Goal: Information Seeking & Learning: Learn about a topic

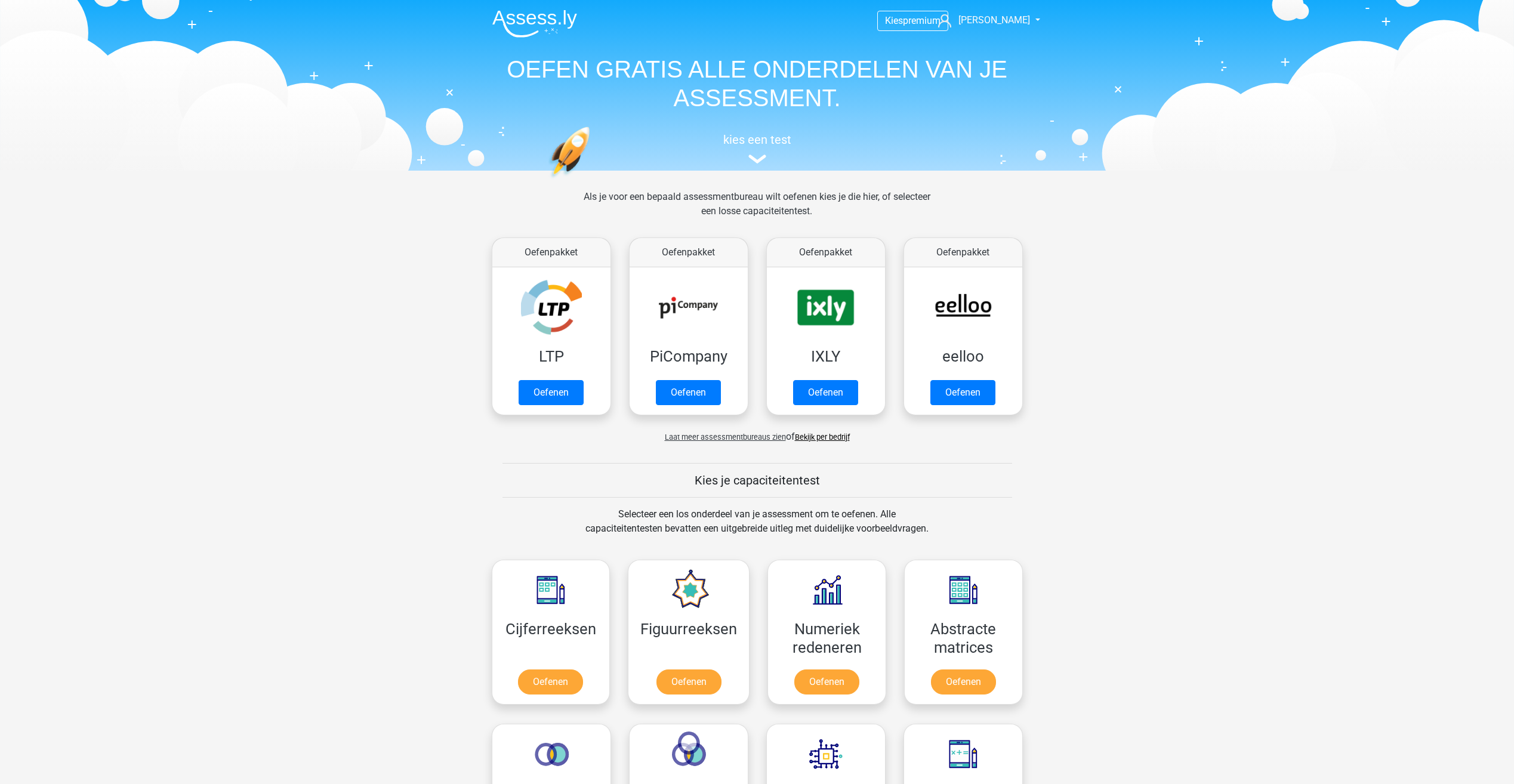
scroll to position [507, 0]
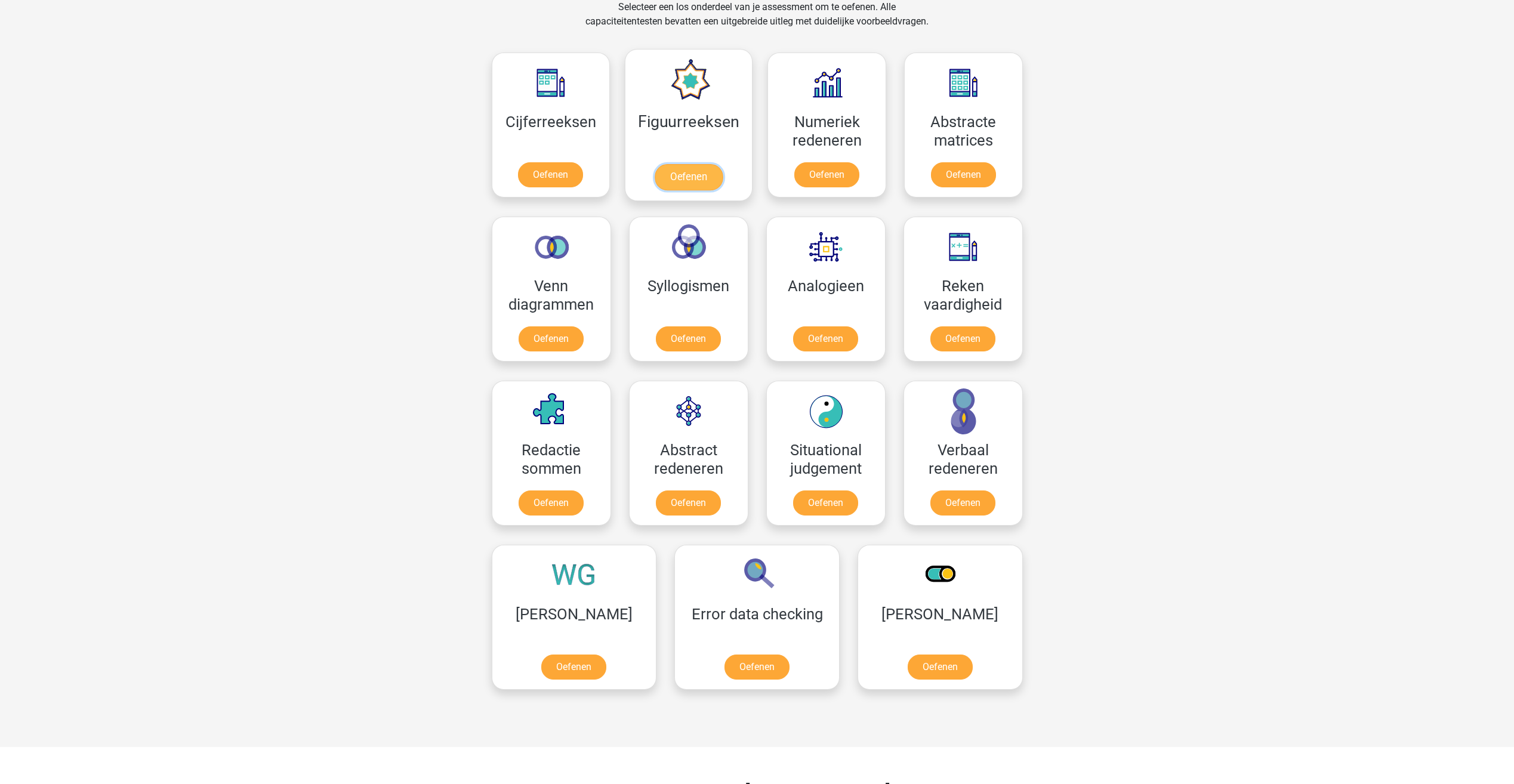
click at [671, 164] on link "Oefenen" at bounding box center [688, 177] width 68 height 26
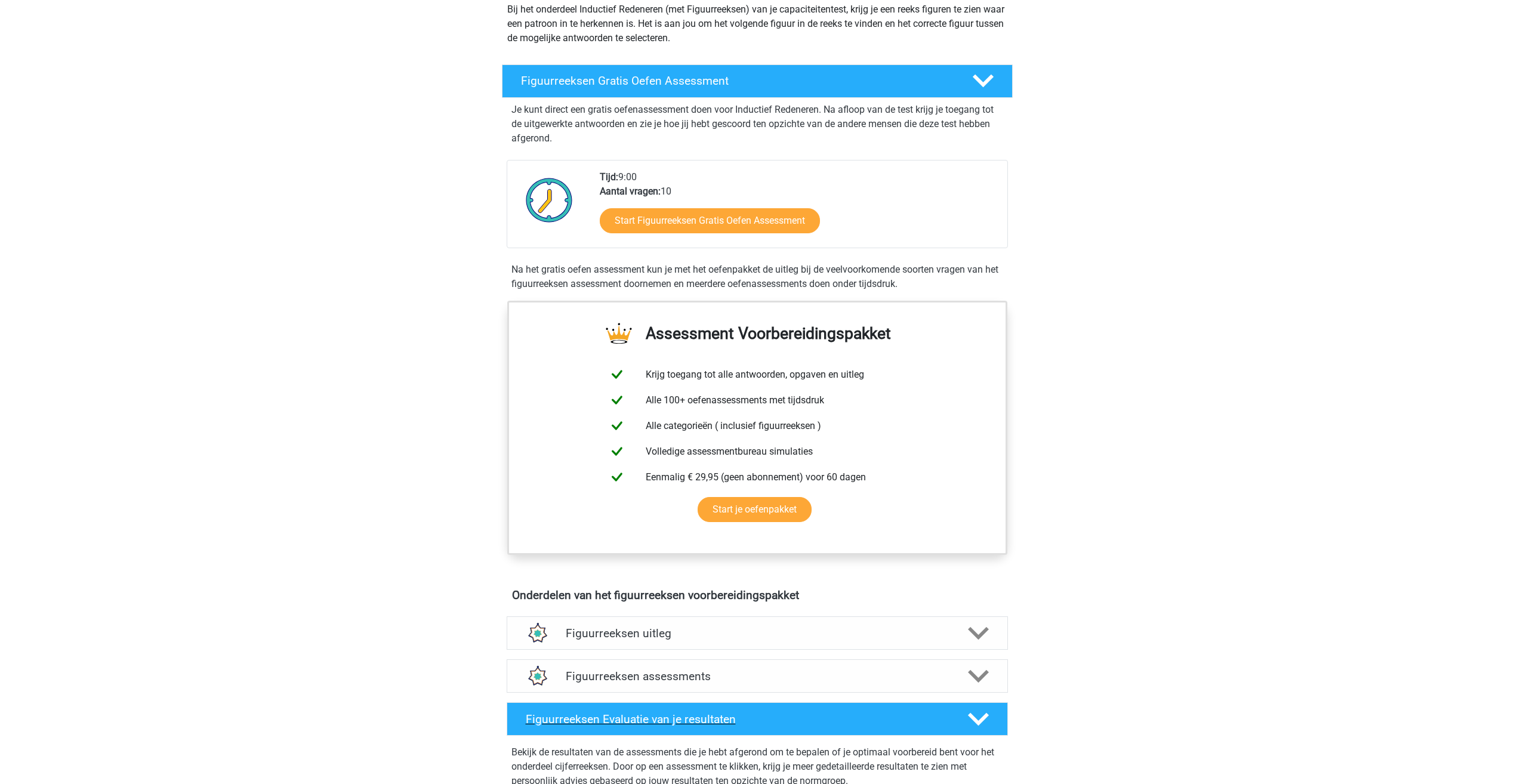
scroll to position [477, 0]
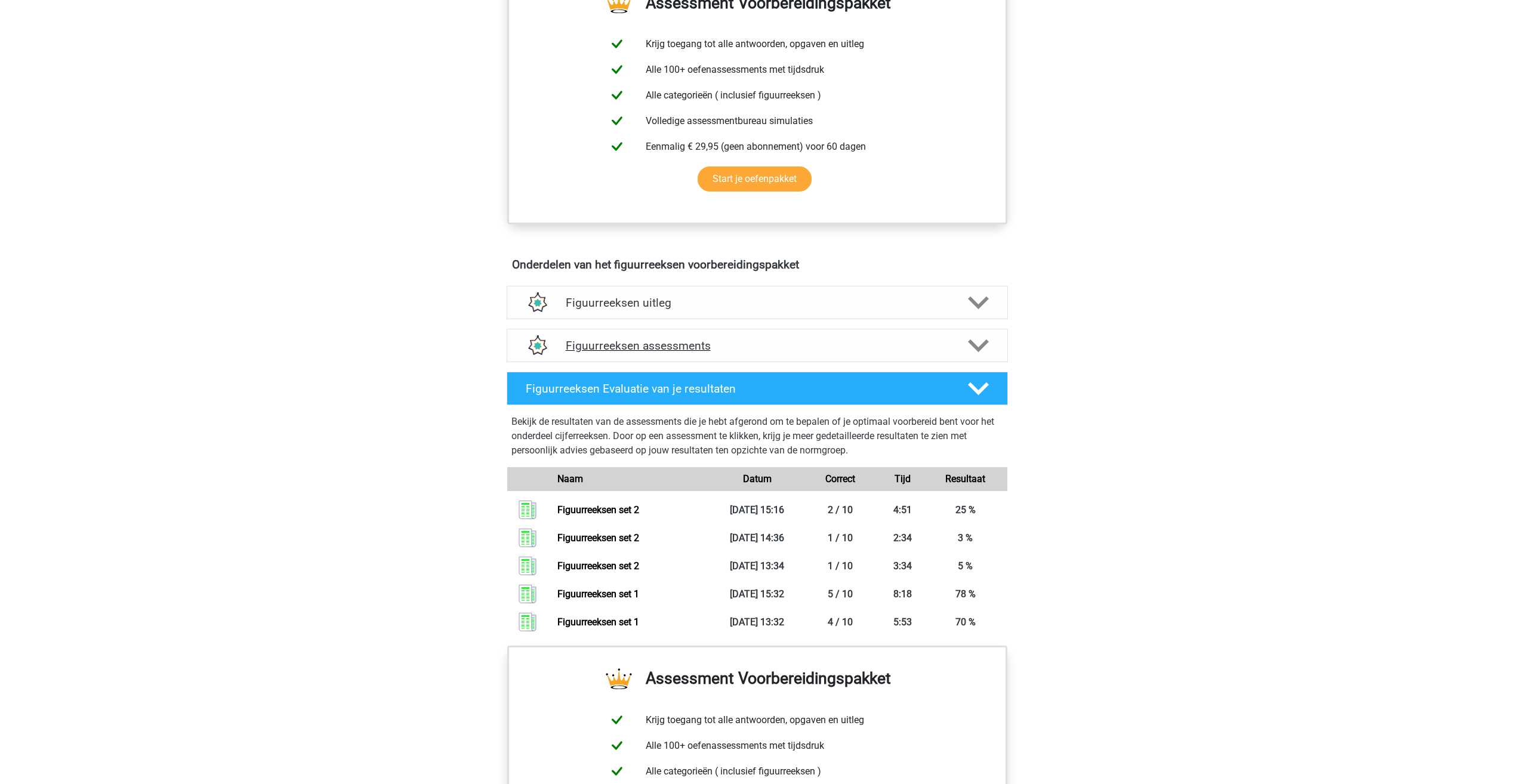
click at [580, 343] on h4 "Figuurreeksen assessments" at bounding box center [757, 346] width 383 height 14
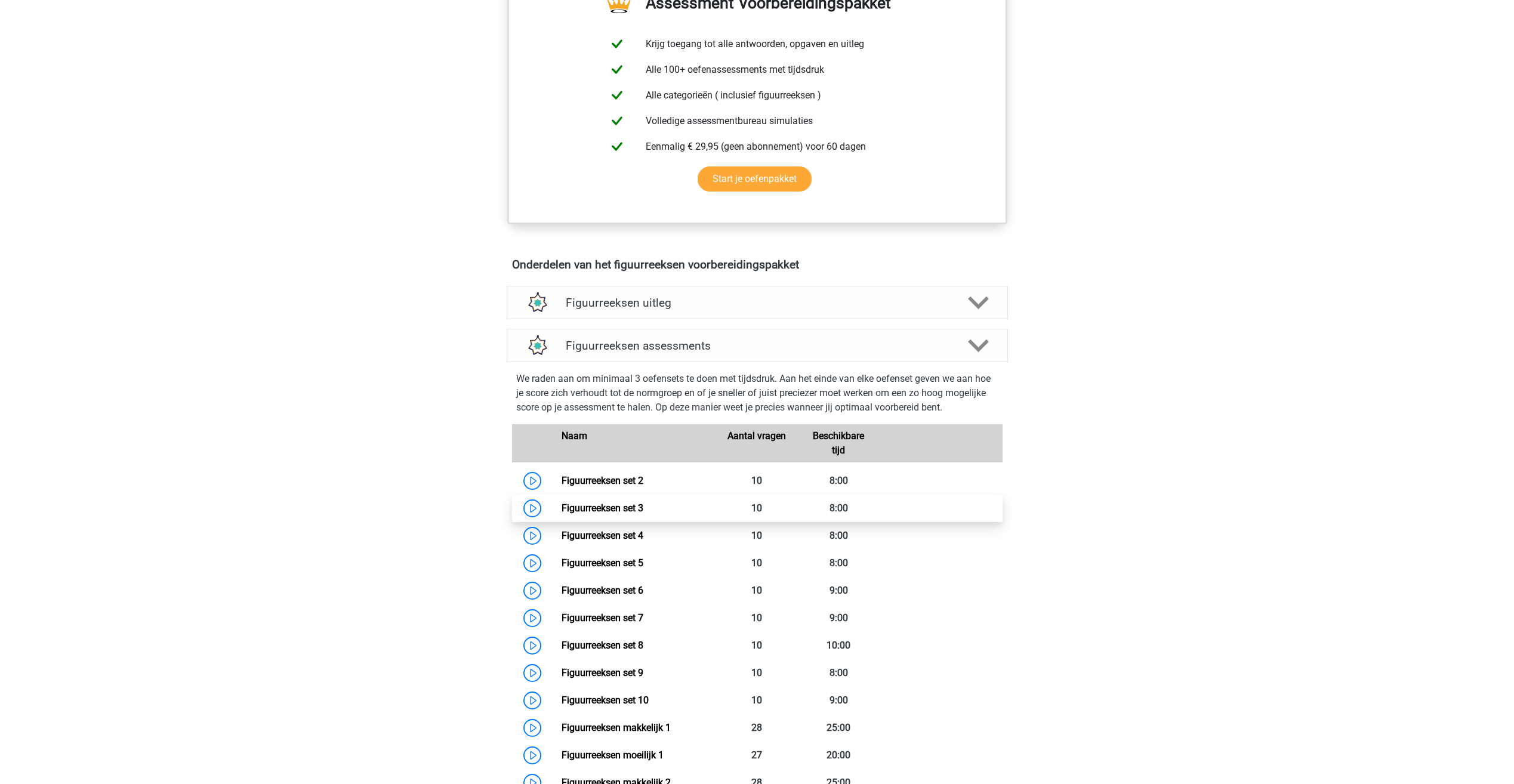
click at [605, 505] on link "Figuurreeksen set 3" at bounding box center [602, 507] width 82 height 11
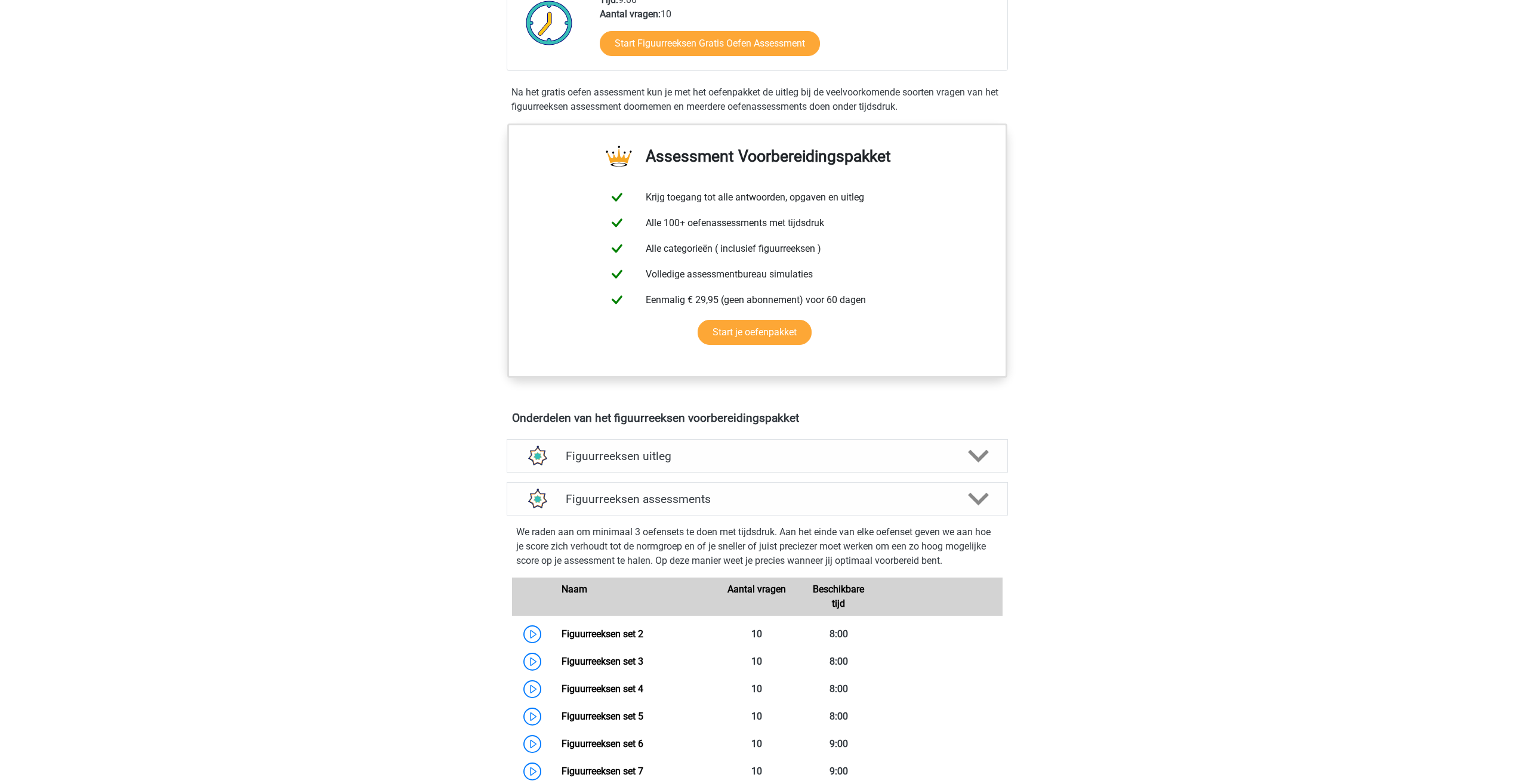
scroll to position [417, 0]
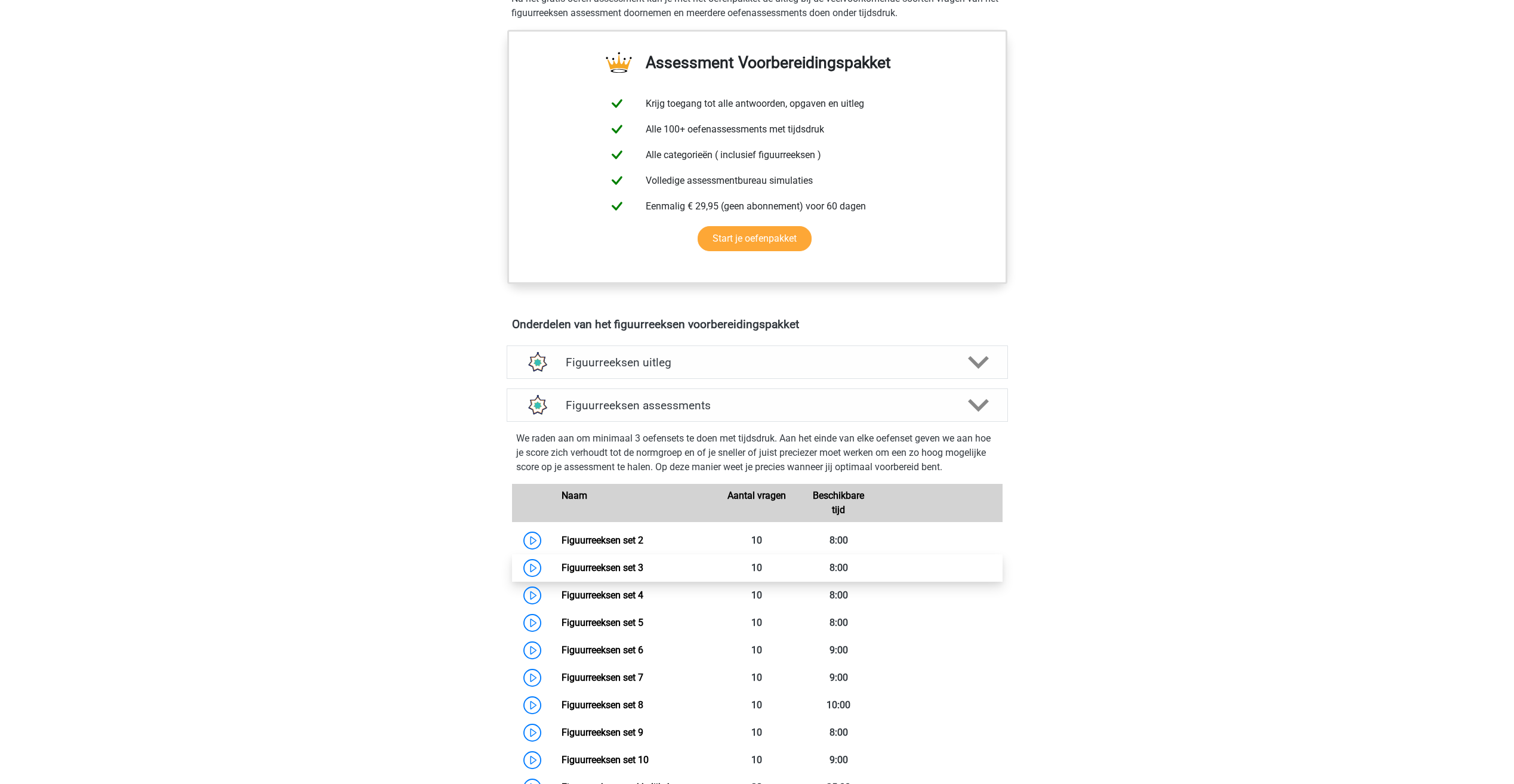
click at [637, 573] on link "Figuurreeksen set 3" at bounding box center [602, 566] width 82 height 11
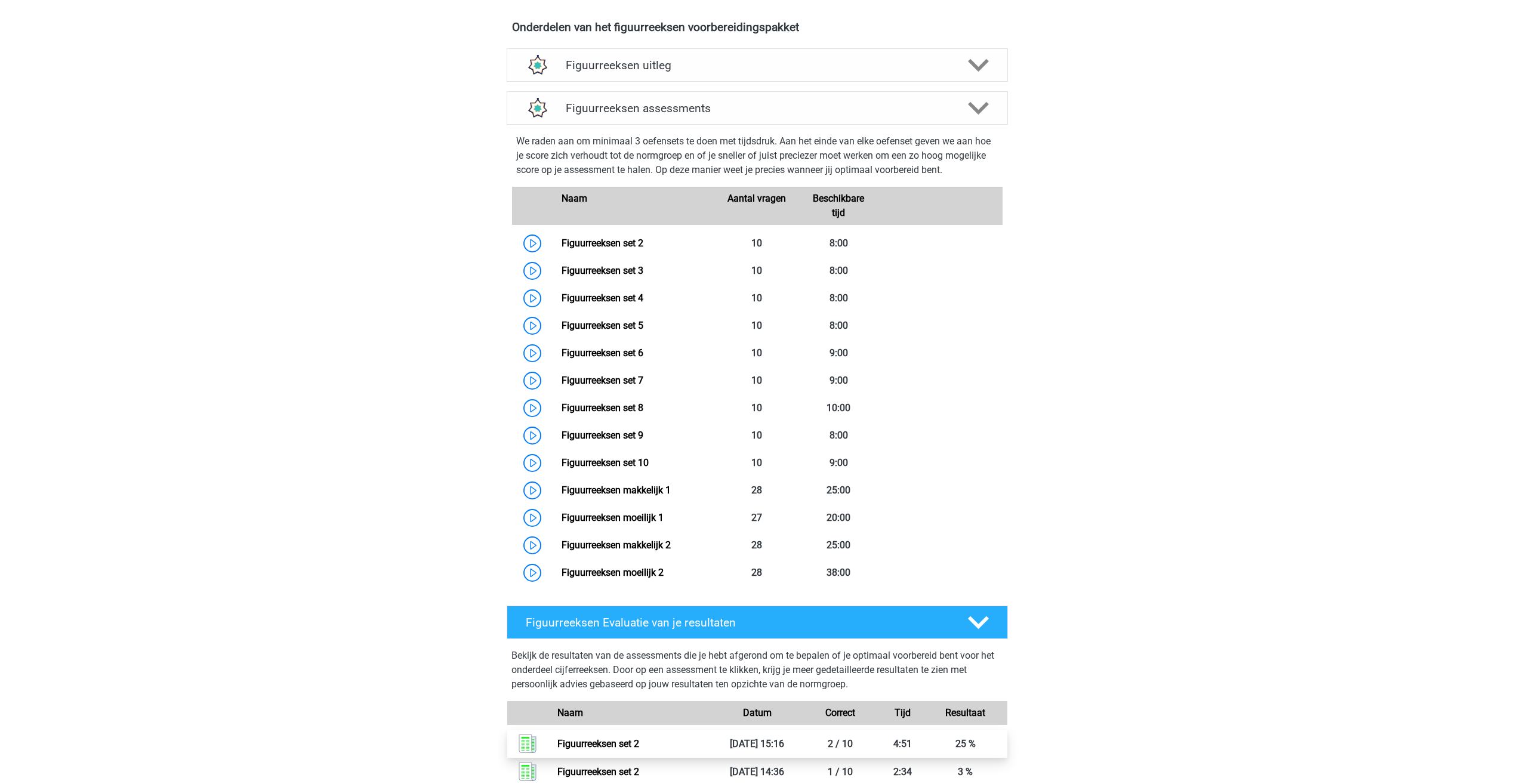
scroll to position [894, 0]
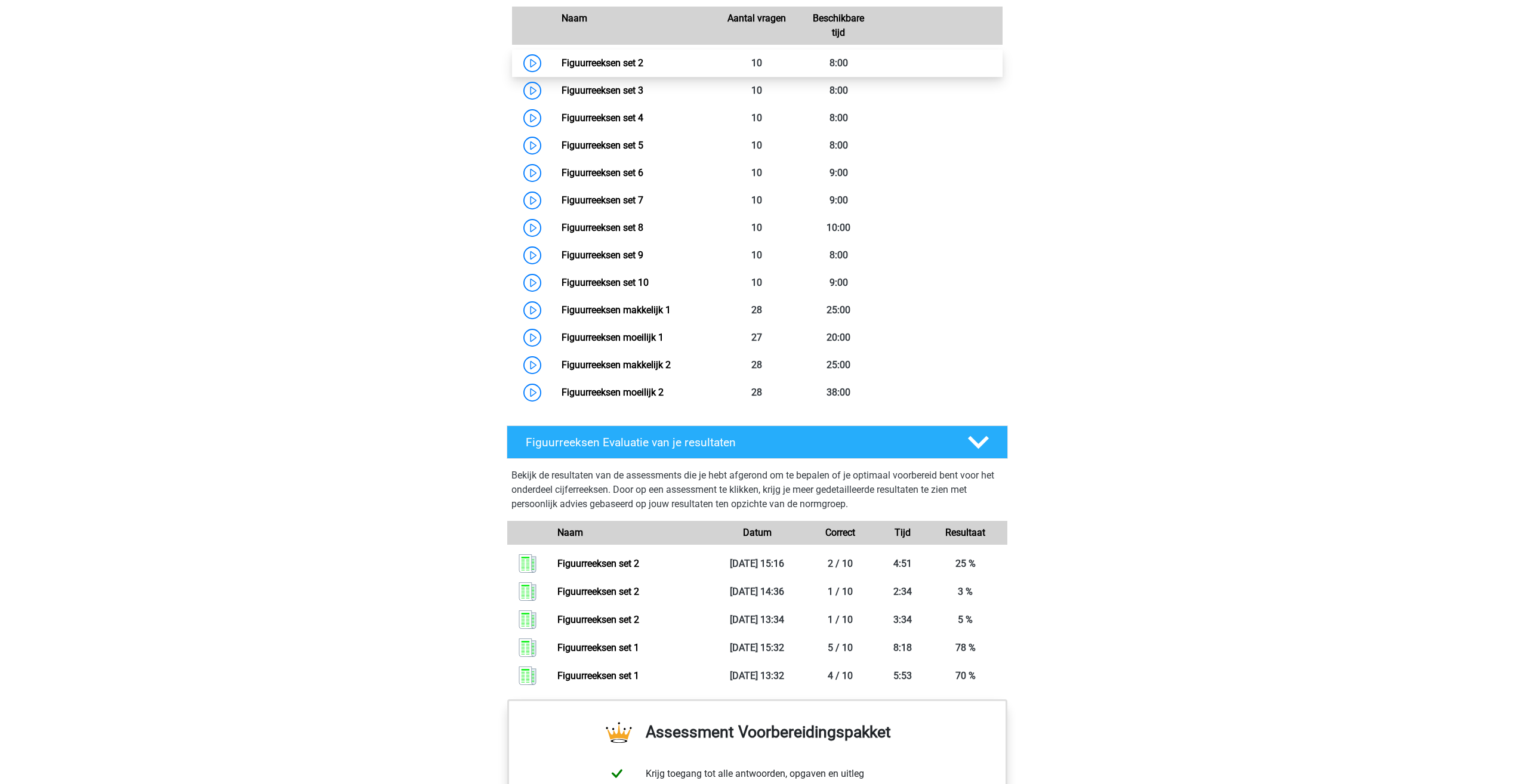
click at [612, 68] on link "Figuurreeksen set 2" at bounding box center [602, 63] width 82 height 11
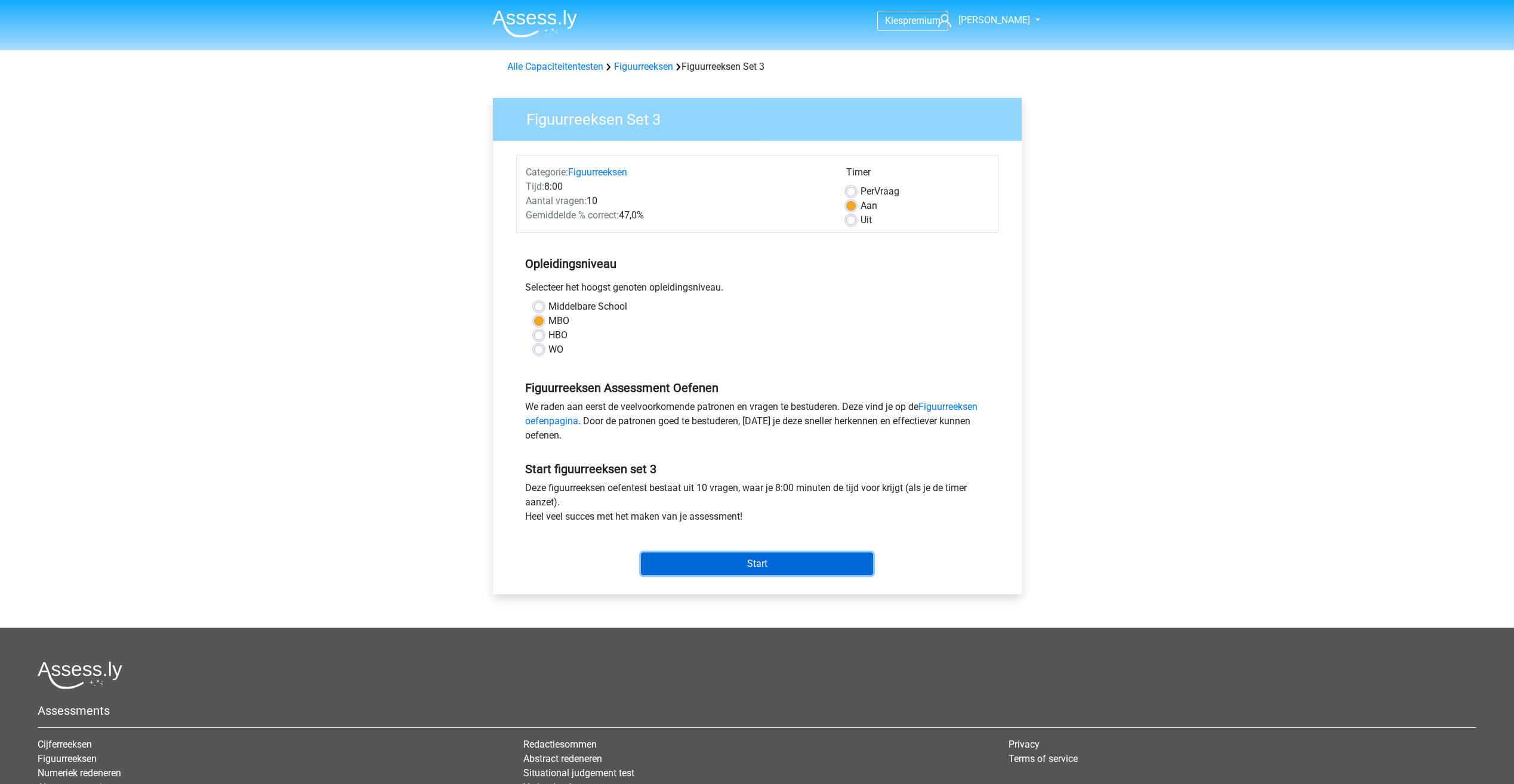
click at [819, 565] on input "Start" at bounding box center [757, 563] width 232 height 23
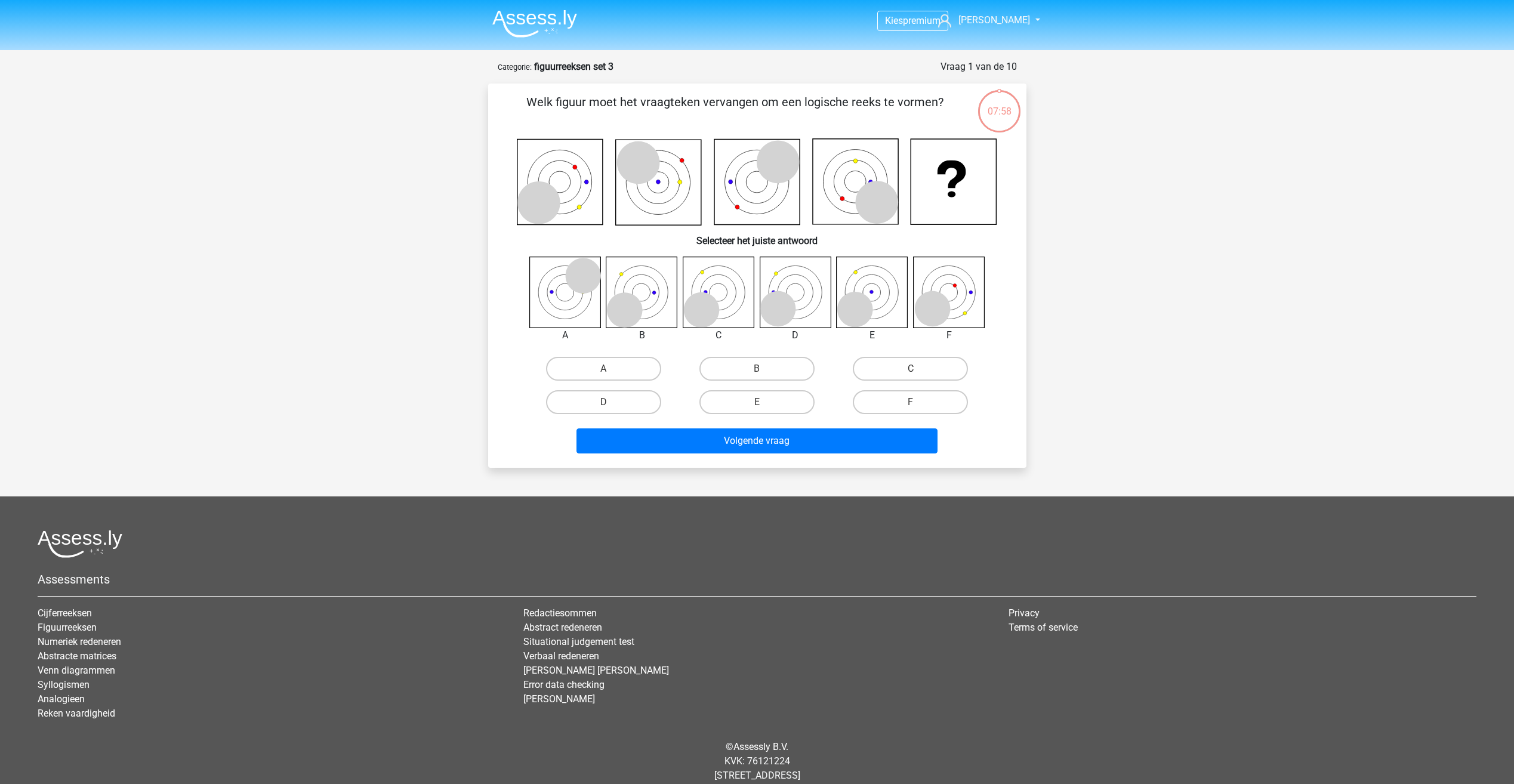
click at [529, 220] on icon at bounding box center [538, 202] width 43 height 43
click at [540, 169] on icon at bounding box center [560, 182] width 85 height 85
click at [656, 153] on icon at bounding box center [638, 162] width 43 height 43
click at [765, 160] on icon at bounding box center [777, 162] width 43 height 43
click at [874, 192] on icon at bounding box center [877, 202] width 43 height 43
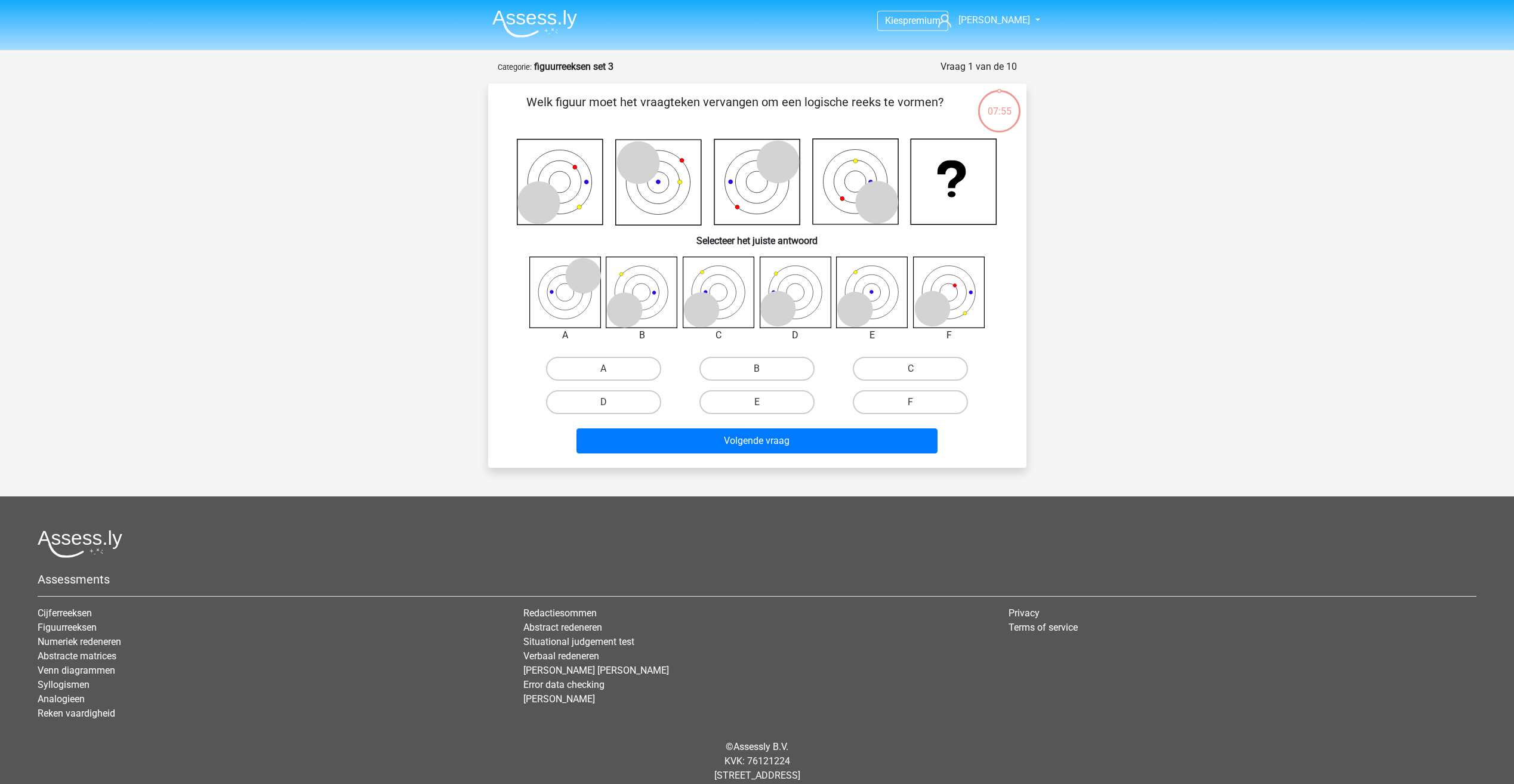
click at [816, 214] on icon at bounding box center [855, 182] width 85 height 85
click at [576, 168] on icon at bounding box center [575, 167] width 4 height 4
click at [584, 156] on icon at bounding box center [560, 182] width 85 height 85
click at [681, 163] on icon at bounding box center [658, 182] width 85 height 85
click at [631, 202] on icon at bounding box center [658, 182] width 85 height 85
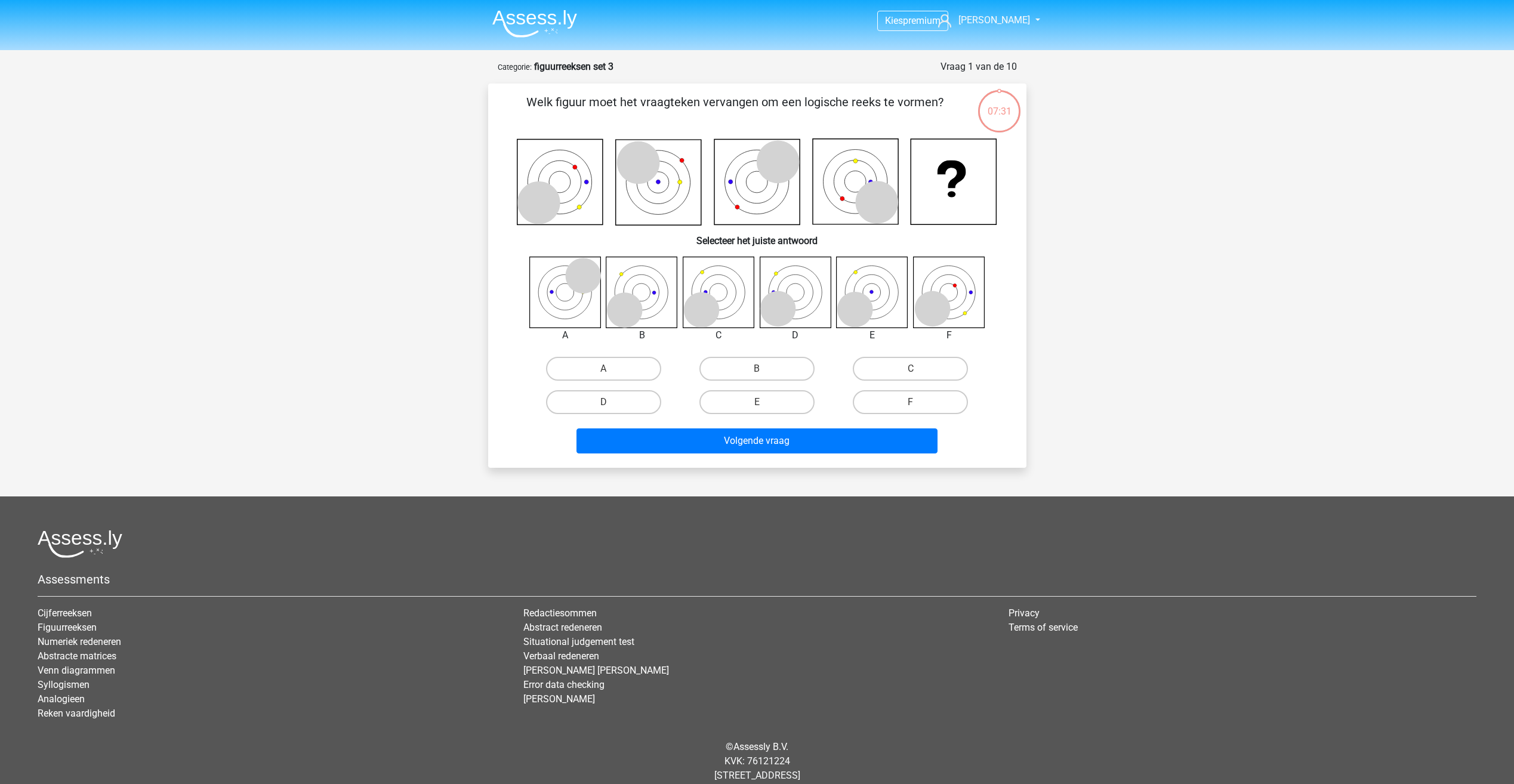
click at [644, 191] on icon at bounding box center [658, 182] width 85 height 85
click at [739, 211] on icon at bounding box center [757, 182] width 85 height 85
click at [750, 196] on icon at bounding box center [757, 182] width 85 height 85
drag, startPoint x: 762, startPoint y: 172, endPoint x: 757, endPoint y: 176, distance: 6.4
click at [757, 176] on icon at bounding box center [757, 182] width 481 height 87
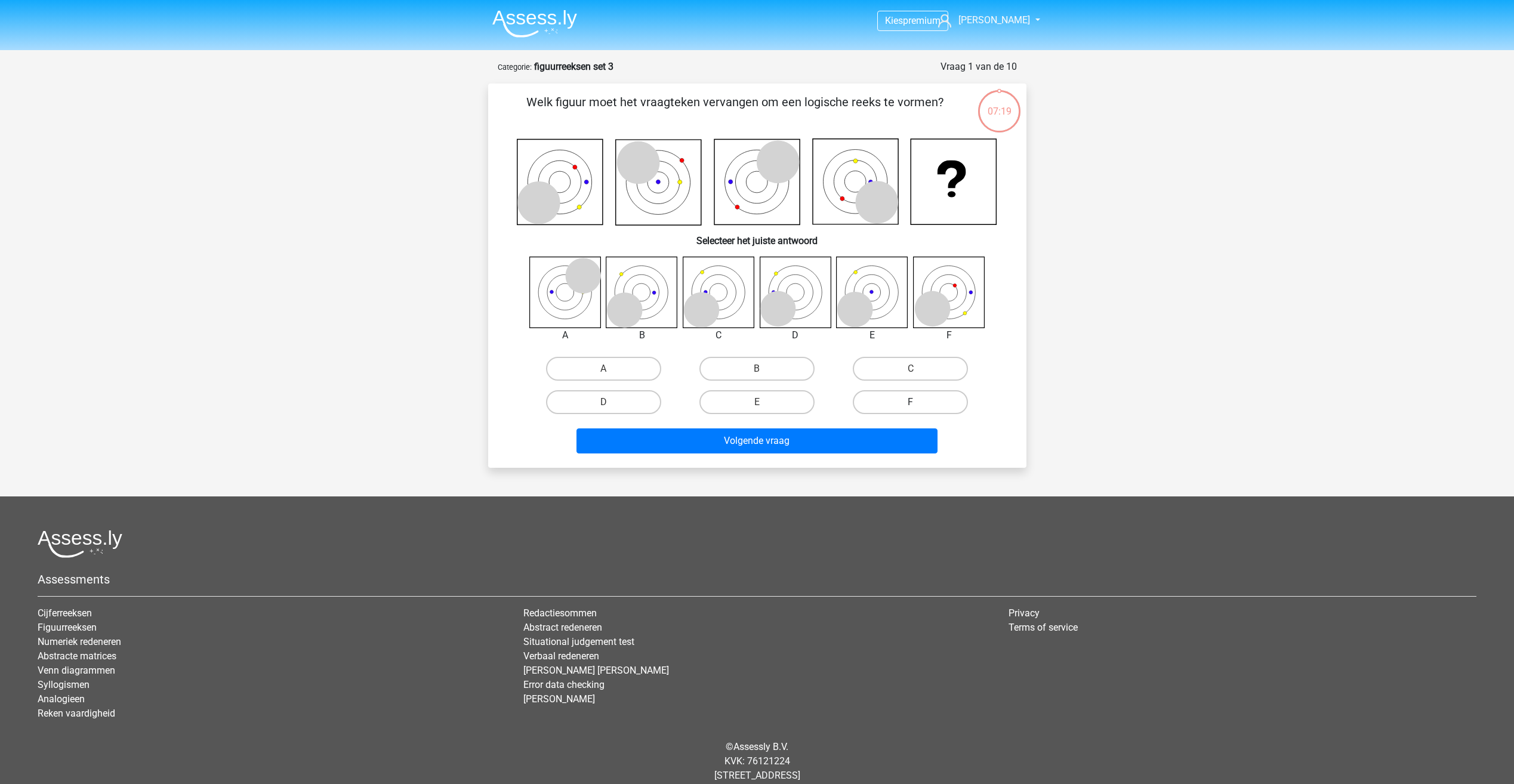
click at [925, 402] on label "F" at bounding box center [911, 402] width 115 height 24
click at [919, 402] on input "F" at bounding box center [915, 406] width 8 height 8
radio input "true"
click at [872, 442] on button "Volgende vraag" at bounding box center [757, 440] width 361 height 25
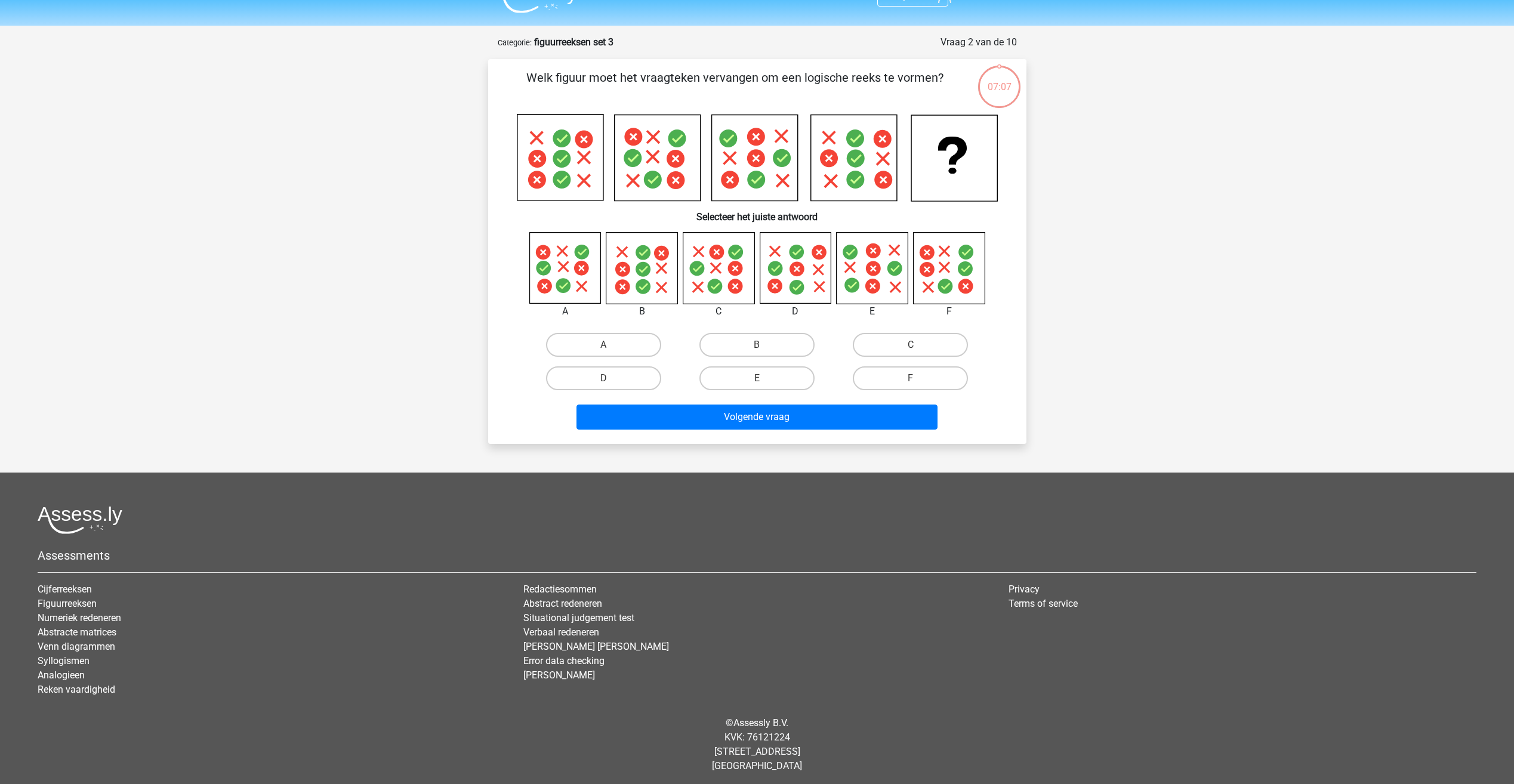
scroll to position [28, 0]
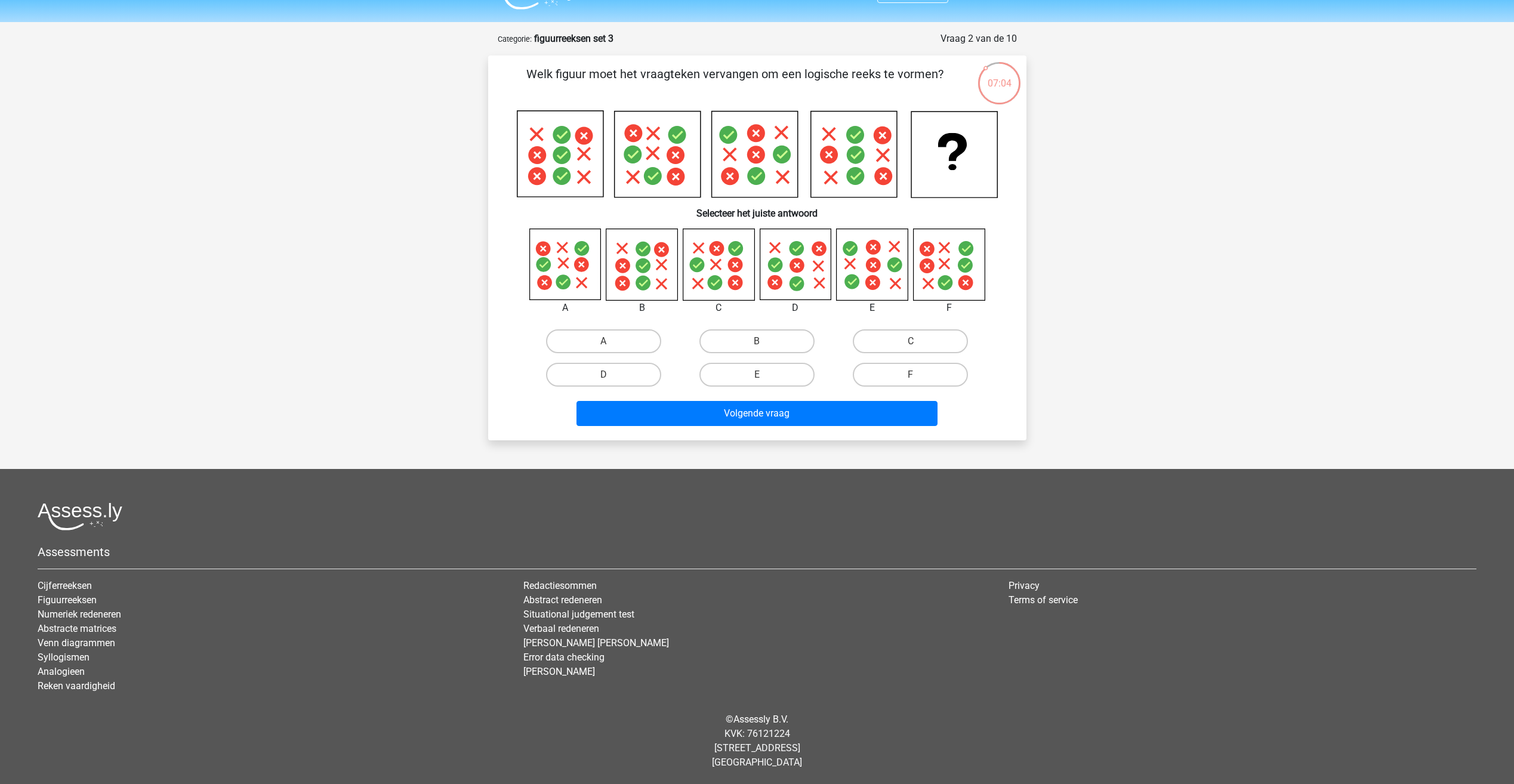
click at [535, 130] on icon at bounding box center [560, 154] width 85 height 85
click at [585, 179] on icon at bounding box center [584, 177] width 14 height 14
click at [582, 158] on icon at bounding box center [560, 154] width 85 height 85
click at [541, 165] on icon at bounding box center [560, 154] width 85 height 85
click at [585, 168] on icon at bounding box center [560, 154] width 85 height 85
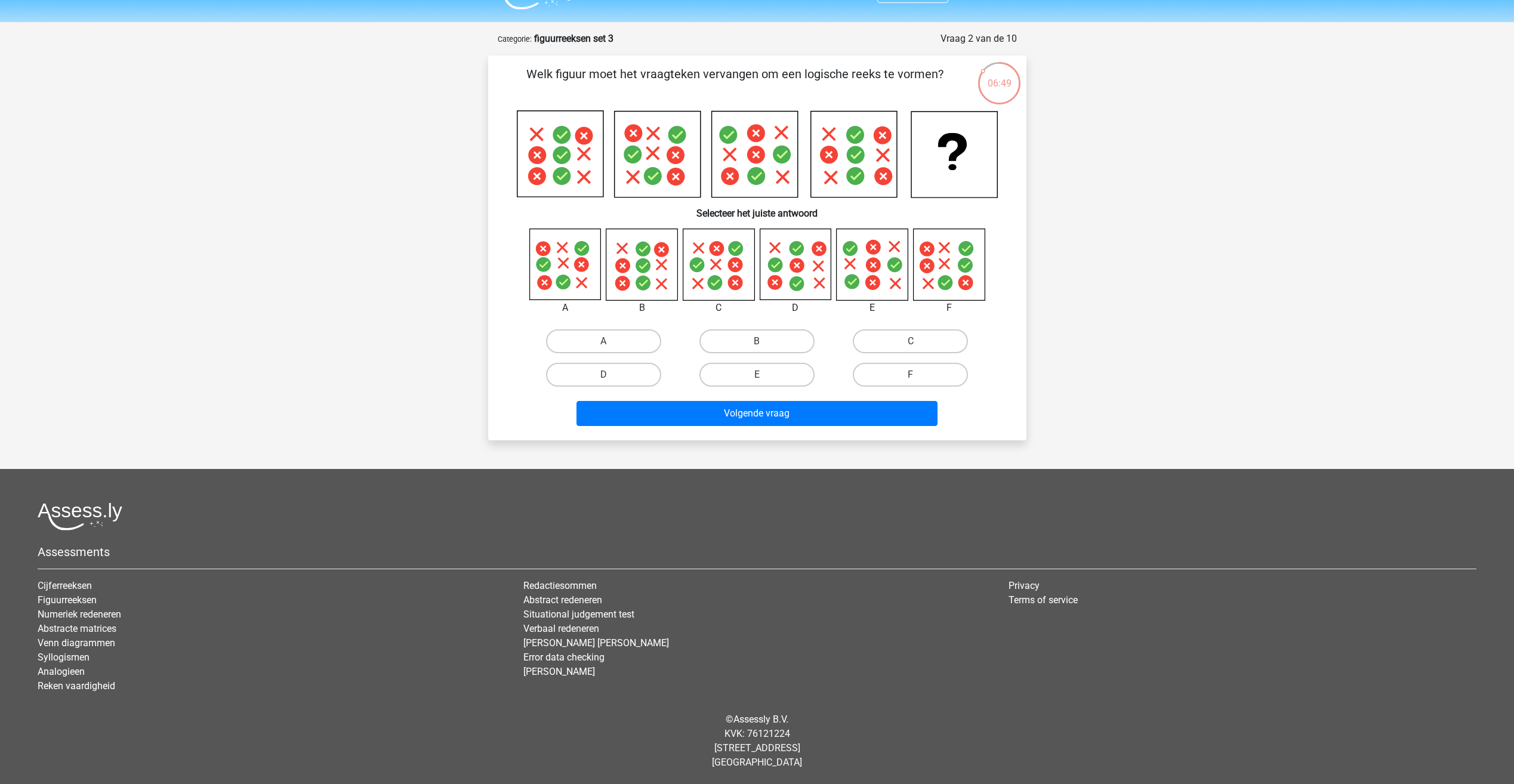
click at [585, 168] on icon at bounding box center [560, 154] width 85 height 85
click at [570, 145] on icon at bounding box center [560, 154] width 85 height 85
click at [598, 161] on icon at bounding box center [560, 154] width 85 height 85
click at [612, 379] on label "D" at bounding box center [603, 375] width 115 height 24
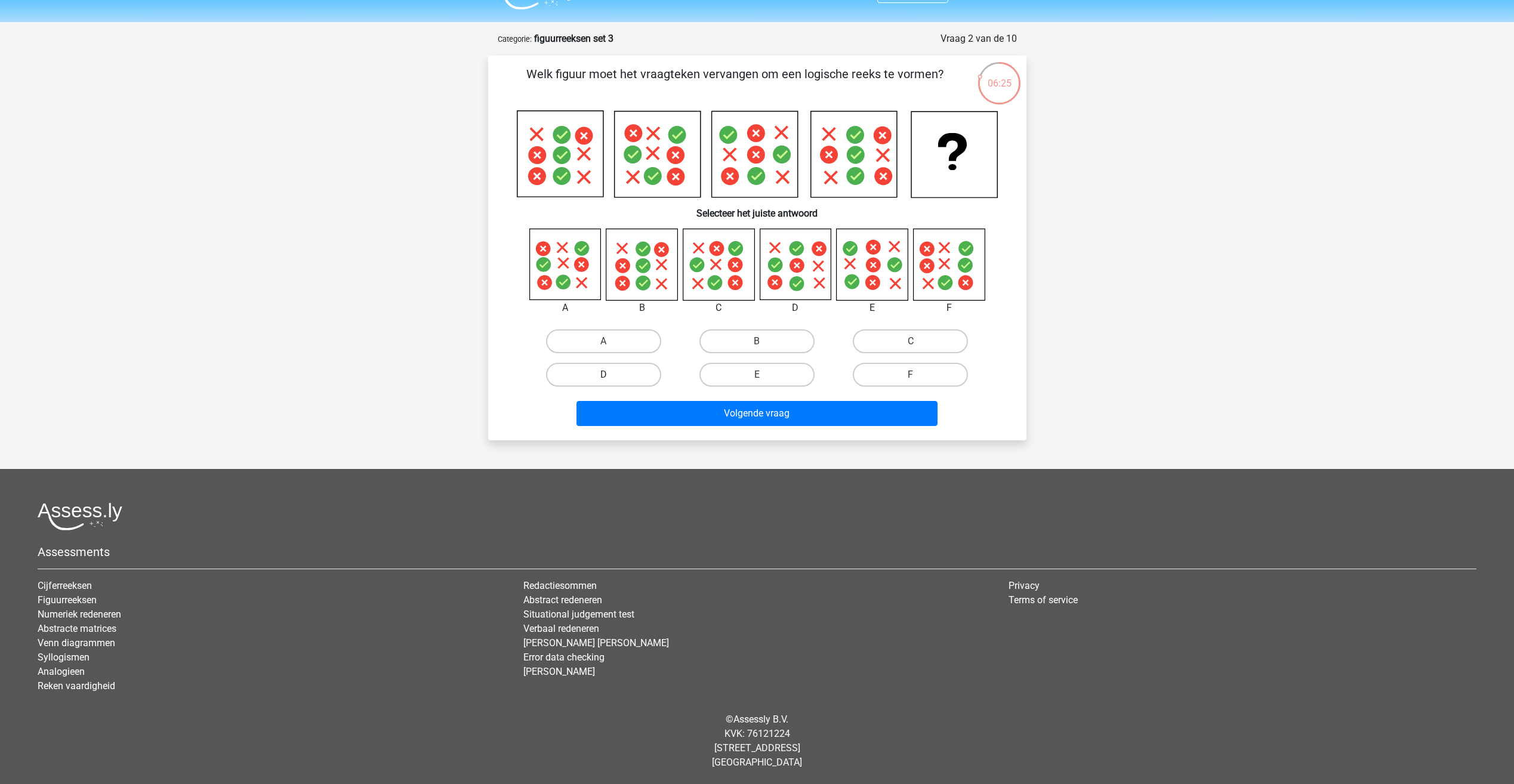
click at [611, 379] on input "D" at bounding box center [607, 379] width 8 height 8
radio input "true"
click at [662, 261] on icon at bounding box center [641, 263] width 71 height 71
click at [590, 273] on icon at bounding box center [564, 263] width 71 height 71
drag, startPoint x: 723, startPoint y: 247, endPoint x: 782, endPoint y: 241, distance: 59.3
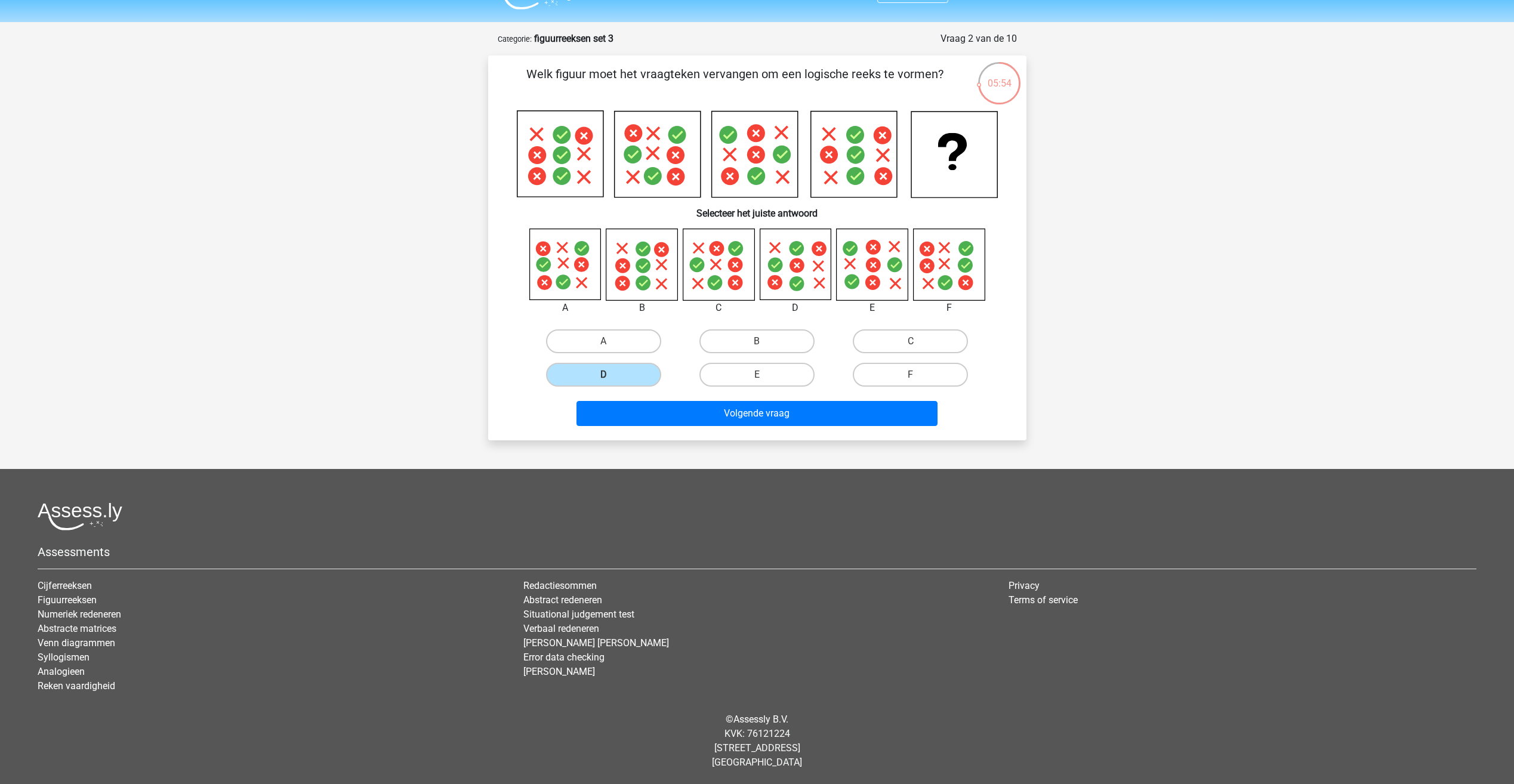
click at [724, 247] on icon at bounding box center [719, 264] width 73 height 73
click at [791, 415] on button "Volgende vraag" at bounding box center [757, 412] width 361 height 25
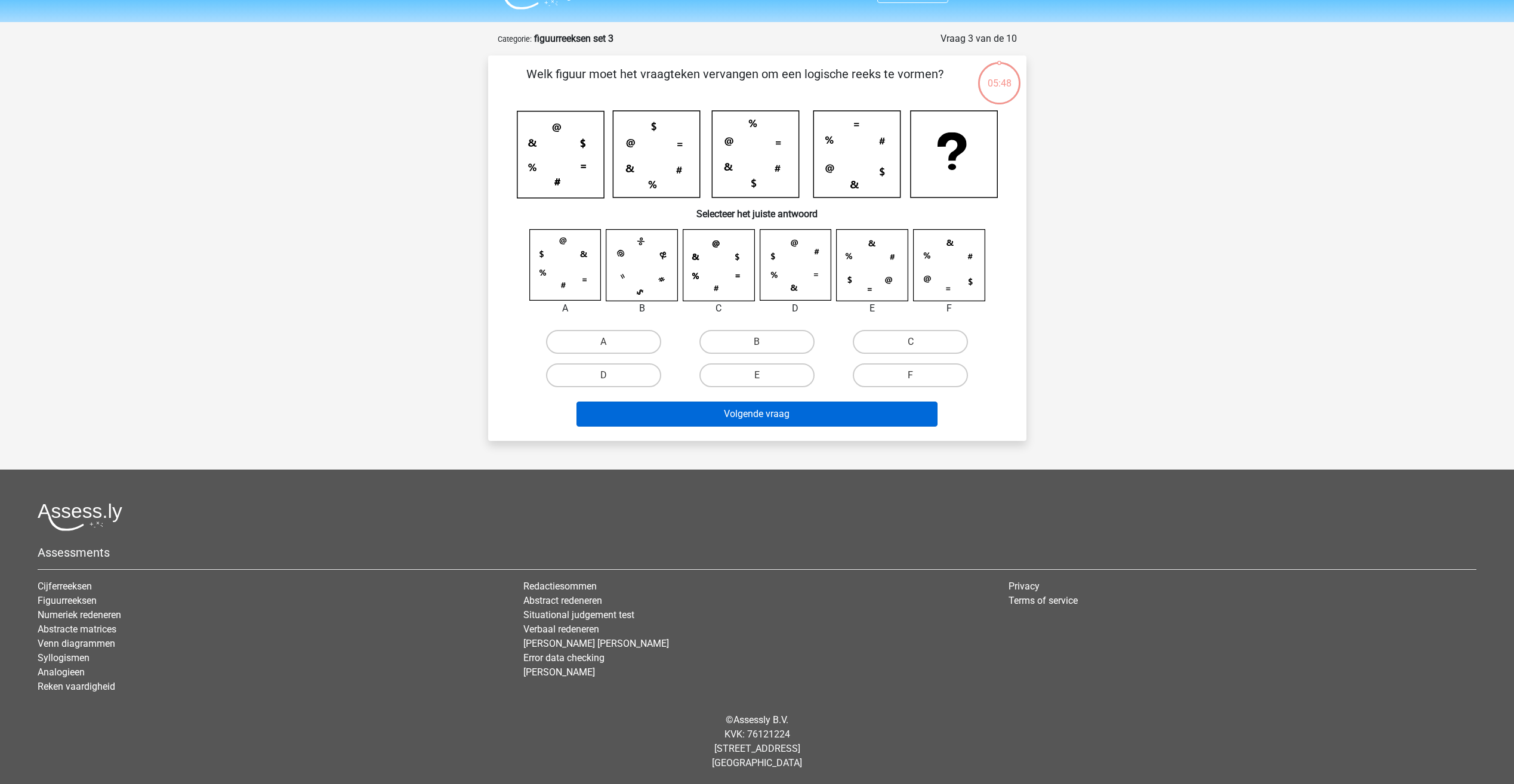
scroll to position [29, 0]
click at [581, 137] on icon at bounding box center [560, 154] width 86 height 86
click at [588, 171] on icon at bounding box center [560, 154] width 86 height 86
click at [553, 185] on icon at bounding box center [560, 154] width 86 height 86
click at [533, 168] on icon at bounding box center [532, 167] width 8 height 8
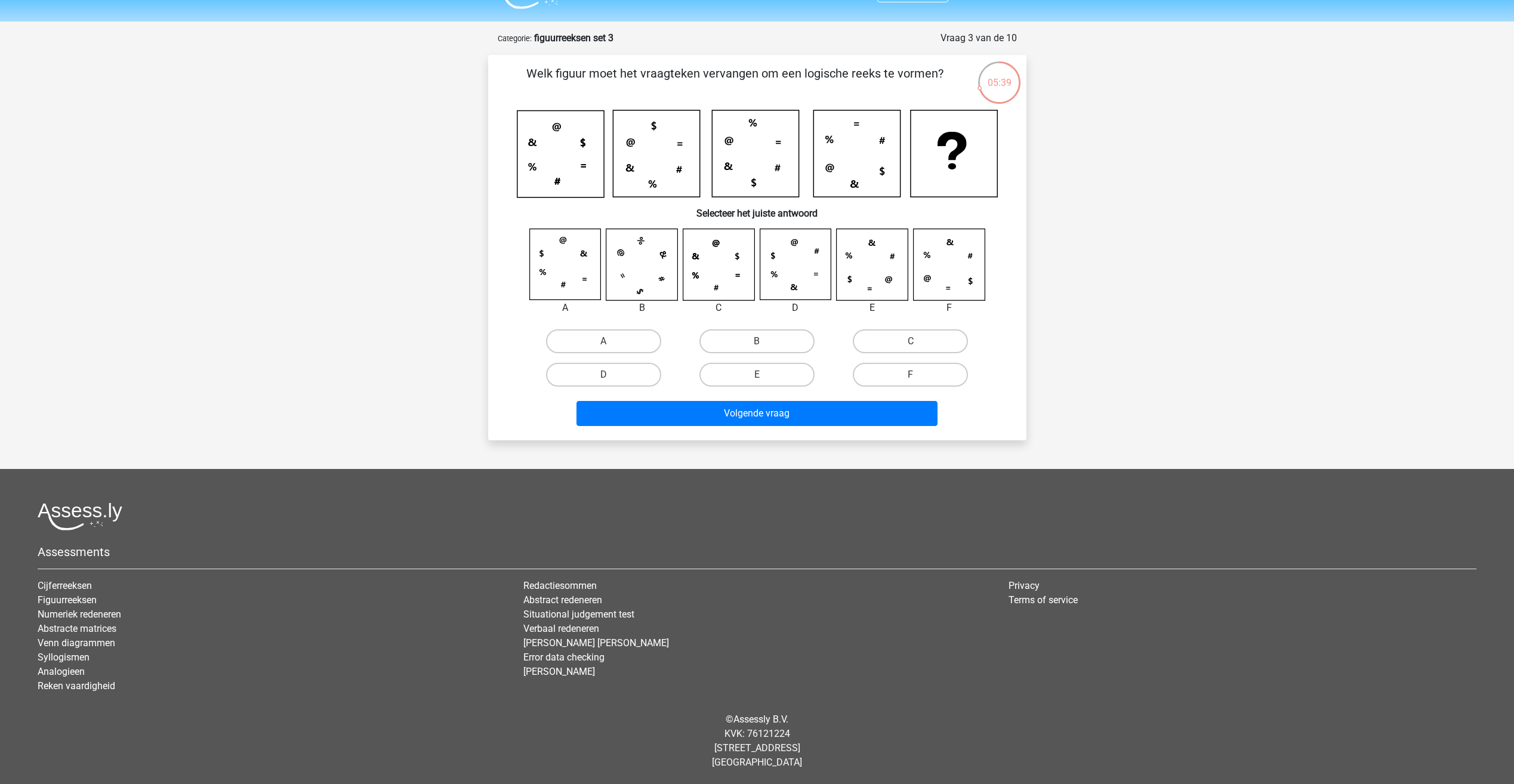
click at [531, 148] on icon at bounding box center [560, 154] width 86 height 86
click at [830, 140] on icon at bounding box center [828, 140] width 8 height 8
click at [850, 123] on icon at bounding box center [856, 153] width 86 height 86
click at [880, 137] on icon at bounding box center [856, 153] width 86 height 86
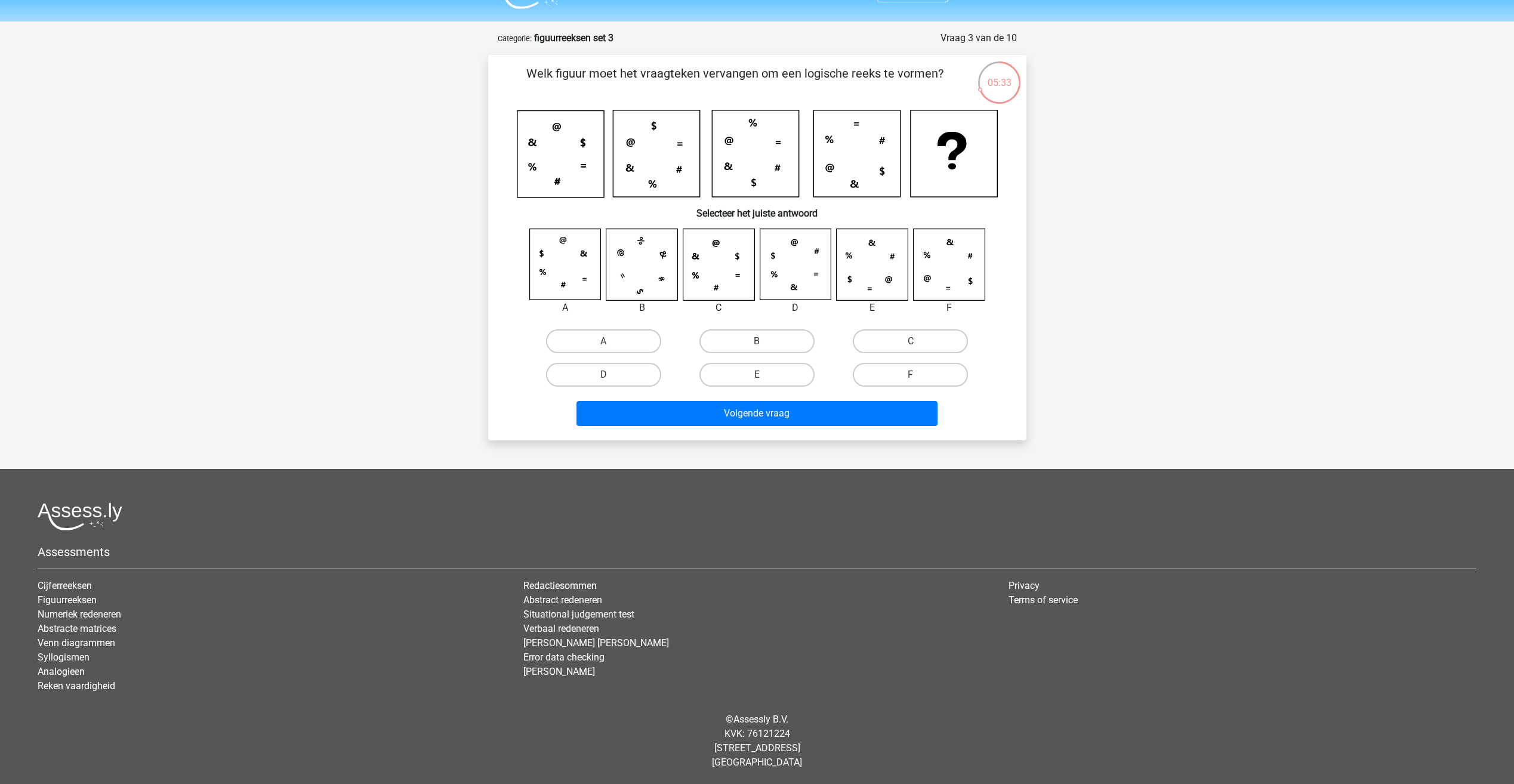
click at [887, 173] on icon at bounding box center [856, 153] width 86 height 86
click at [856, 190] on icon at bounding box center [856, 153] width 86 height 86
click at [830, 174] on icon at bounding box center [856, 153] width 86 height 86
drag, startPoint x: 830, startPoint y: 173, endPoint x: 931, endPoint y: 259, distance: 132.7
click at [830, 175] on icon at bounding box center [856, 153] width 86 height 86
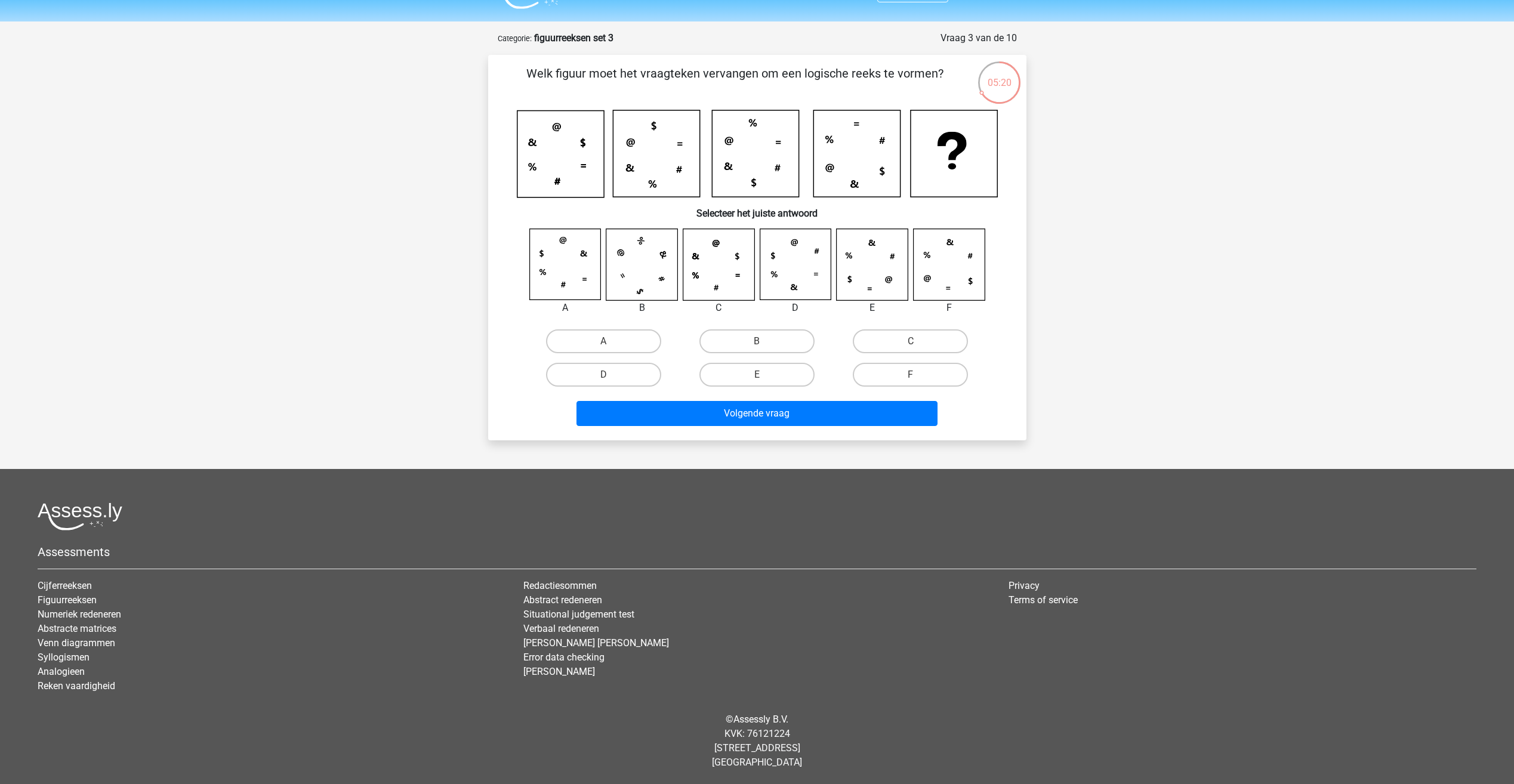
click at [890, 278] on icon at bounding box center [871, 263] width 71 height 71
click at [752, 375] on label "E" at bounding box center [757, 375] width 115 height 24
click at [757, 375] on input "E" at bounding box center [760, 379] width 8 height 8
radio input "true"
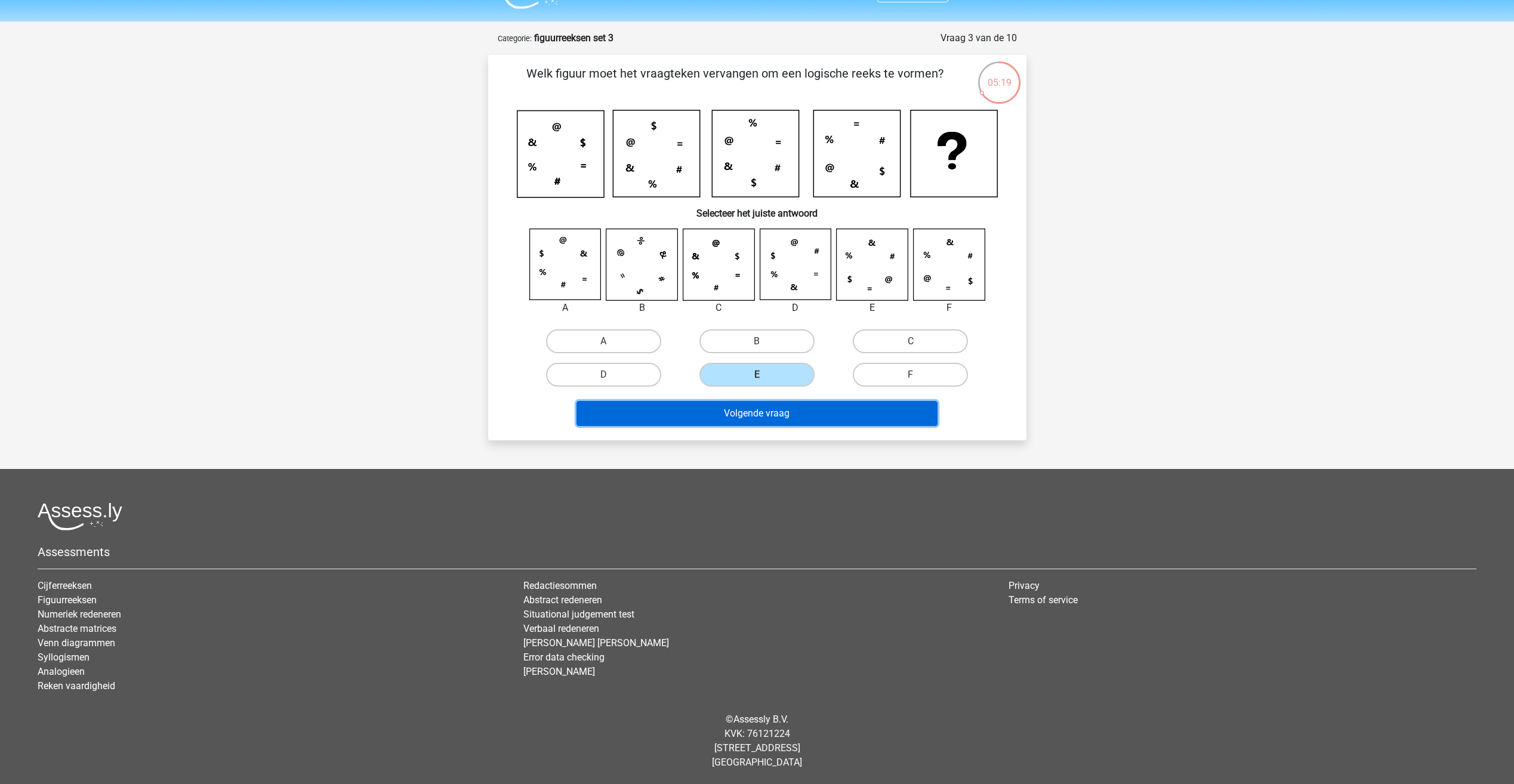
click at [784, 424] on button "Volgende vraag" at bounding box center [757, 412] width 361 height 25
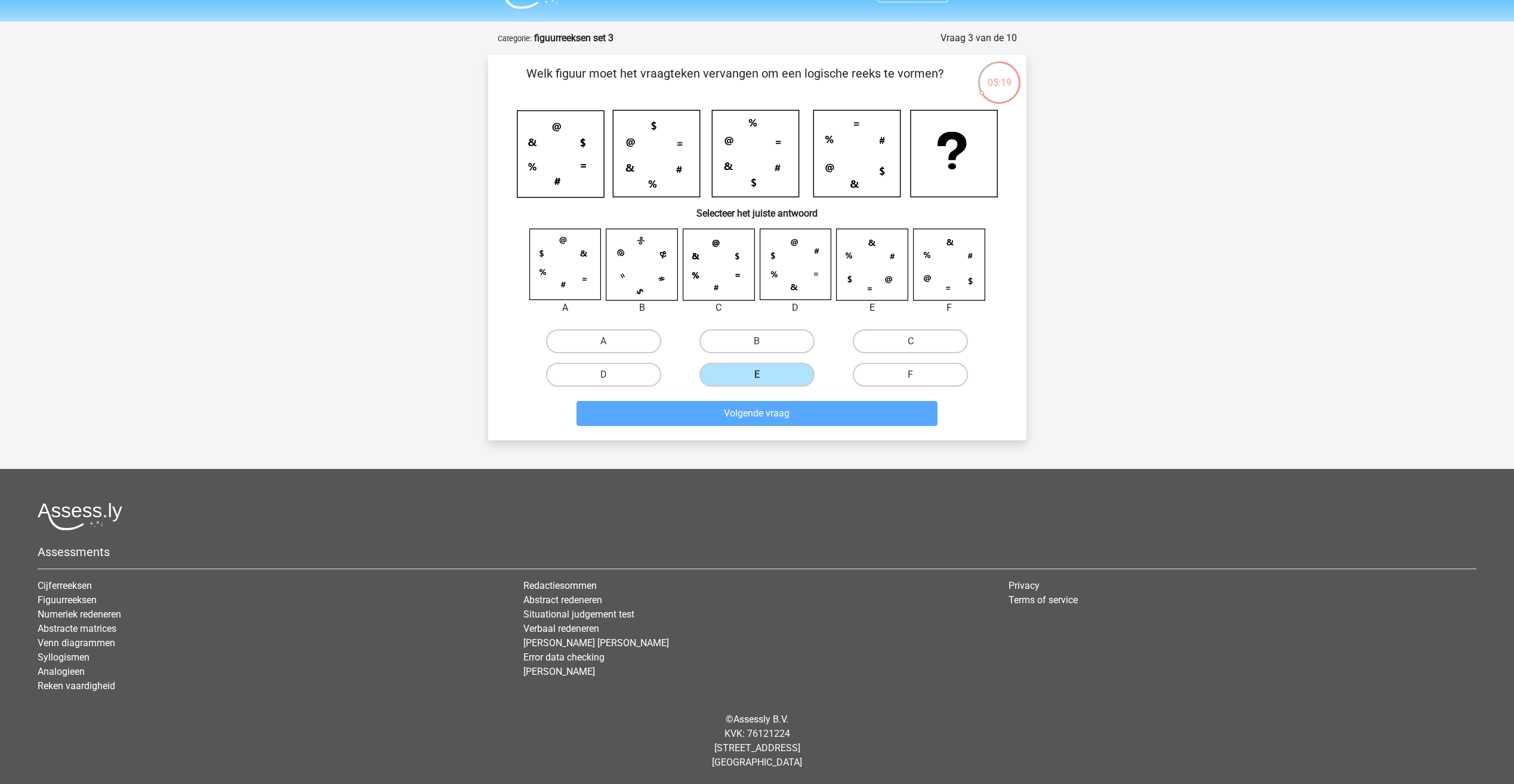
scroll to position [32, 0]
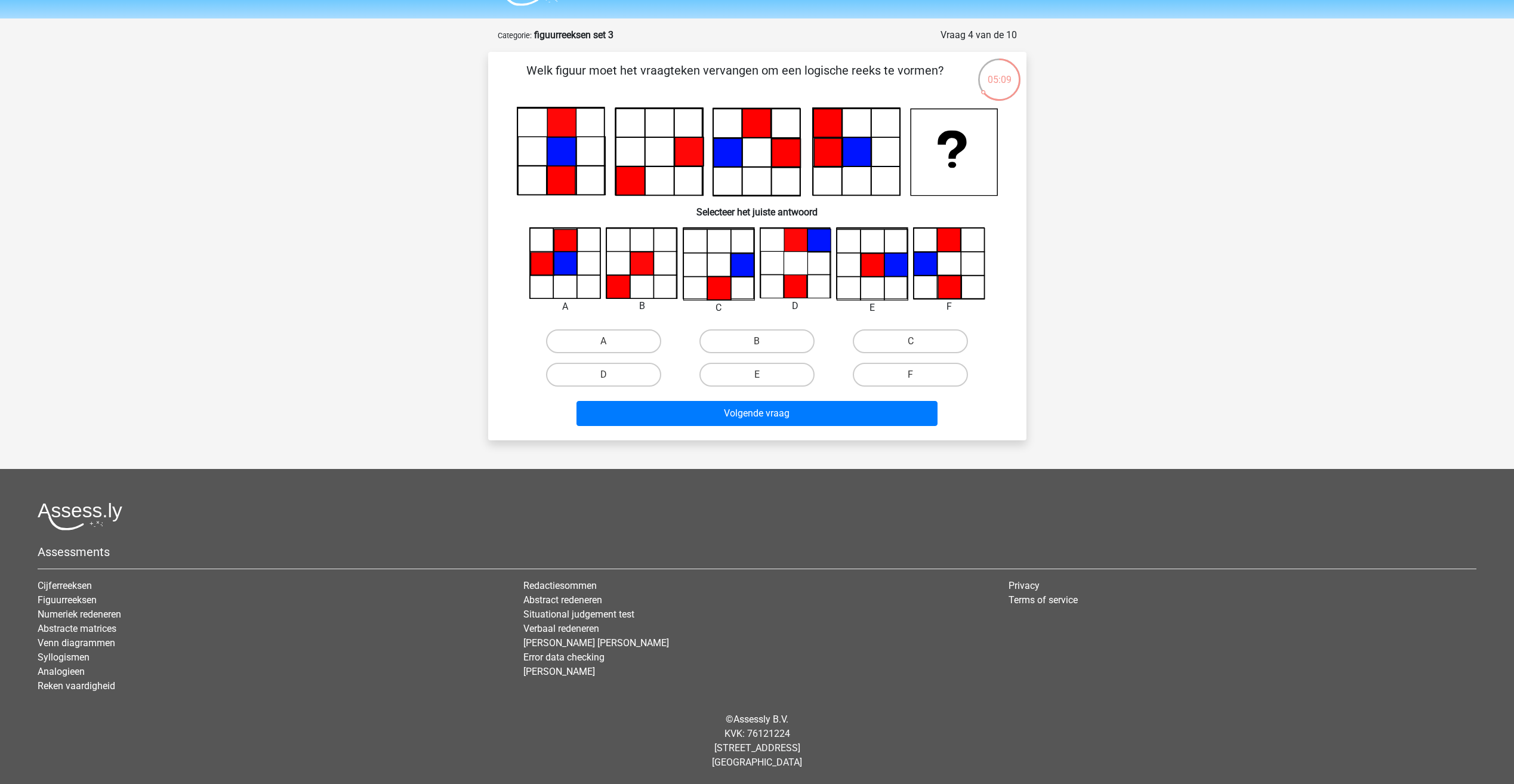
drag, startPoint x: 752, startPoint y: 124, endPoint x: 757, endPoint y: 130, distance: 7.8
click at [754, 126] on icon at bounding box center [756, 122] width 29 height 29
click at [791, 161] on icon at bounding box center [785, 153] width 29 height 29
click at [780, 157] on icon at bounding box center [785, 153] width 29 height 29
click at [737, 148] on icon at bounding box center [727, 152] width 29 height 29
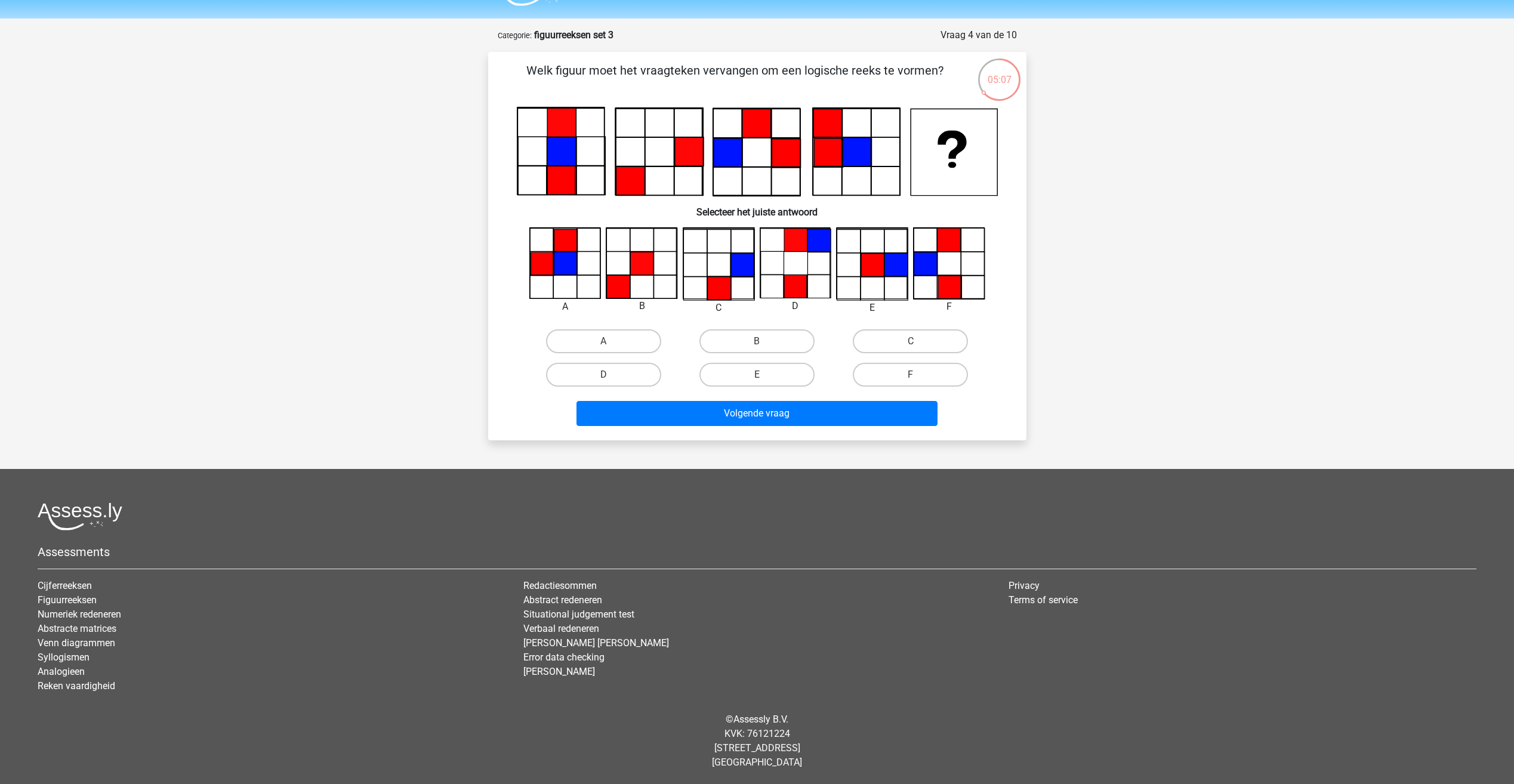
click at [823, 149] on icon at bounding box center [828, 152] width 29 height 29
click at [868, 152] on icon at bounding box center [856, 152] width 29 height 29
click at [1003, 163] on div at bounding box center [757, 151] width 500 height 90
click at [566, 155] on icon at bounding box center [561, 151] width 29 height 29
click at [630, 160] on icon at bounding box center [658, 151] width 86 height 86
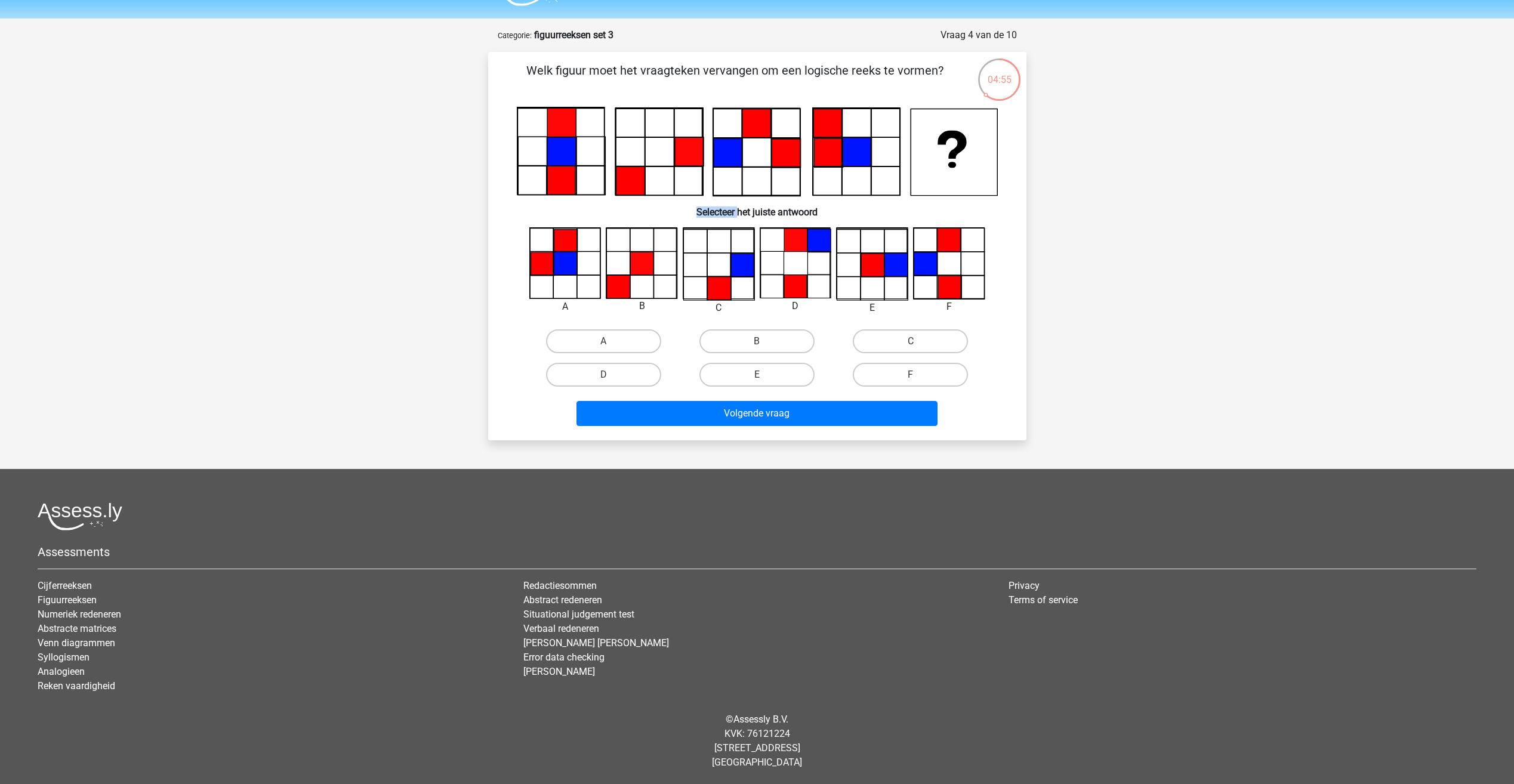
click at [630, 160] on icon at bounding box center [658, 151] width 86 height 86
drag, startPoint x: 630, startPoint y: 160, endPoint x: 654, endPoint y: 158, distance: 24.1
click at [654, 158] on icon at bounding box center [658, 151] width 86 height 86
click at [616, 157] on icon at bounding box center [658, 151] width 86 height 86
click at [919, 382] on label "F" at bounding box center [911, 375] width 115 height 24
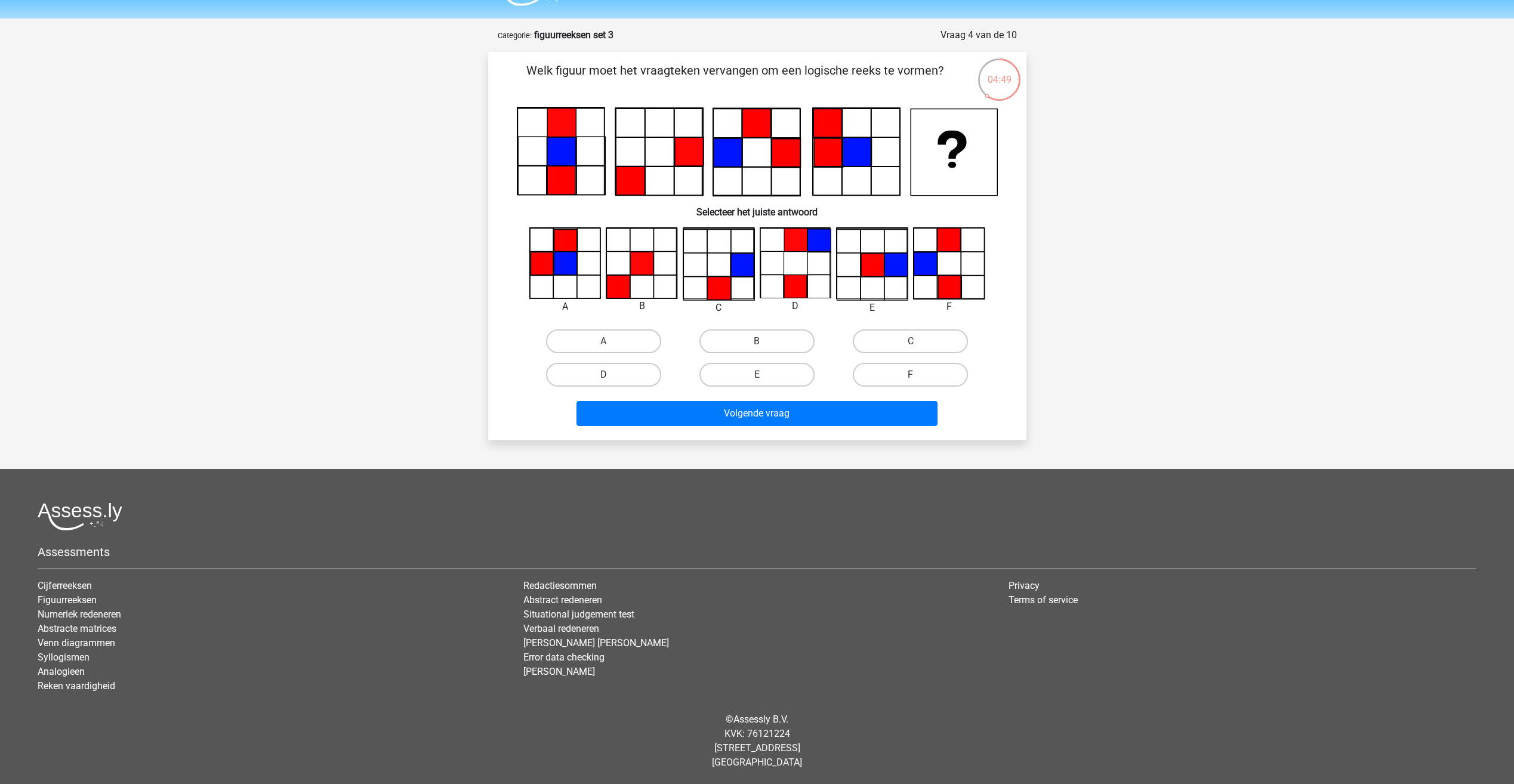
click at [919, 382] on input "F" at bounding box center [915, 379] width 8 height 8
radio input "true"
click at [755, 373] on label "E" at bounding box center [757, 375] width 115 height 24
click at [757, 375] on input "E" at bounding box center [760, 379] width 8 height 8
radio input "true"
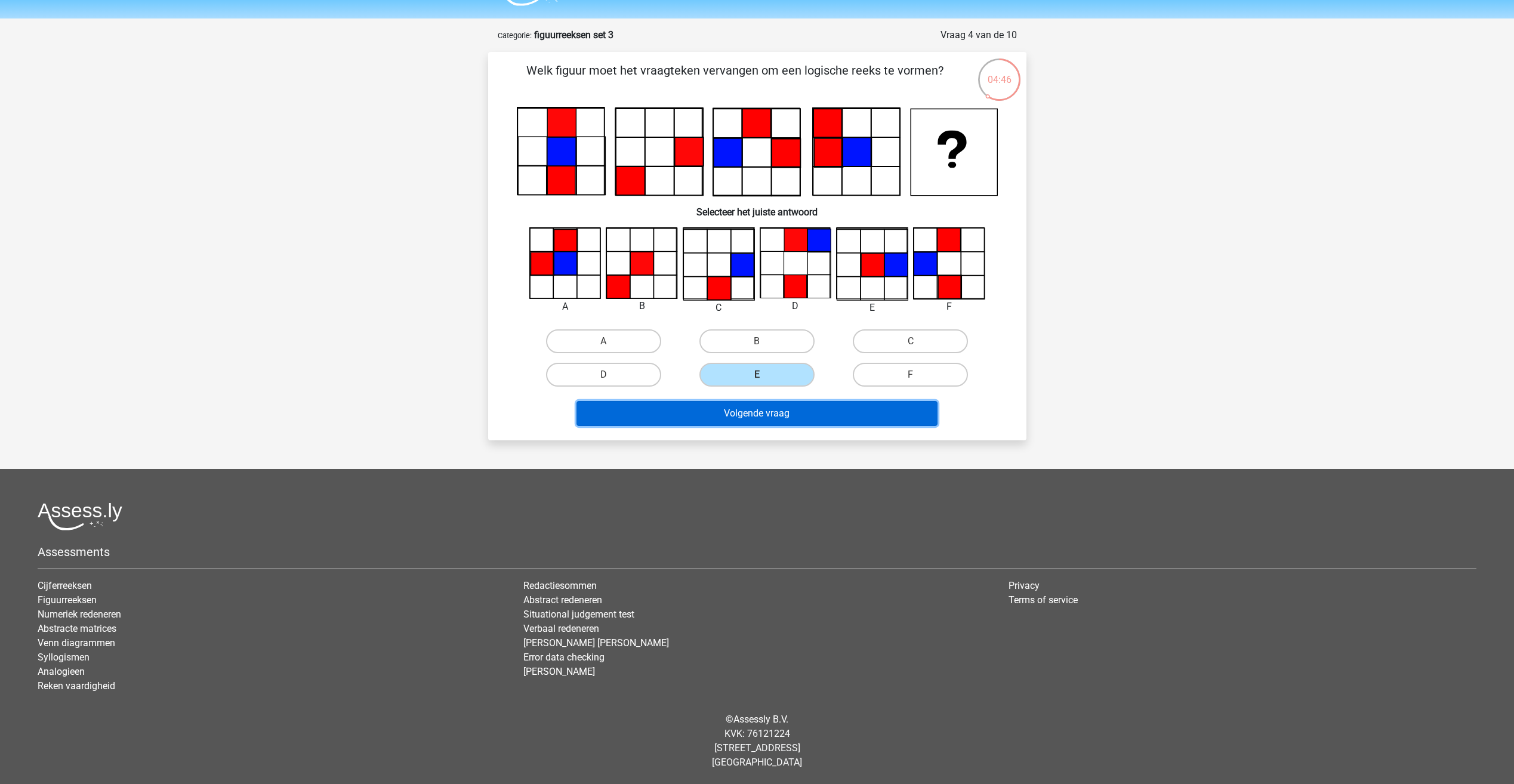
click at [789, 414] on button "Volgende vraag" at bounding box center [757, 412] width 361 height 25
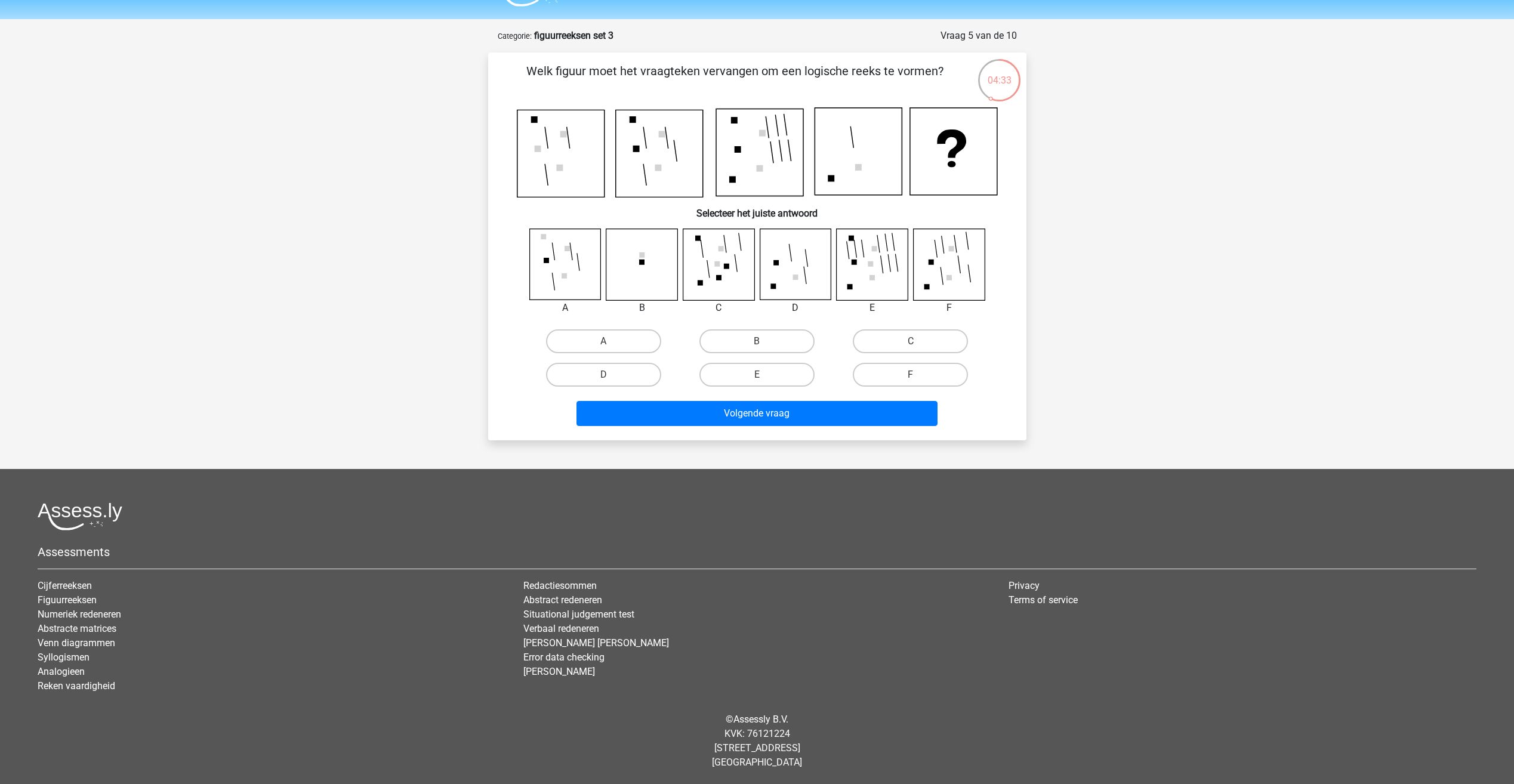
click at [646, 161] on icon at bounding box center [659, 154] width 87 height 87
click at [767, 153] on icon at bounding box center [759, 153] width 87 height 87
click at [795, 163] on icon at bounding box center [759, 153] width 87 height 87
click at [891, 149] on icon at bounding box center [858, 152] width 87 height 87
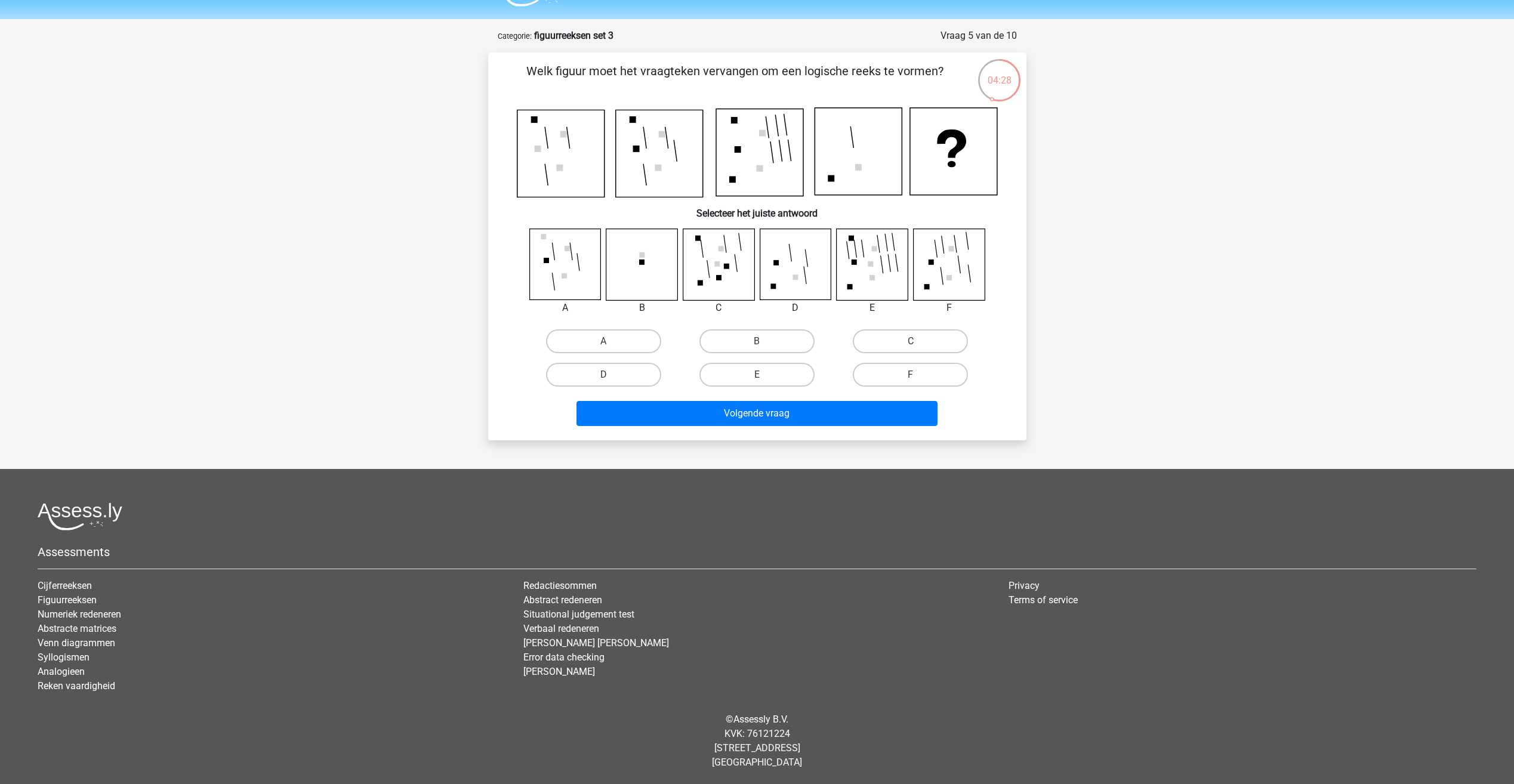
click at [537, 120] on icon at bounding box center [534, 119] width 7 height 7
click at [632, 122] on icon at bounding box center [632, 119] width 7 height 7
click at [717, 127] on icon at bounding box center [759, 153] width 87 height 87
click at [758, 129] on icon at bounding box center [759, 153] width 87 height 87
click at [756, 137] on icon at bounding box center [759, 153] width 87 height 87
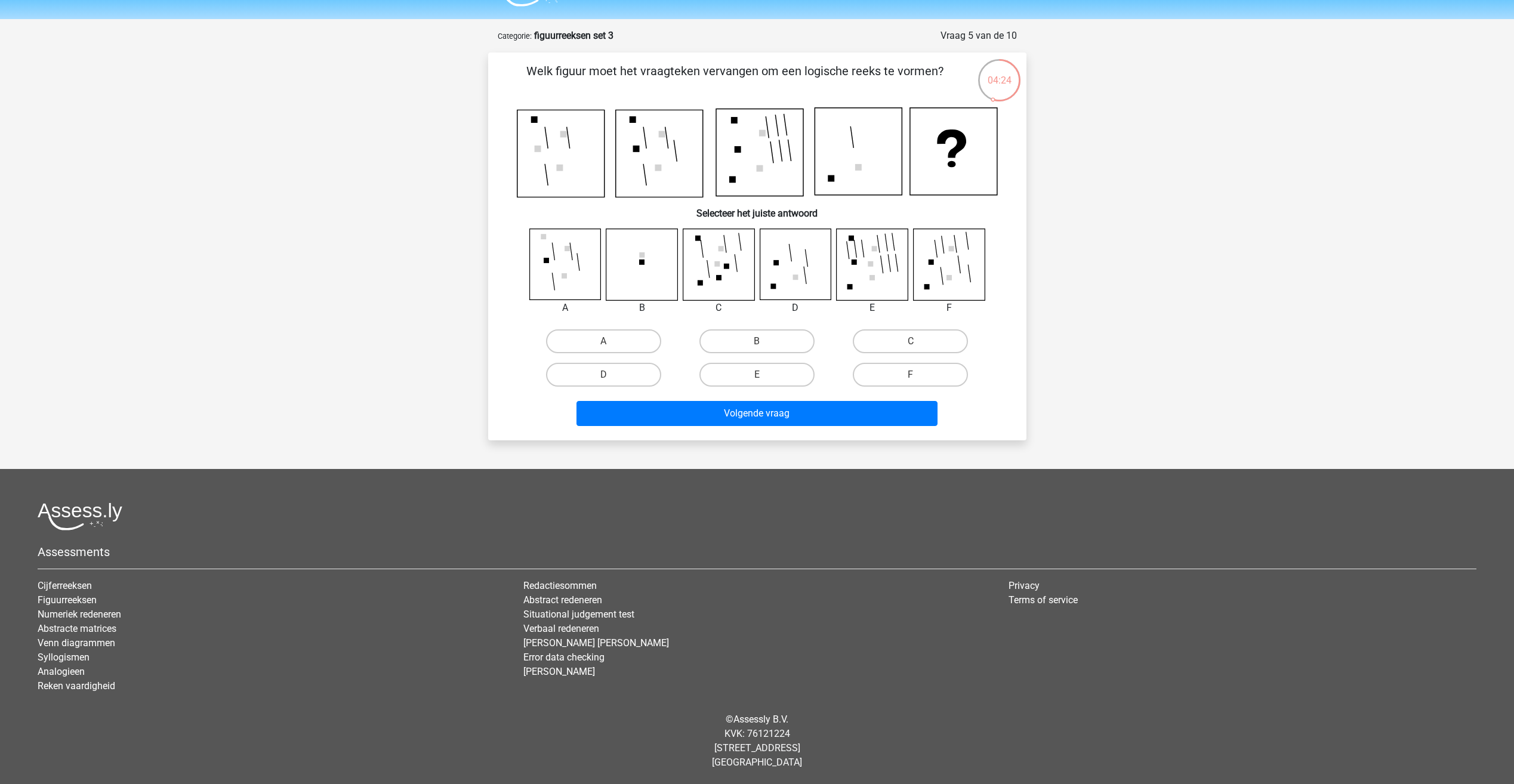
click at [827, 168] on icon at bounding box center [858, 152] width 87 height 87
click at [947, 148] on icon at bounding box center [953, 152] width 87 height 87
drag, startPoint x: 586, startPoint y: 162, endPoint x: 654, endPoint y: 154, distance: 68.5
click at [586, 162] on icon at bounding box center [561, 154] width 87 height 87
click at [693, 162] on icon at bounding box center [659, 154] width 87 height 87
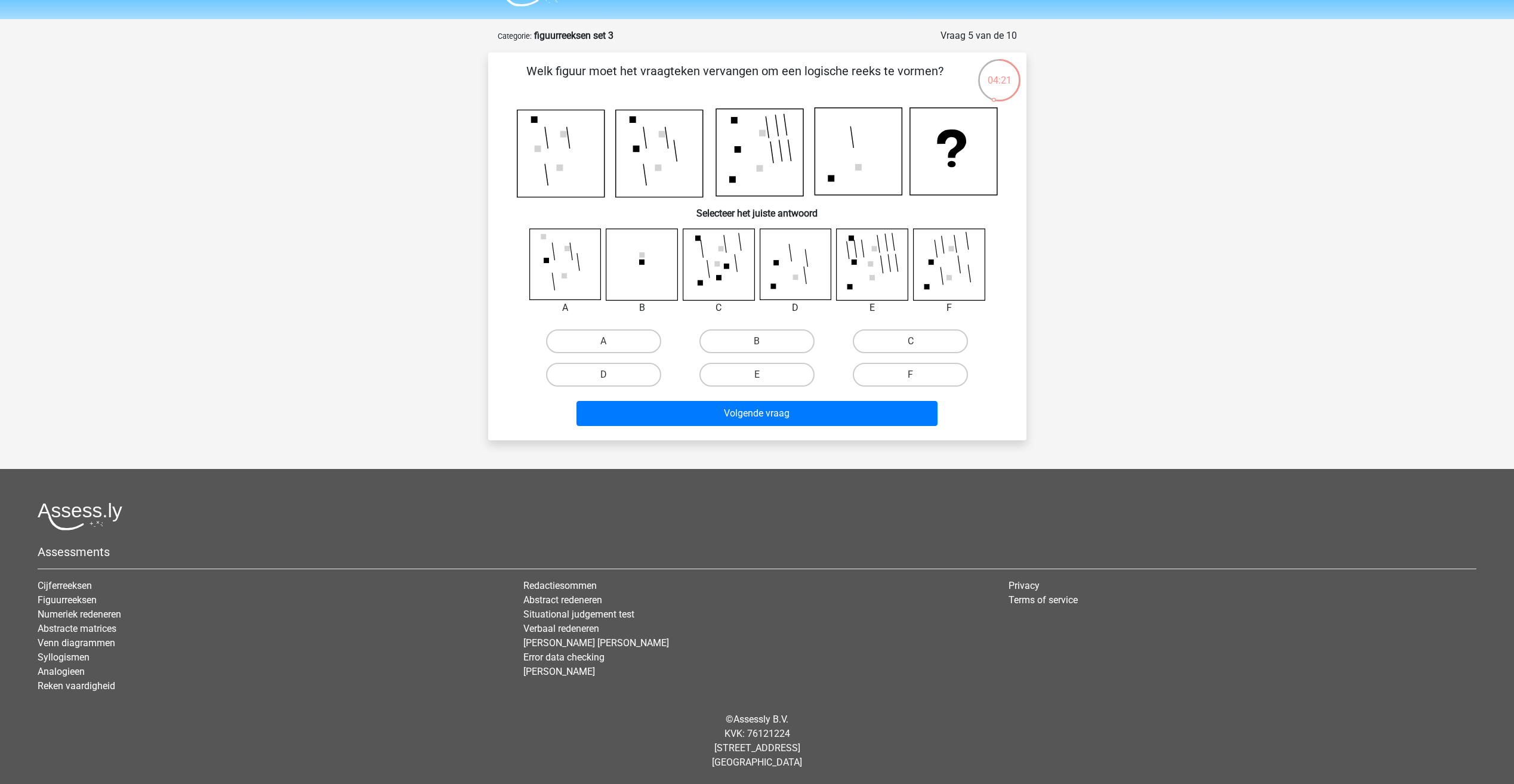
click at [785, 166] on icon at bounding box center [759, 153] width 87 height 87
click at [863, 176] on icon at bounding box center [858, 152] width 87 height 87
click at [937, 166] on icon at bounding box center [953, 152] width 87 height 87
click at [1004, 143] on div at bounding box center [757, 152] width 500 height 90
click at [727, 373] on label "E" at bounding box center [757, 375] width 115 height 24
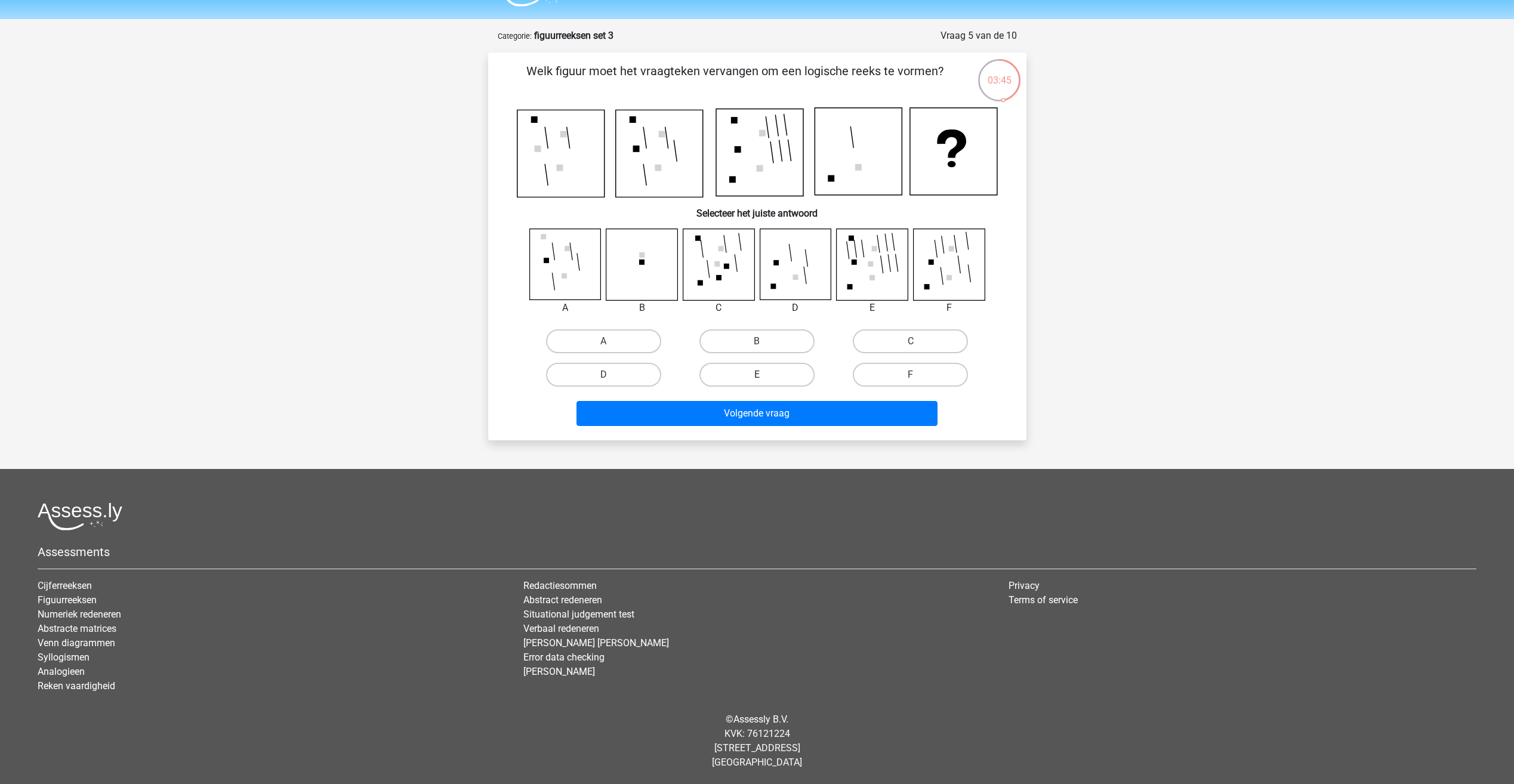
click at [757, 375] on input "E" at bounding box center [760, 379] width 8 height 8
radio input "true"
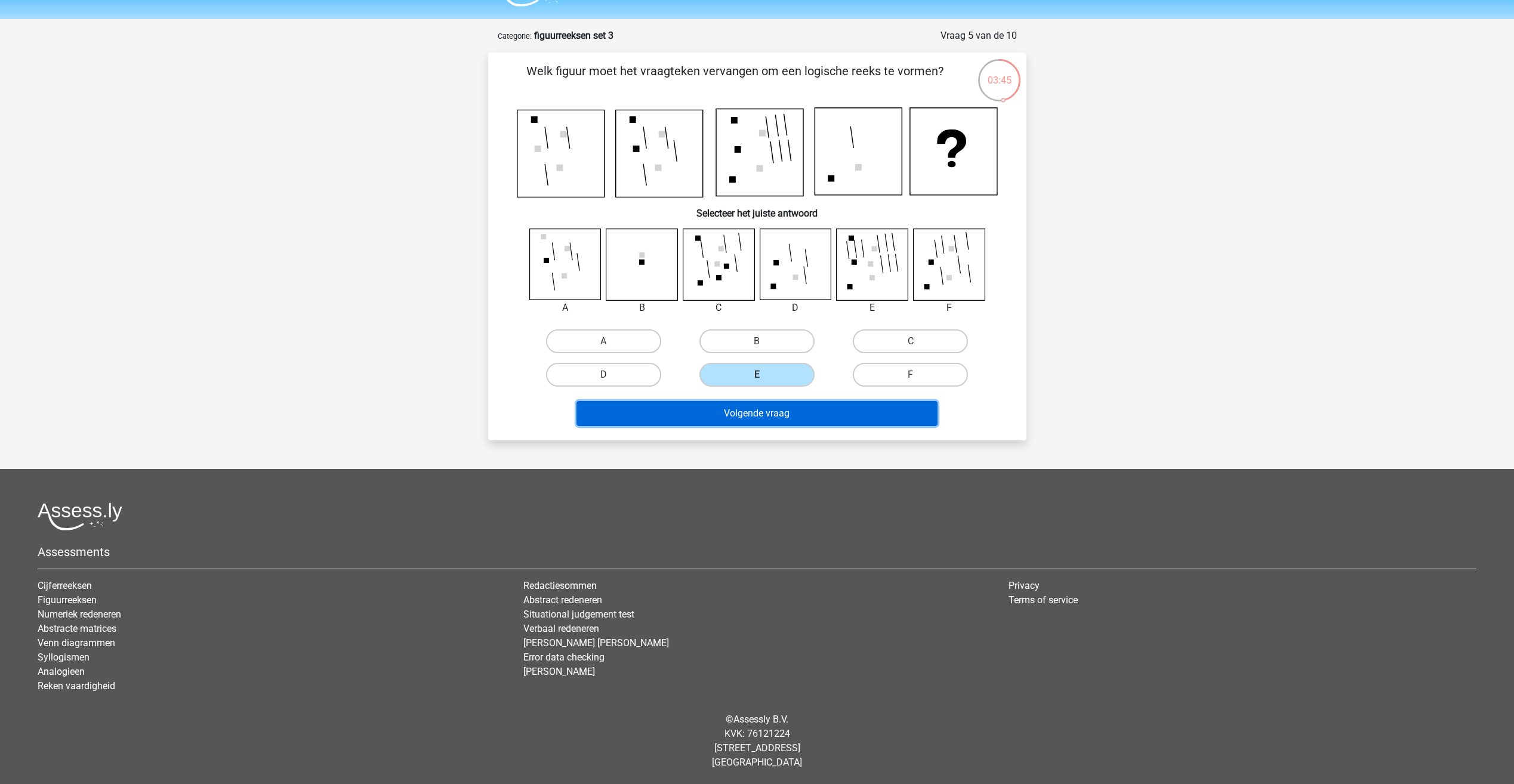
click at [737, 407] on button "Volgende vraag" at bounding box center [757, 412] width 361 height 25
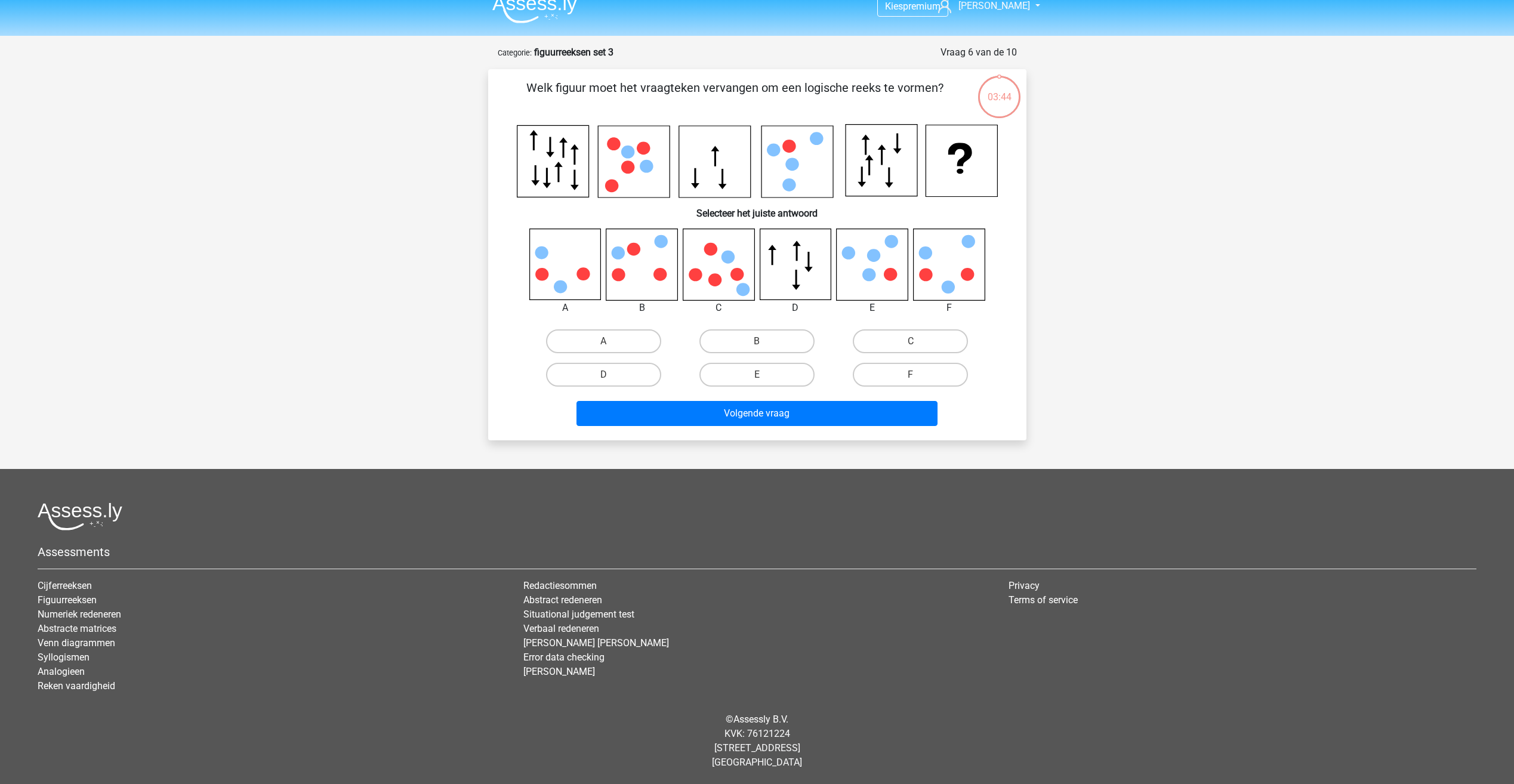
scroll to position [14, 0]
click at [744, 373] on label "E" at bounding box center [757, 375] width 115 height 24
click at [757, 375] on input "E" at bounding box center [760, 379] width 8 height 8
radio input "true"
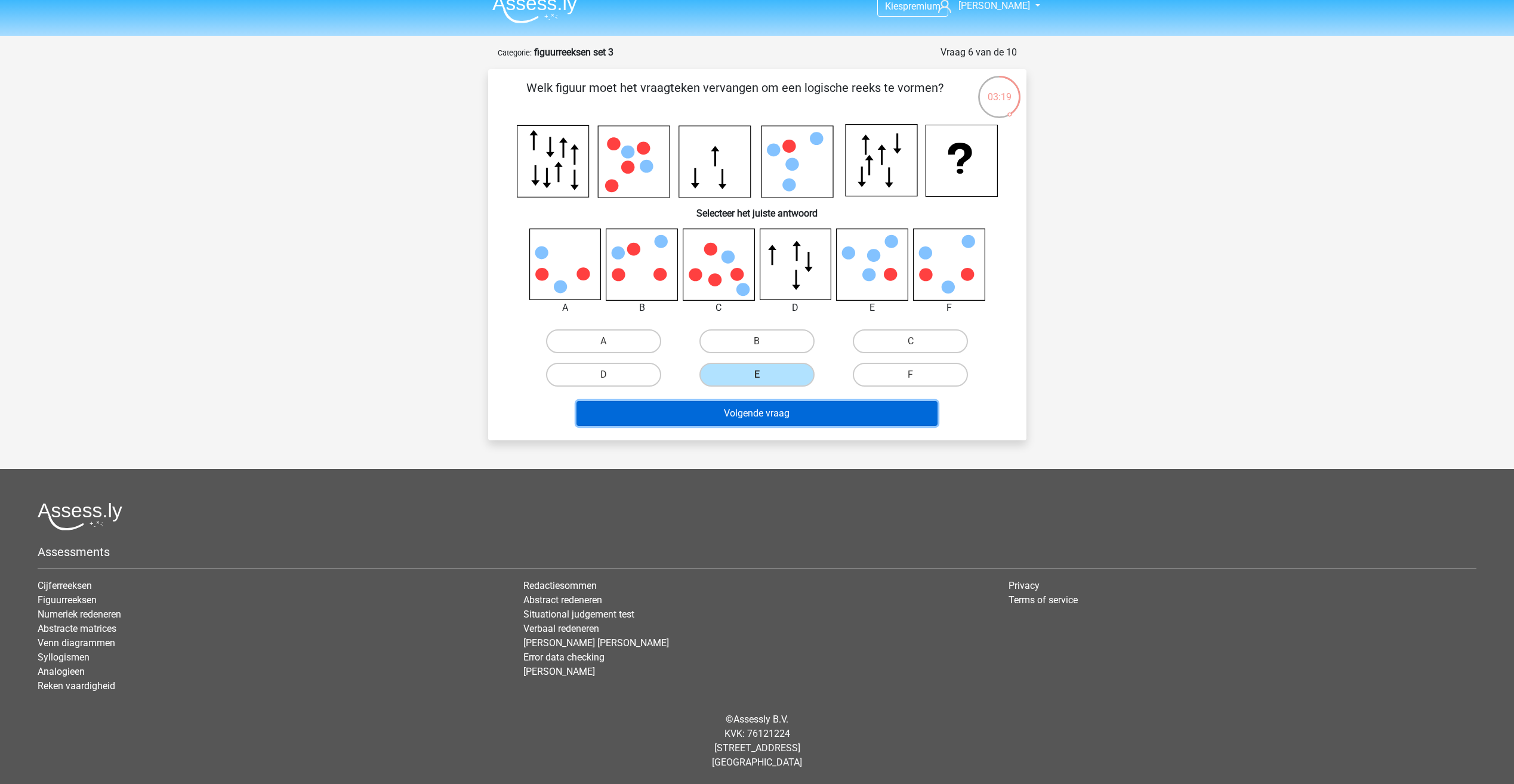
click at [769, 414] on button "Volgende vraag" at bounding box center [757, 412] width 361 height 25
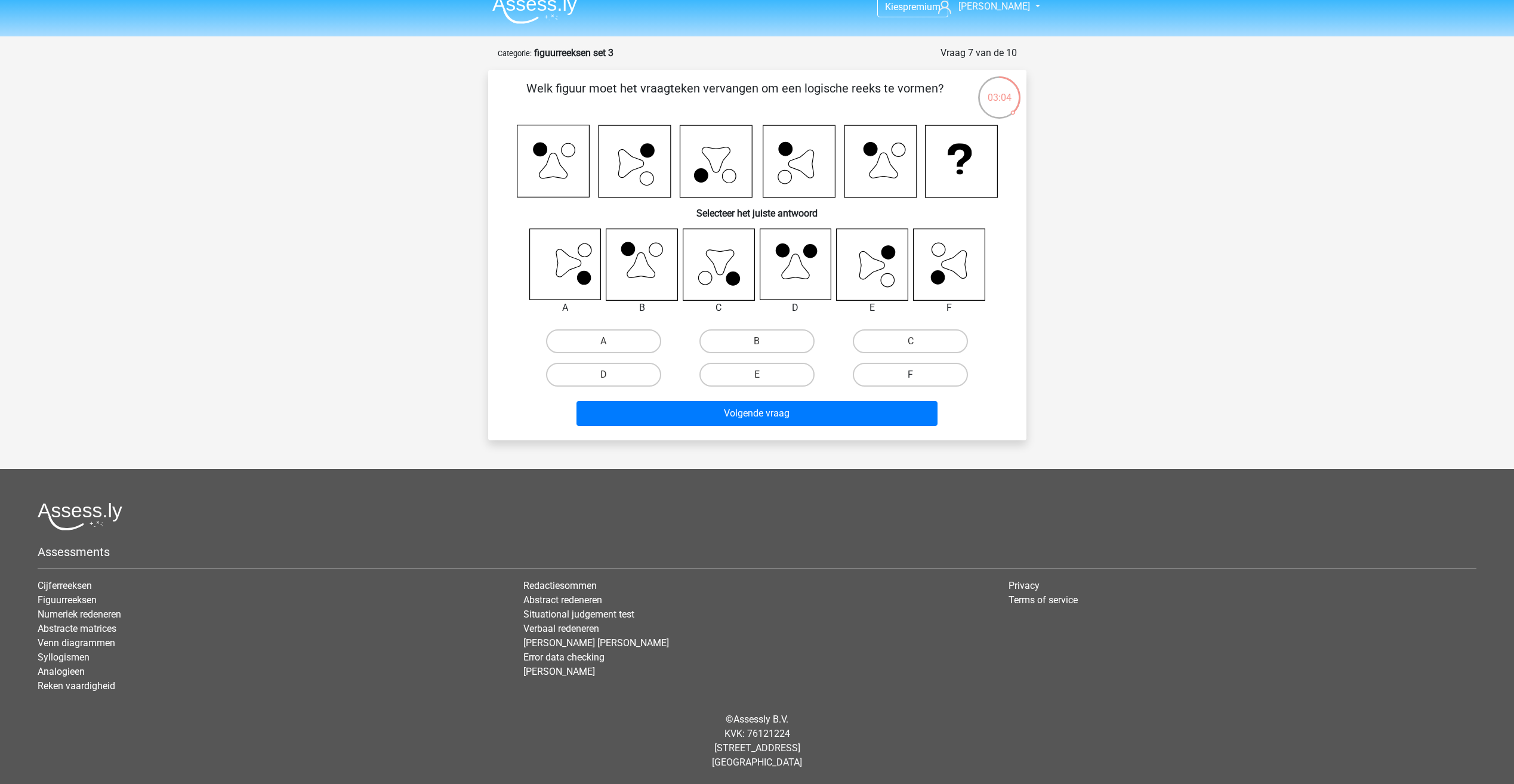
click at [937, 376] on label "F" at bounding box center [911, 375] width 115 height 24
click at [919, 376] on input "F" at bounding box center [915, 379] width 8 height 8
radio input "true"
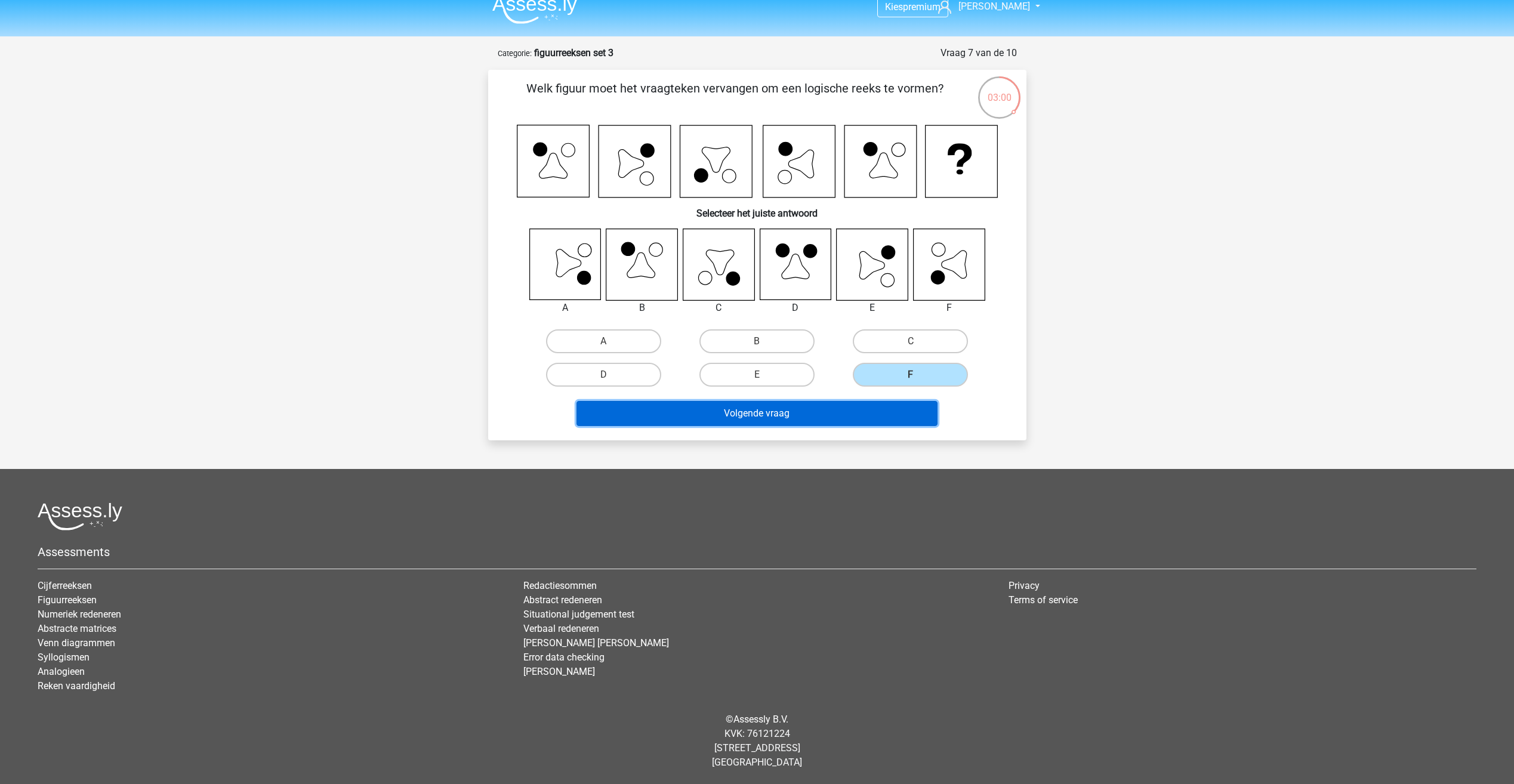
click at [824, 422] on button "Volgende vraag" at bounding box center [757, 412] width 361 height 25
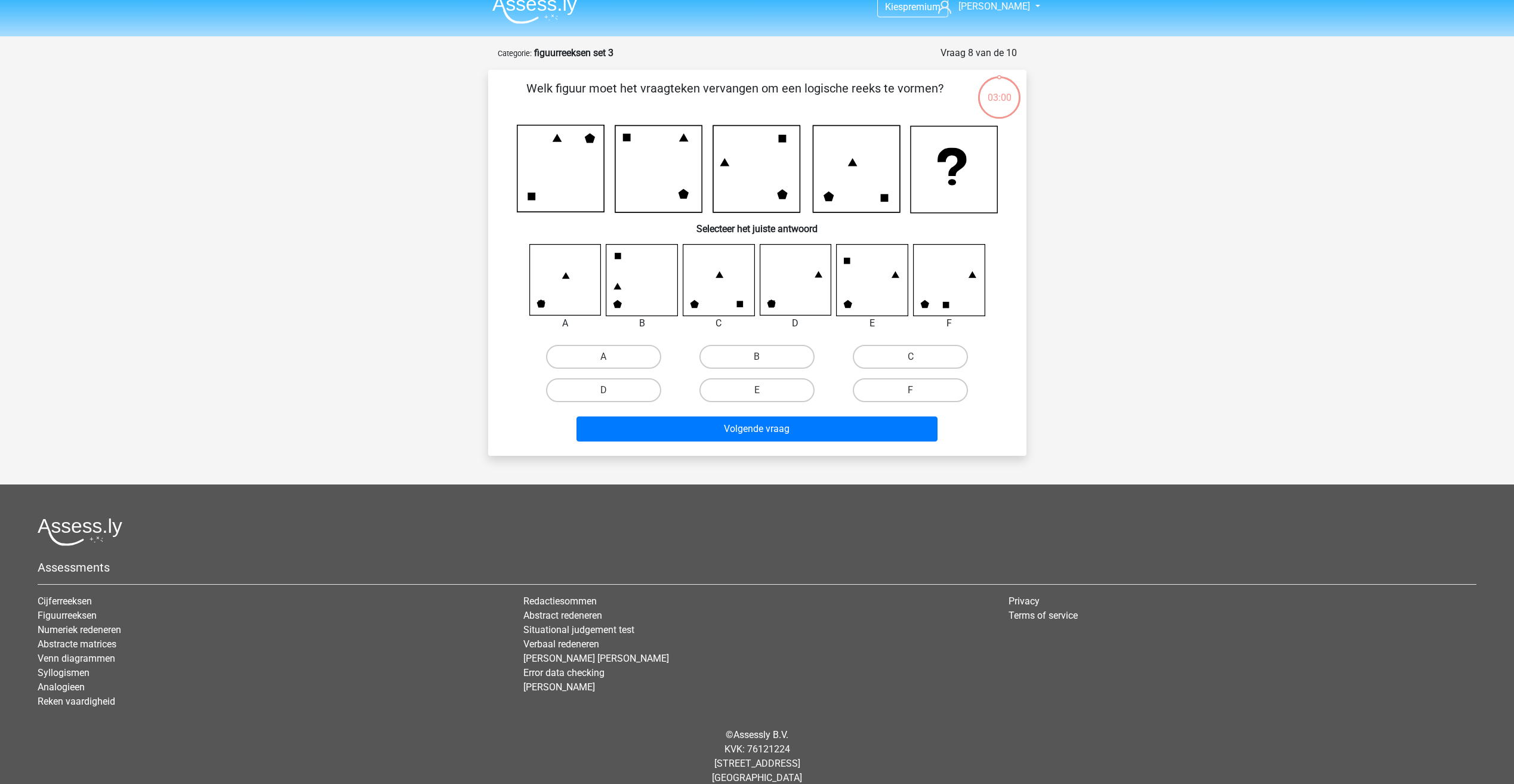
scroll to position [29, 0]
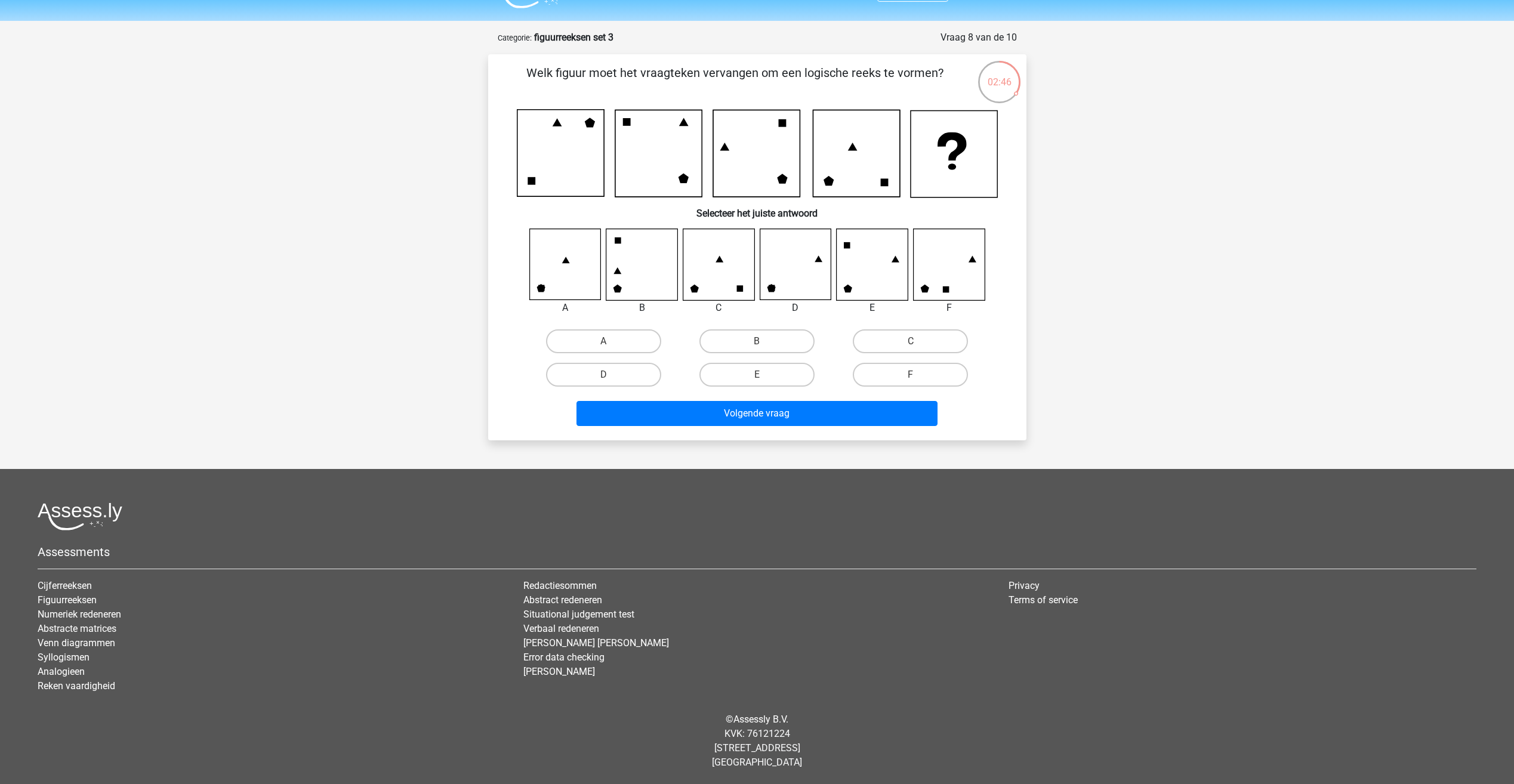
click at [602, 187] on icon at bounding box center [560, 152] width 86 height 86
drag, startPoint x: 602, startPoint y: 187, endPoint x: 538, endPoint y: 190, distance: 64.1
click at [538, 190] on icon at bounding box center [560, 152] width 86 height 86
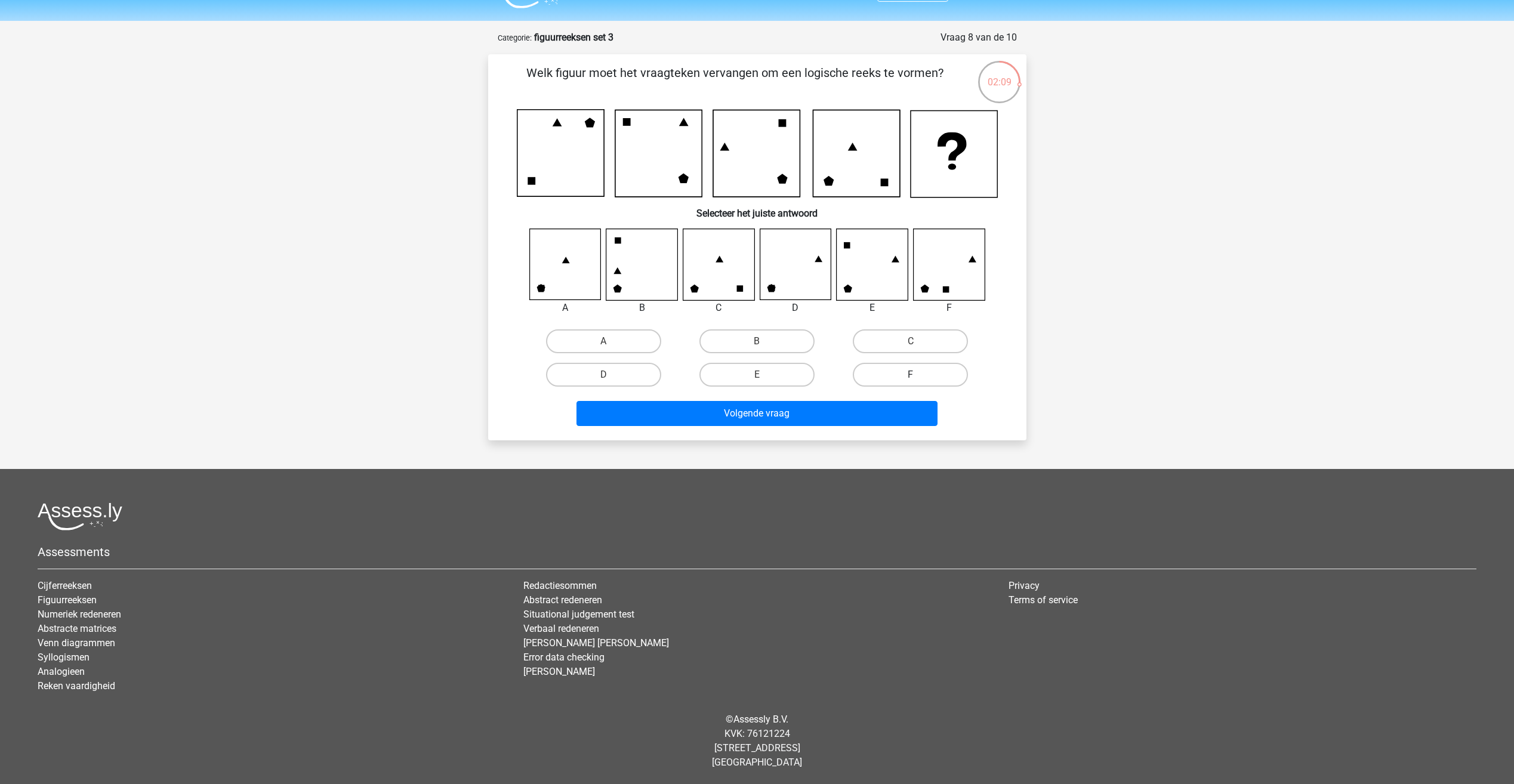
click at [904, 370] on label "F" at bounding box center [911, 375] width 115 height 24
click at [911, 375] on input "F" at bounding box center [915, 379] width 8 height 8
radio input "true"
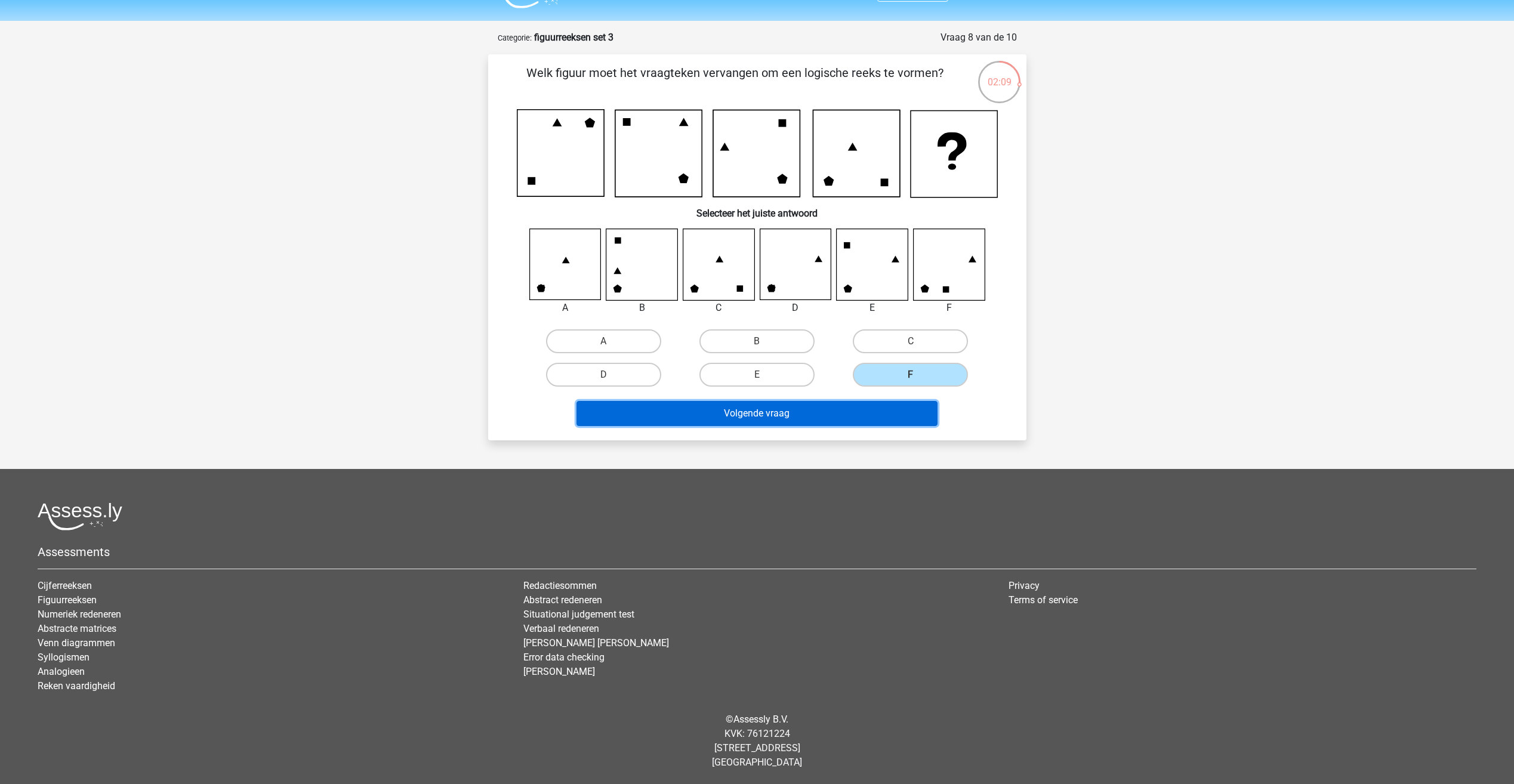
click at [881, 413] on button "Volgende vraag" at bounding box center [757, 412] width 361 height 25
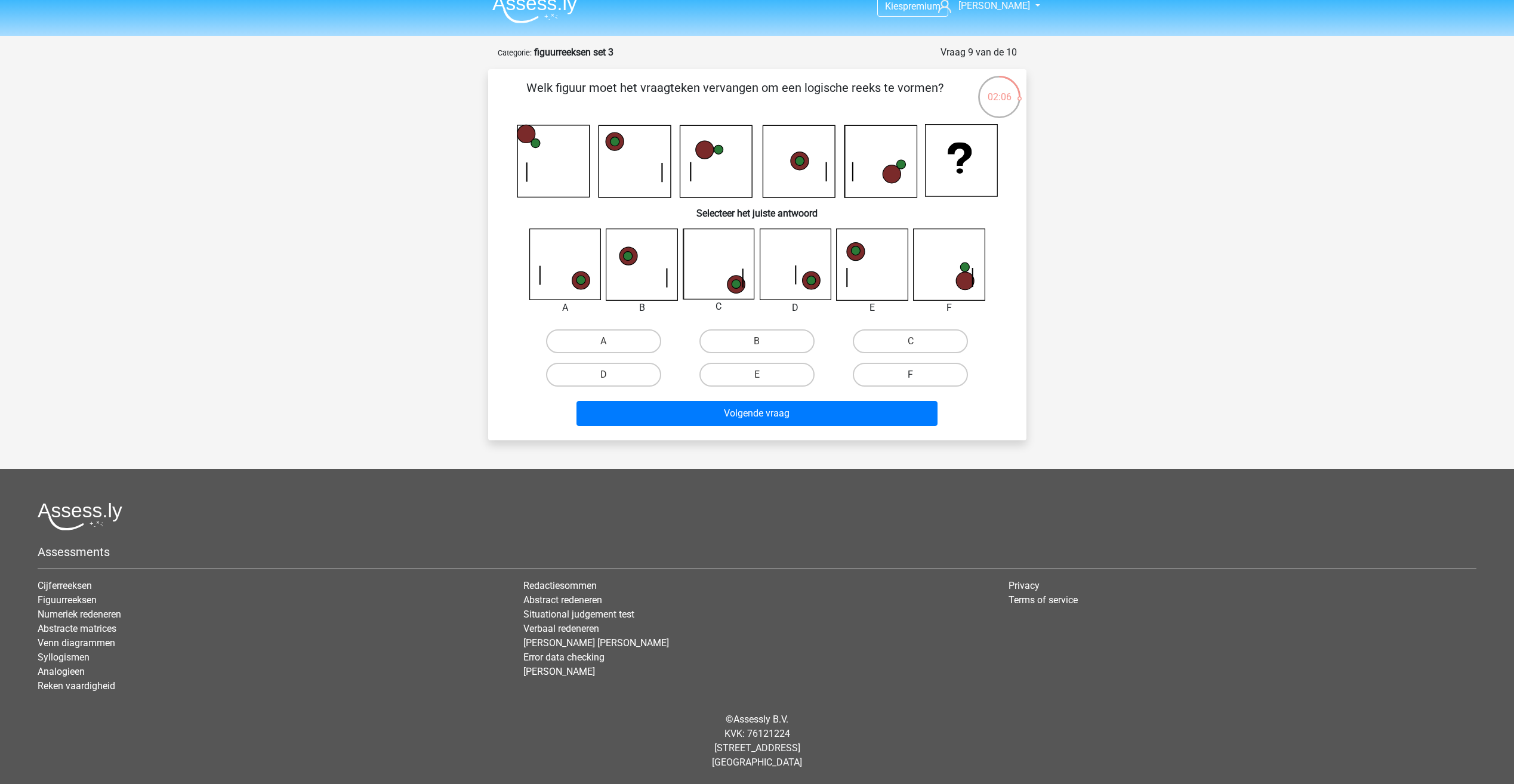
click at [868, 364] on label "F" at bounding box center [911, 375] width 115 height 24
click at [911, 375] on input "F" at bounding box center [915, 379] width 8 height 8
radio input "true"
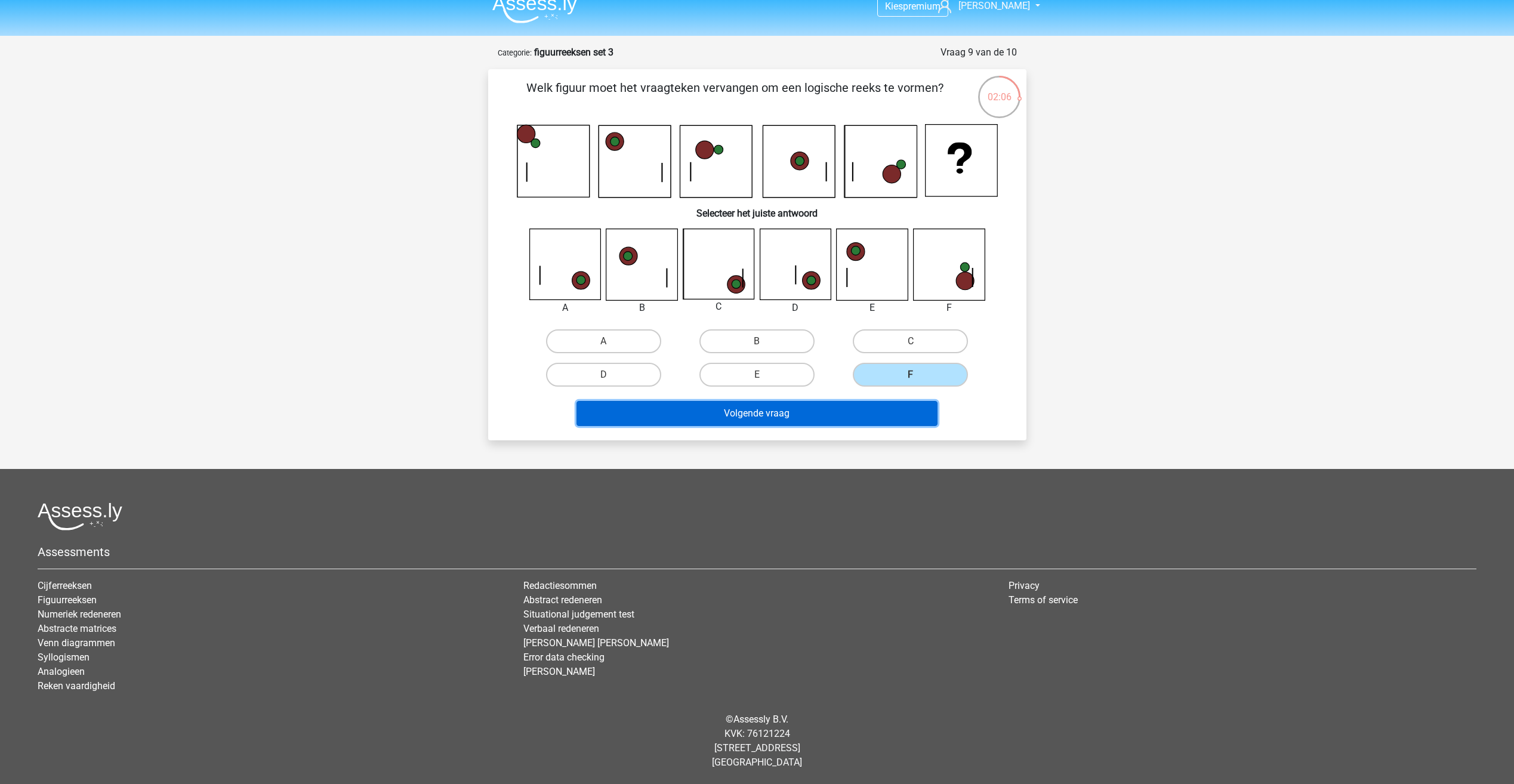
click at [854, 415] on button "Volgende vraag" at bounding box center [757, 412] width 361 height 25
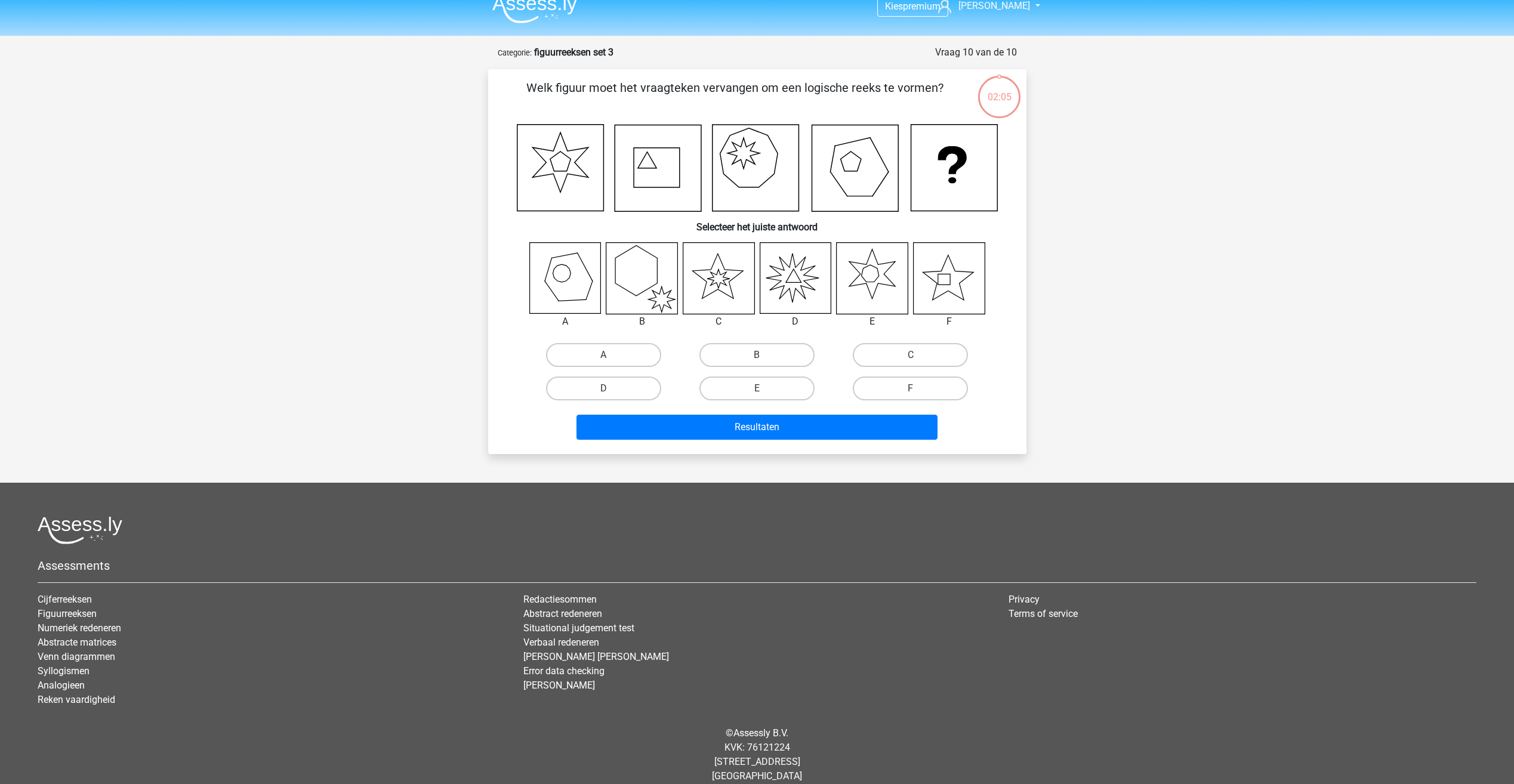
scroll to position [28, 0]
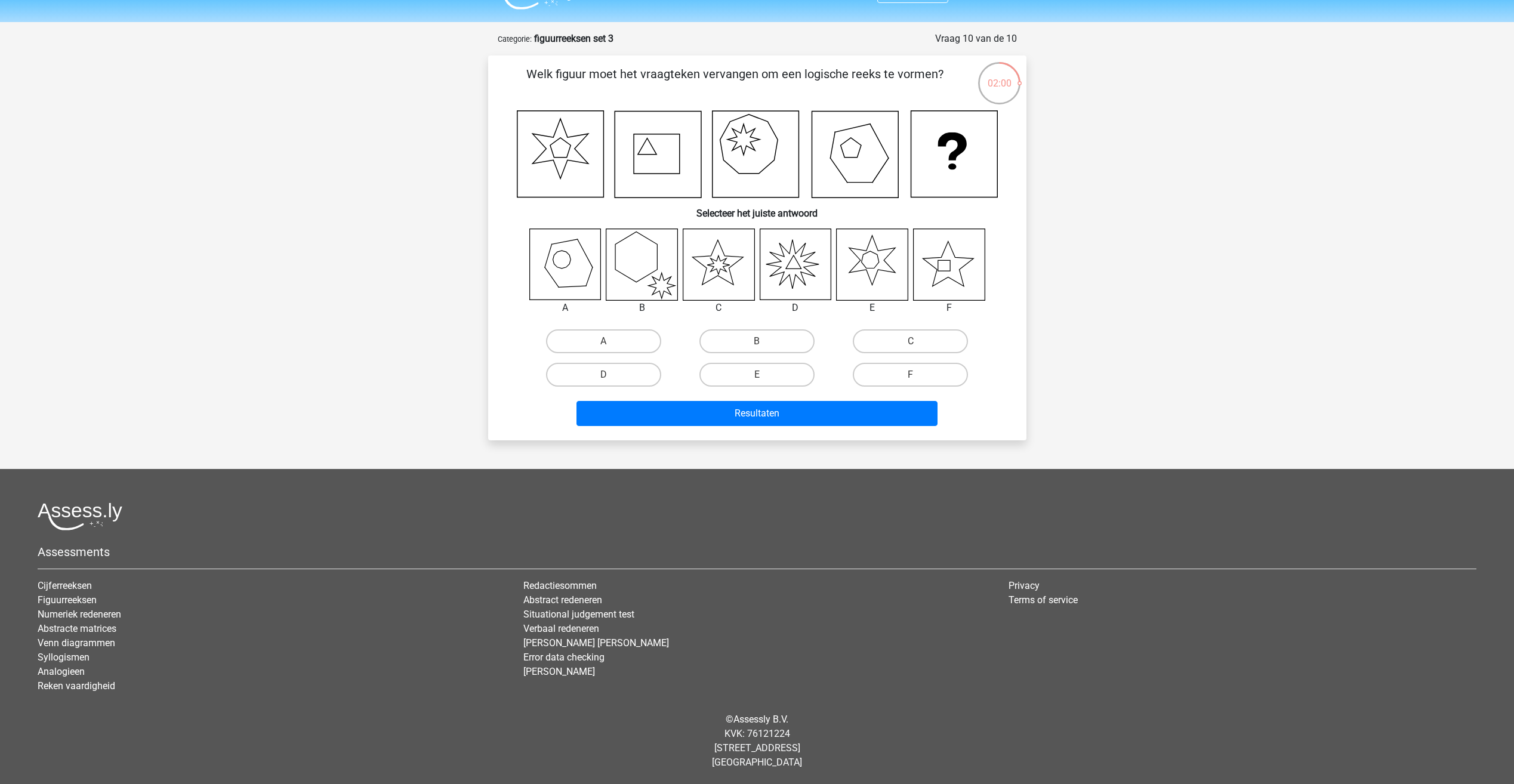
click at [571, 184] on icon at bounding box center [560, 154] width 86 height 86
click at [560, 141] on icon at bounding box center [560, 154] width 86 height 86
click at [632, 168] on icon at bounding box center [657, 154] width 86 height 86
click at [644, 141] on icon at bounding box center [657, 154] width 86 height 86
click at [729, 166] on icon at bounding box center [755, 154] width 86 height 86
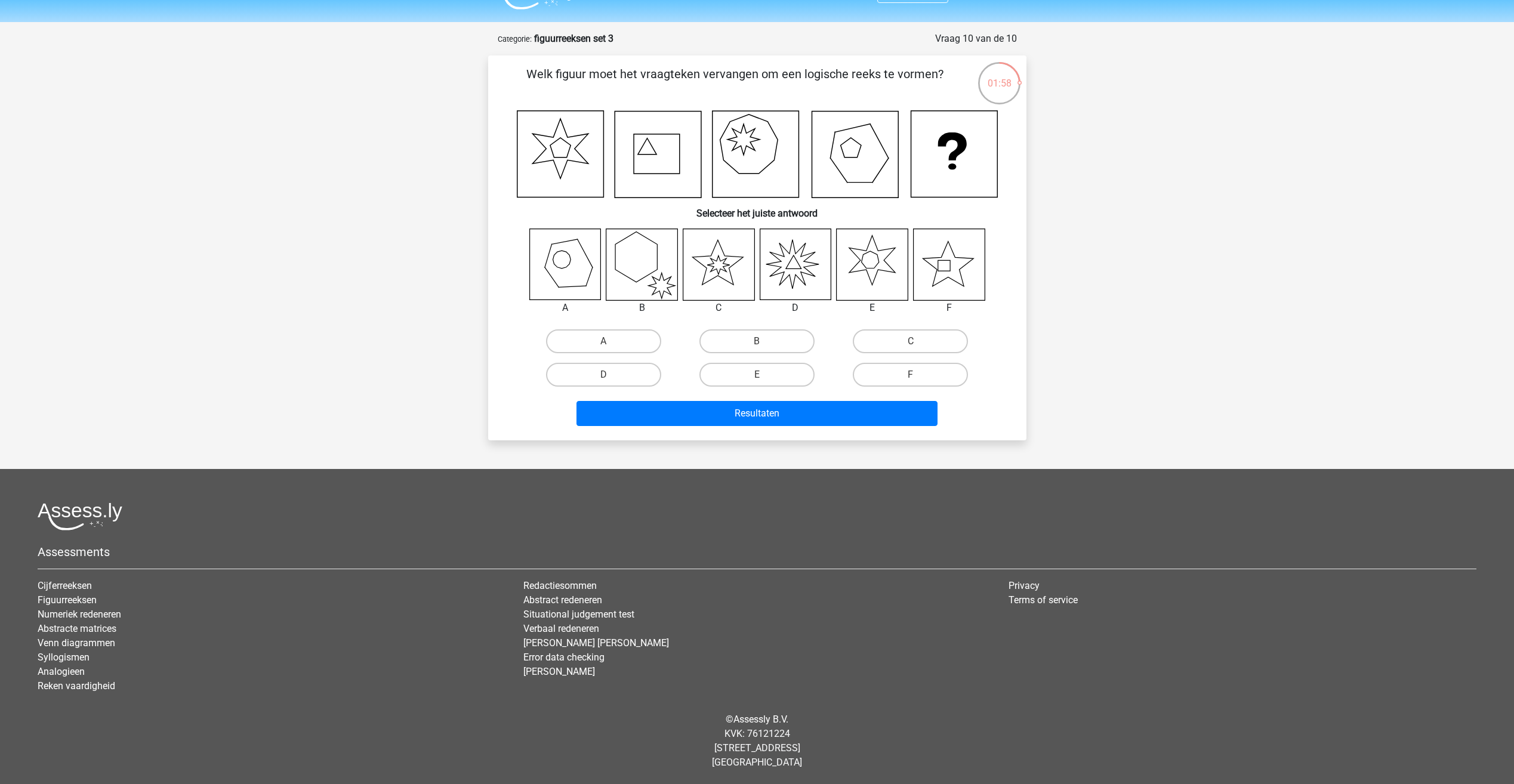
click at [733, 147] on icon at bounding box center [755, 154] width 86 height 86
click at [819, 175] on icon at bounding box center [854, 154] width 86 height 86
click at [925, 370] on label "F" at bounding box center [911, 375] width 115 height 24
click at [919, 375] on input "F" at bounding box center [915, 379] width 8 height 8
radio input "true"
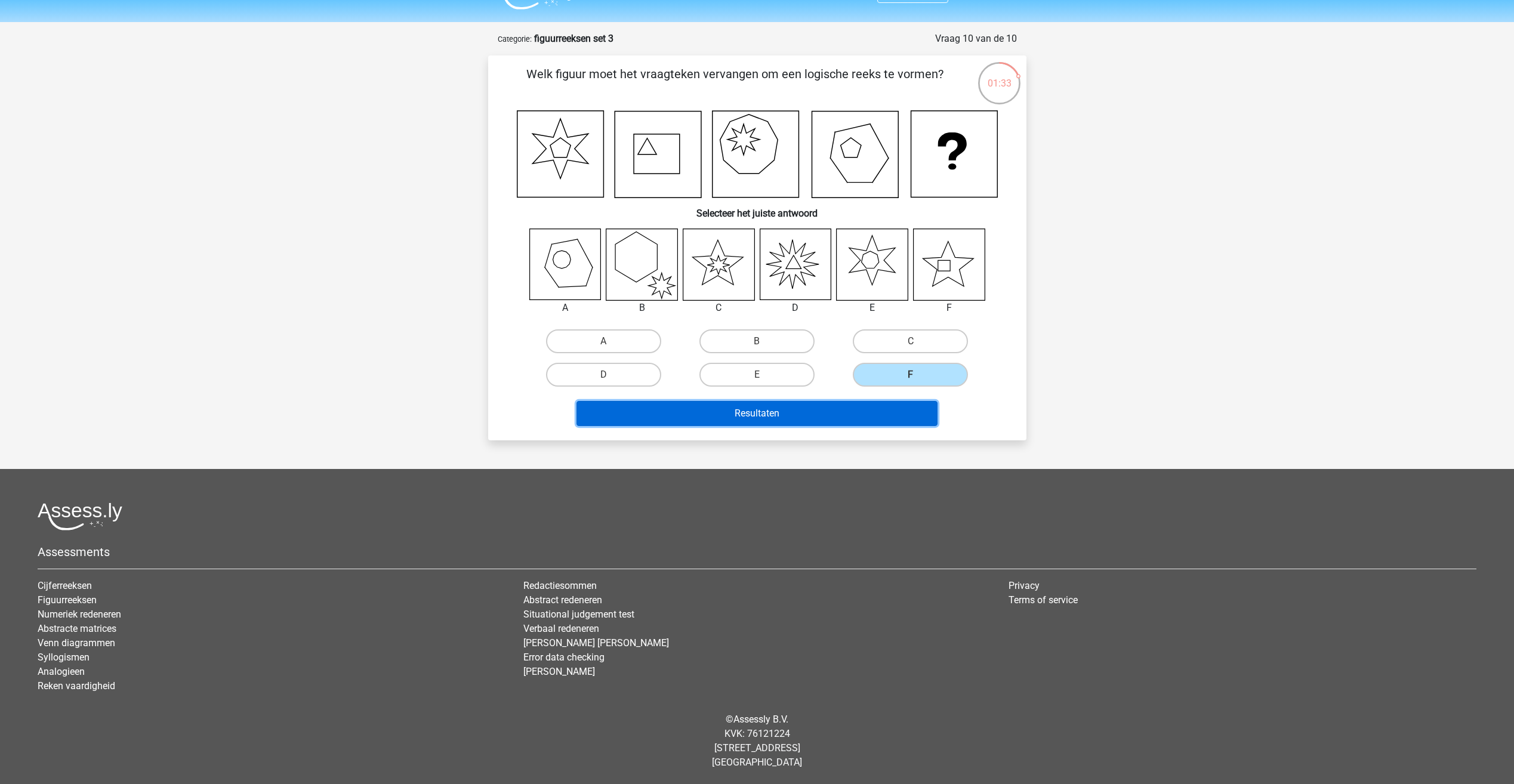
click at [868, 409] on button "Resultaten" at bounding box center [757, 412] width 361 height 25
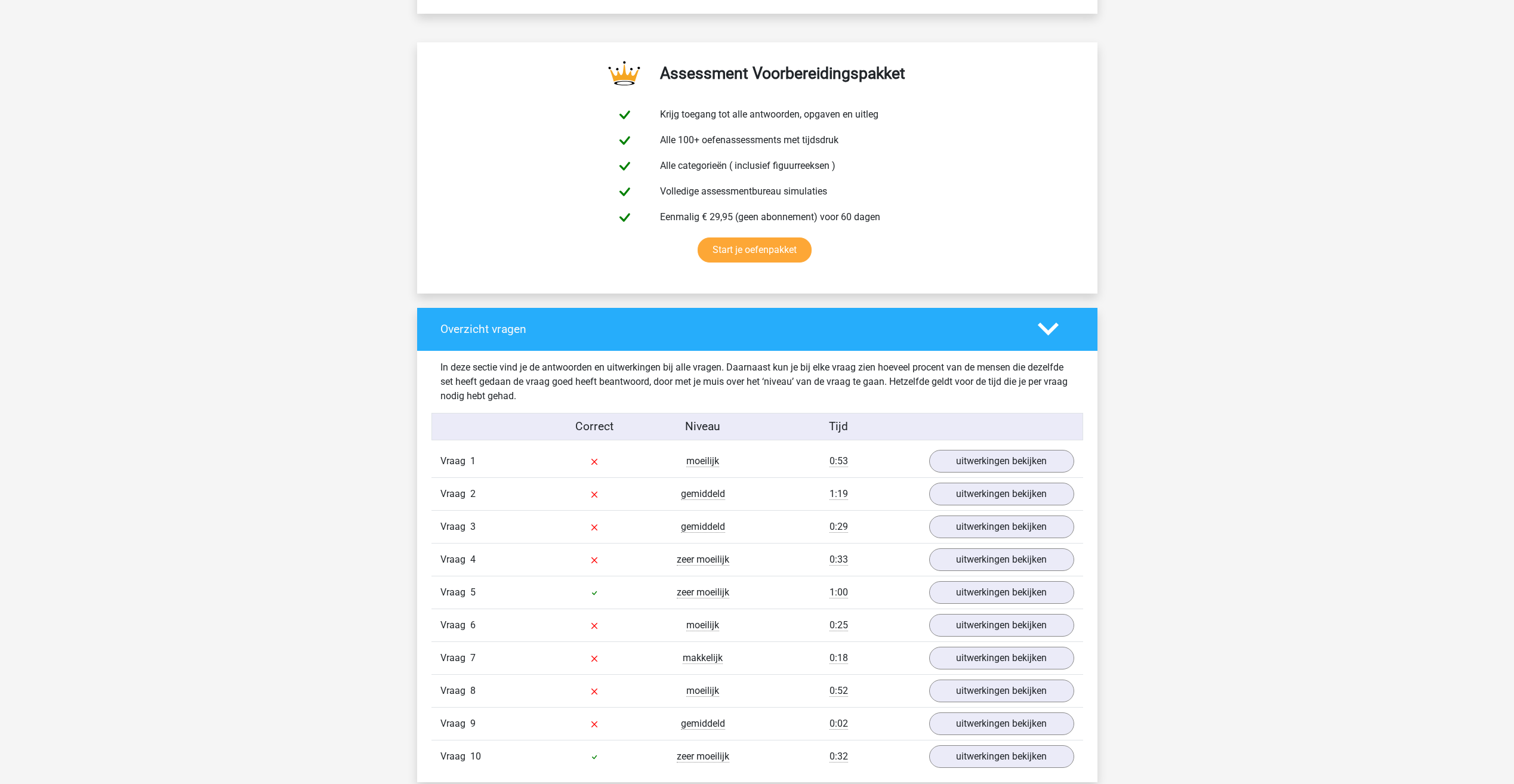
scroll to position [656, 0]
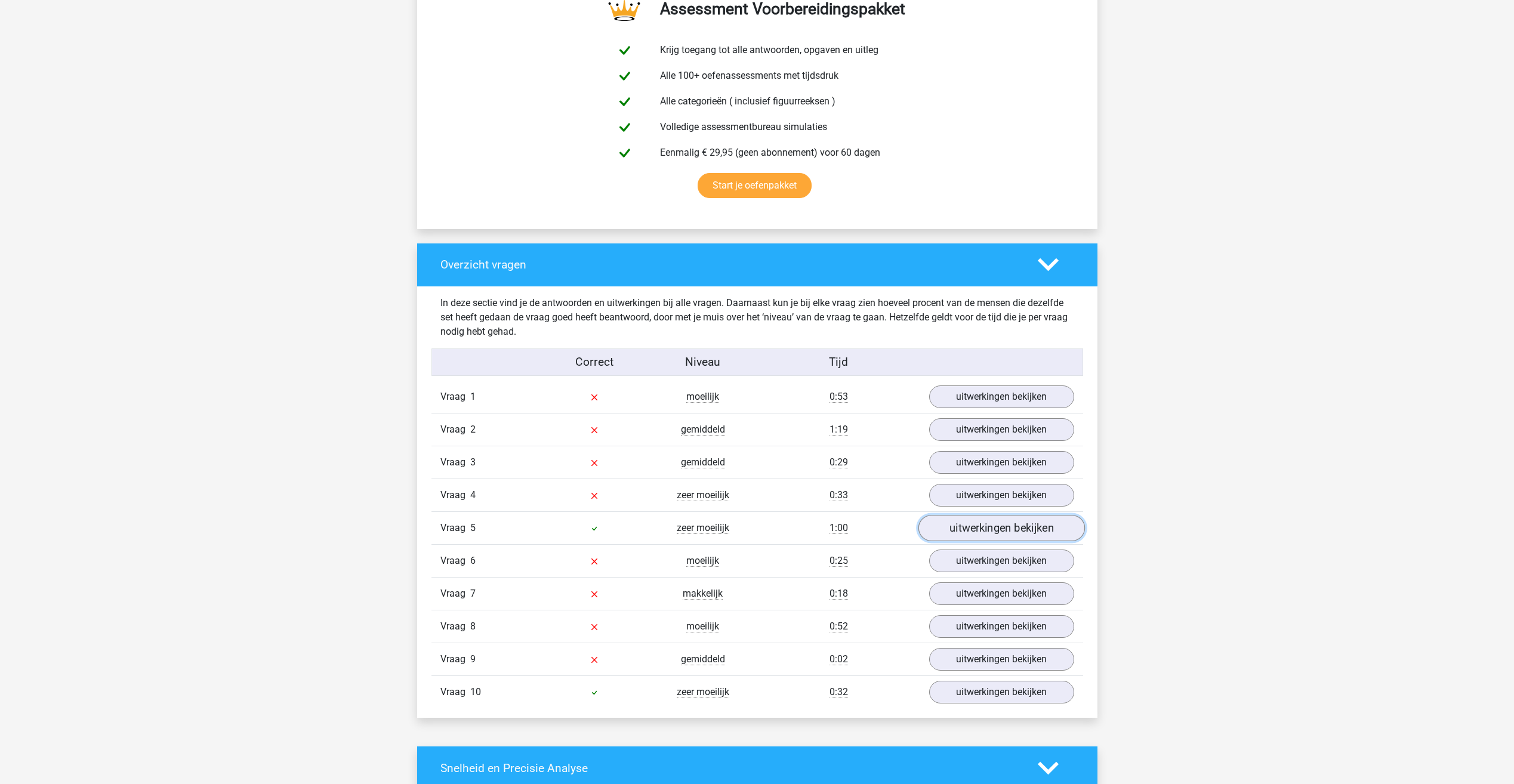
click at [964, 537] on link "uitwerkingen bekijken" at bounding box center [1000, 529] width 166 height 26
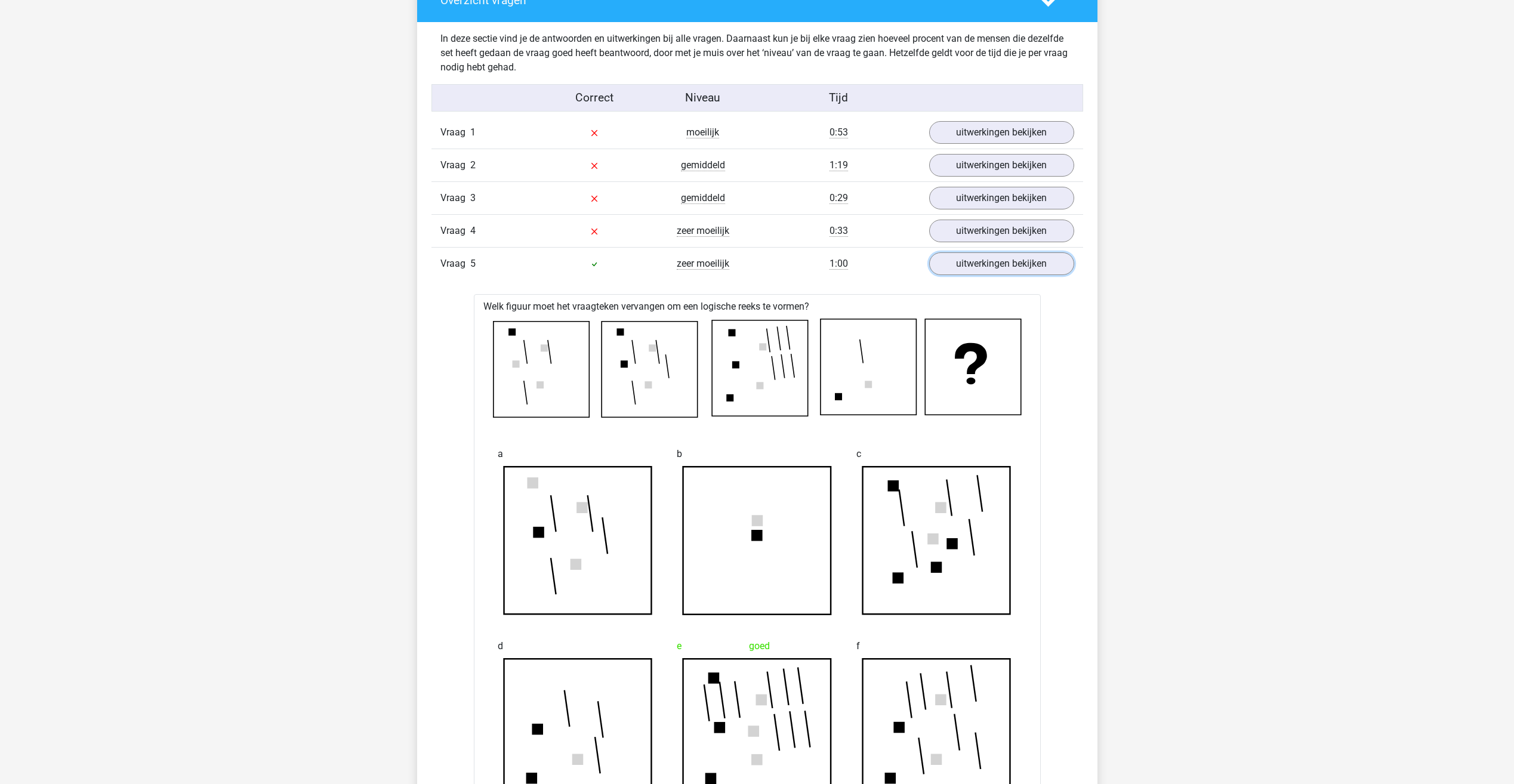
scroll to position [894, 0]
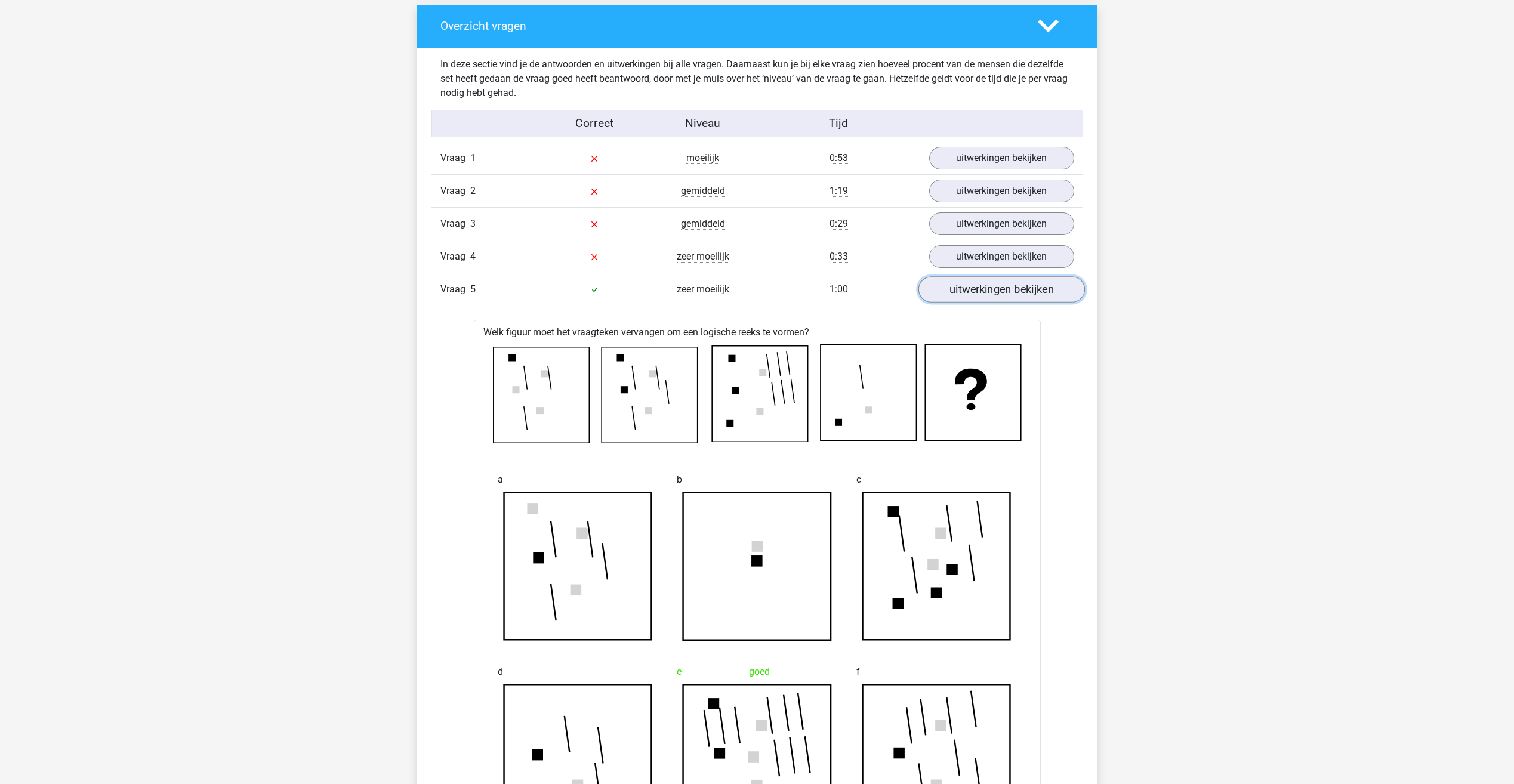
click at [964, 294] on link "uitwerkingen bekijken" at bounding box center [1000, 289] width 166 height 26
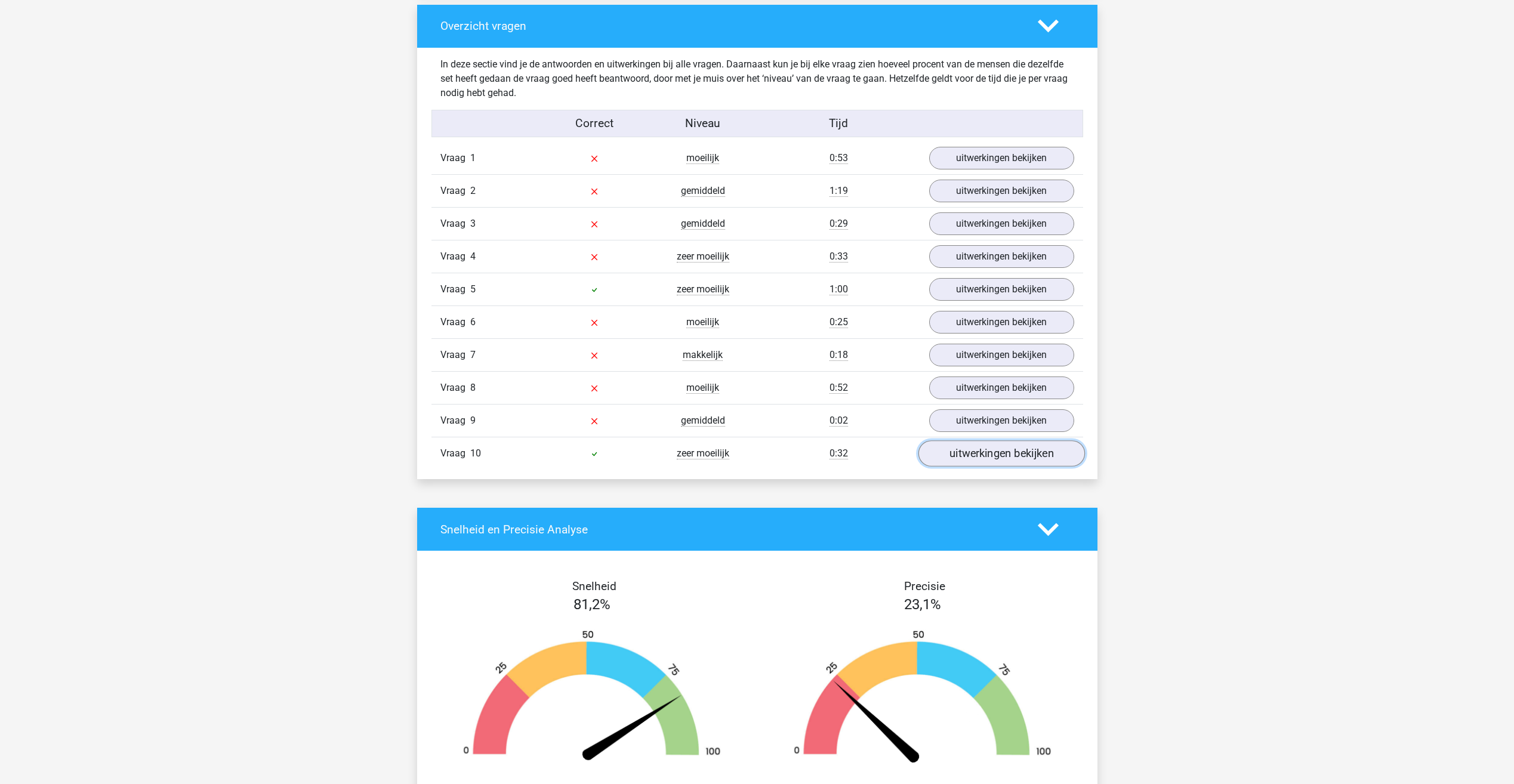
click at [960, 460] on link "uitwerkingen bekijken" at bounding box center [1000, 454] width 166 height 26
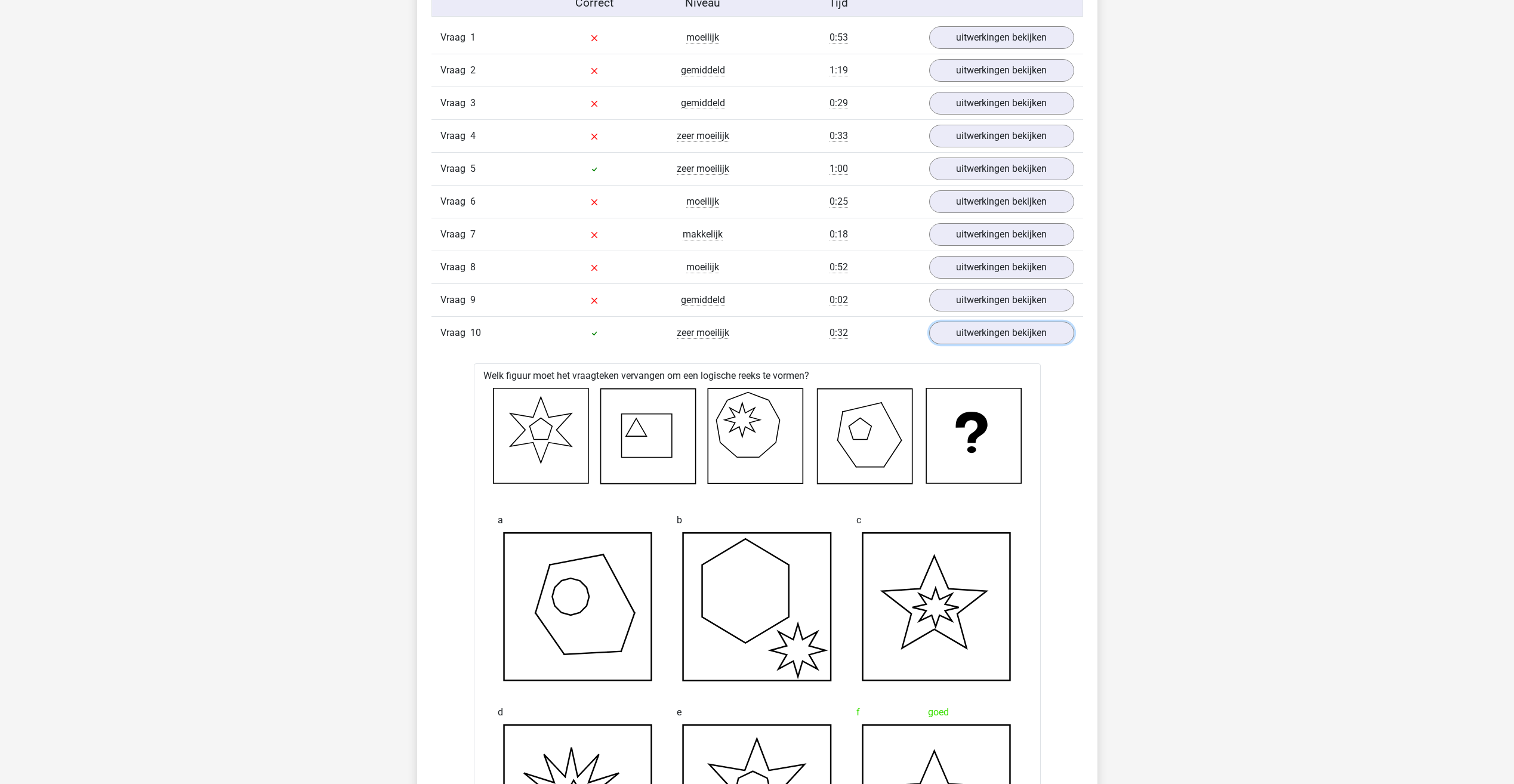
scroll to position [954, 0]
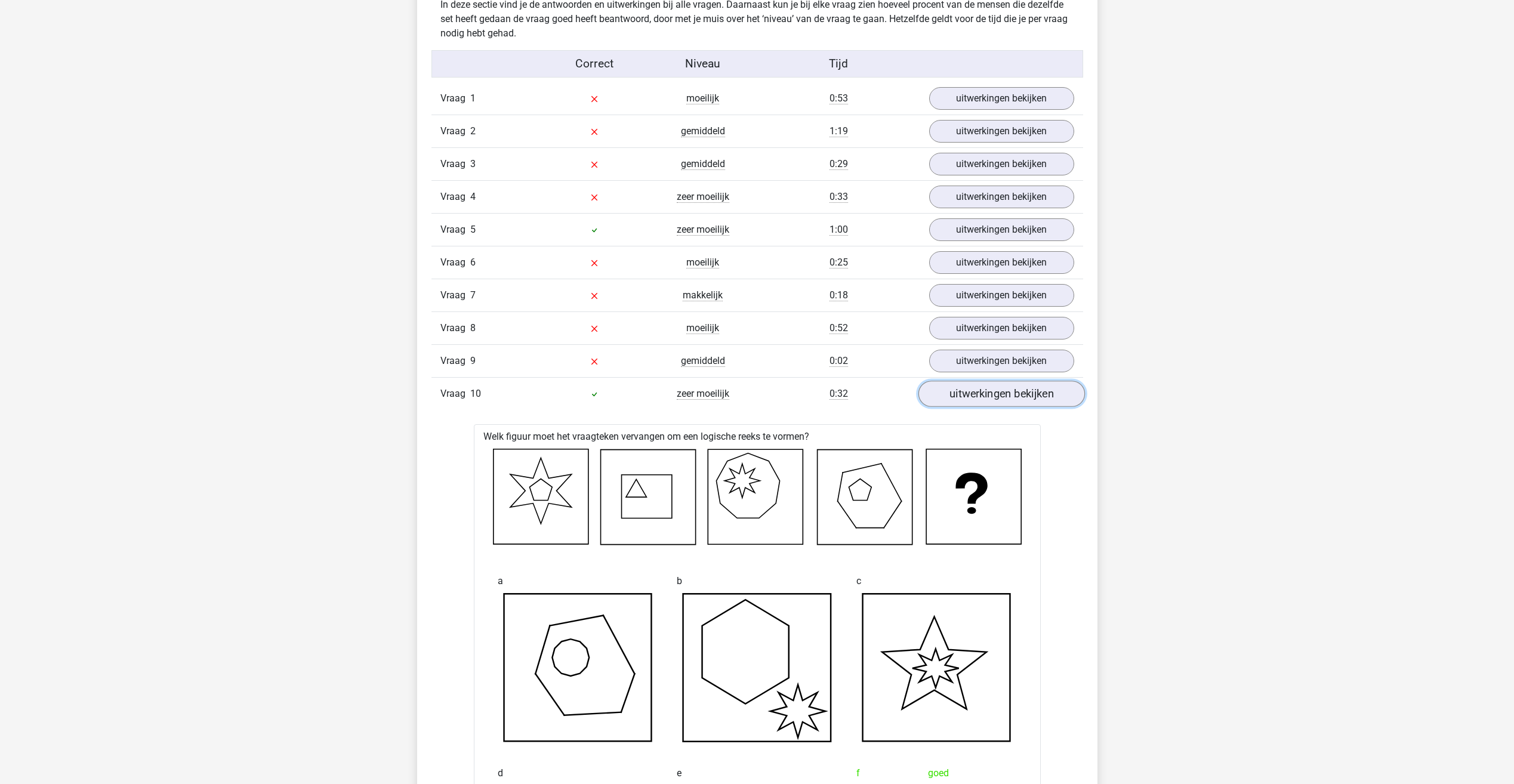
click at [971, 399] on link "uitwerkingen bekijken" at bounding box center [1000, 394] width 166 height 26
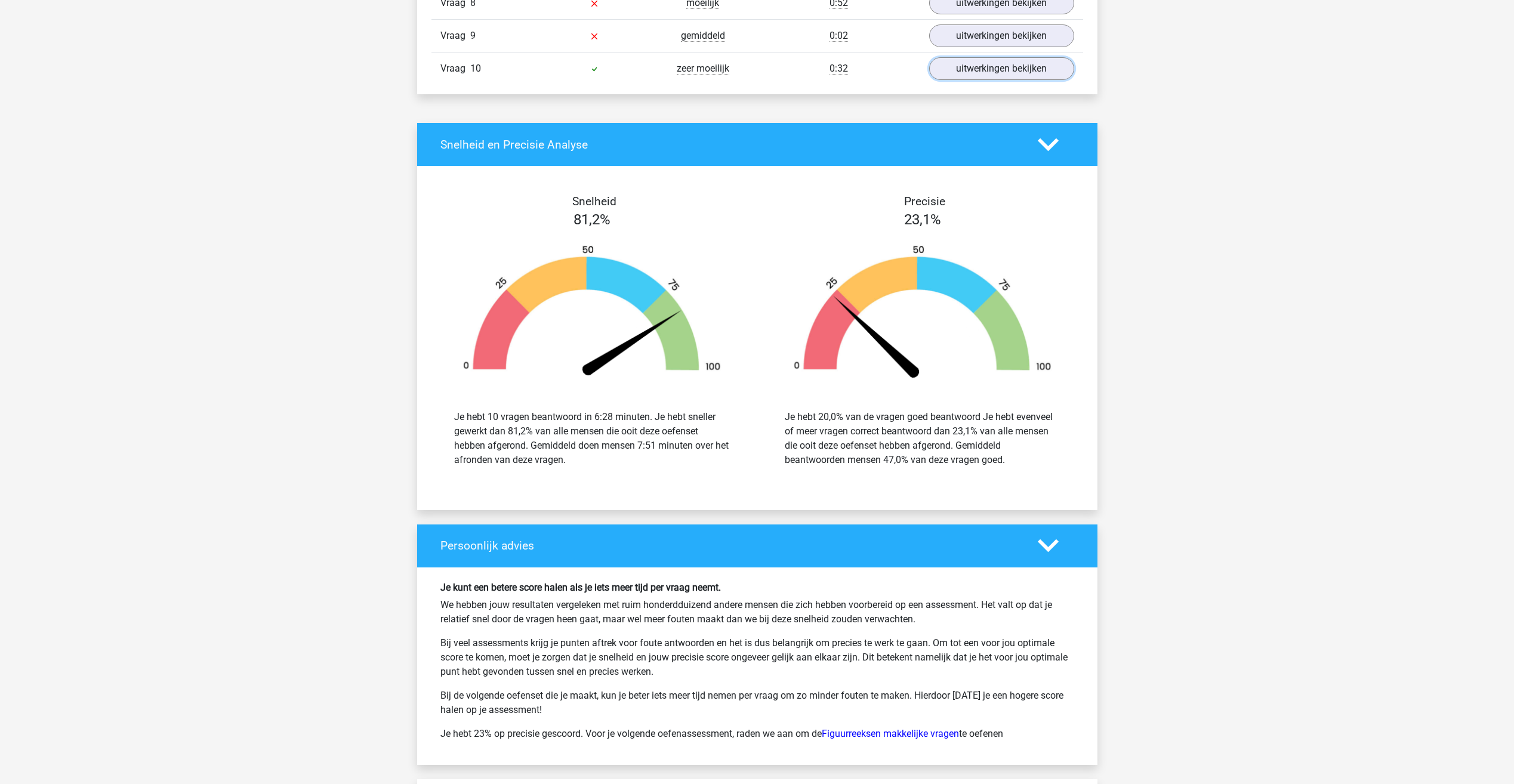
scroll to position [960, 0]
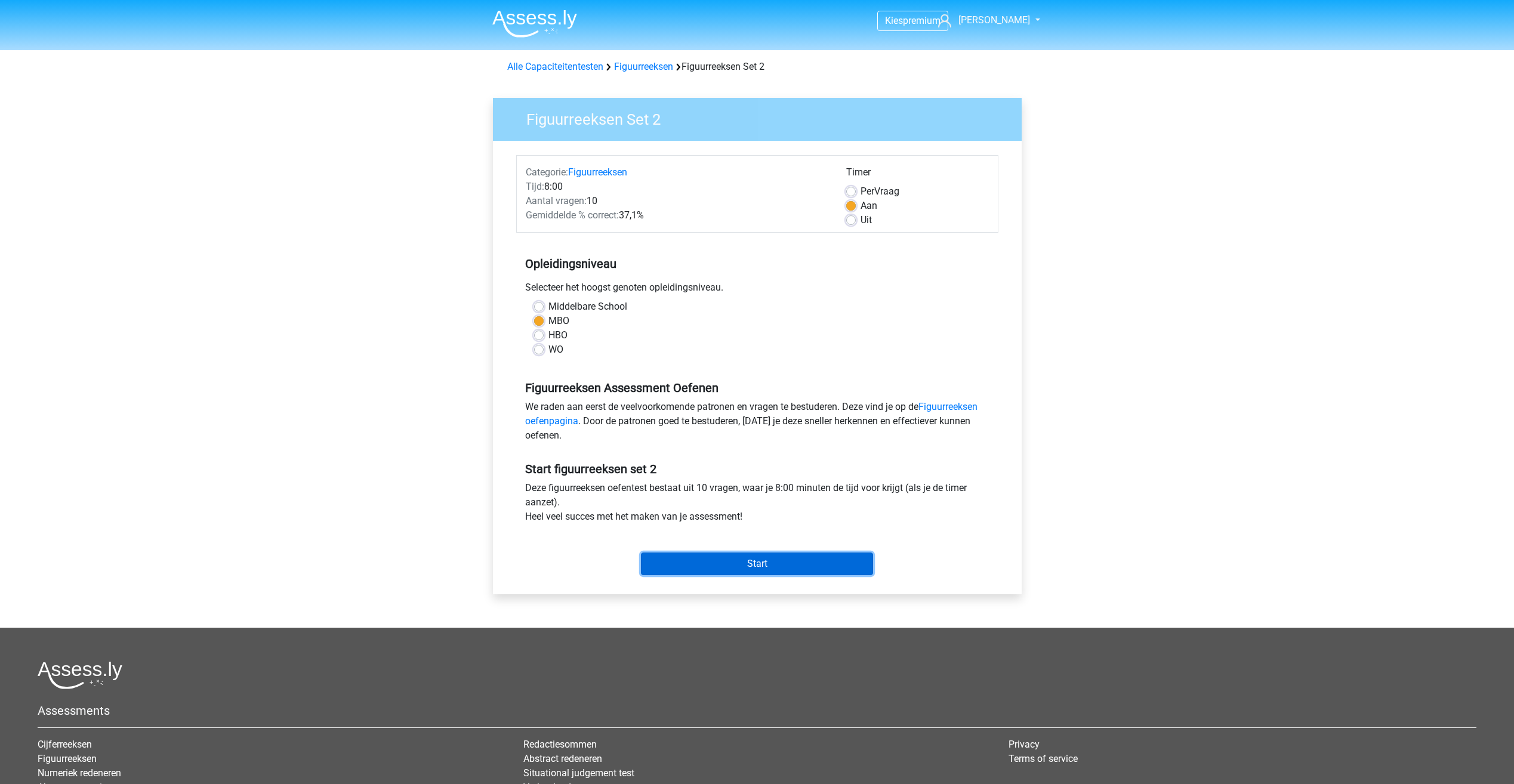
click at [786, 568] on input "Start" at bounding box center [757, 563] width 232 height 23
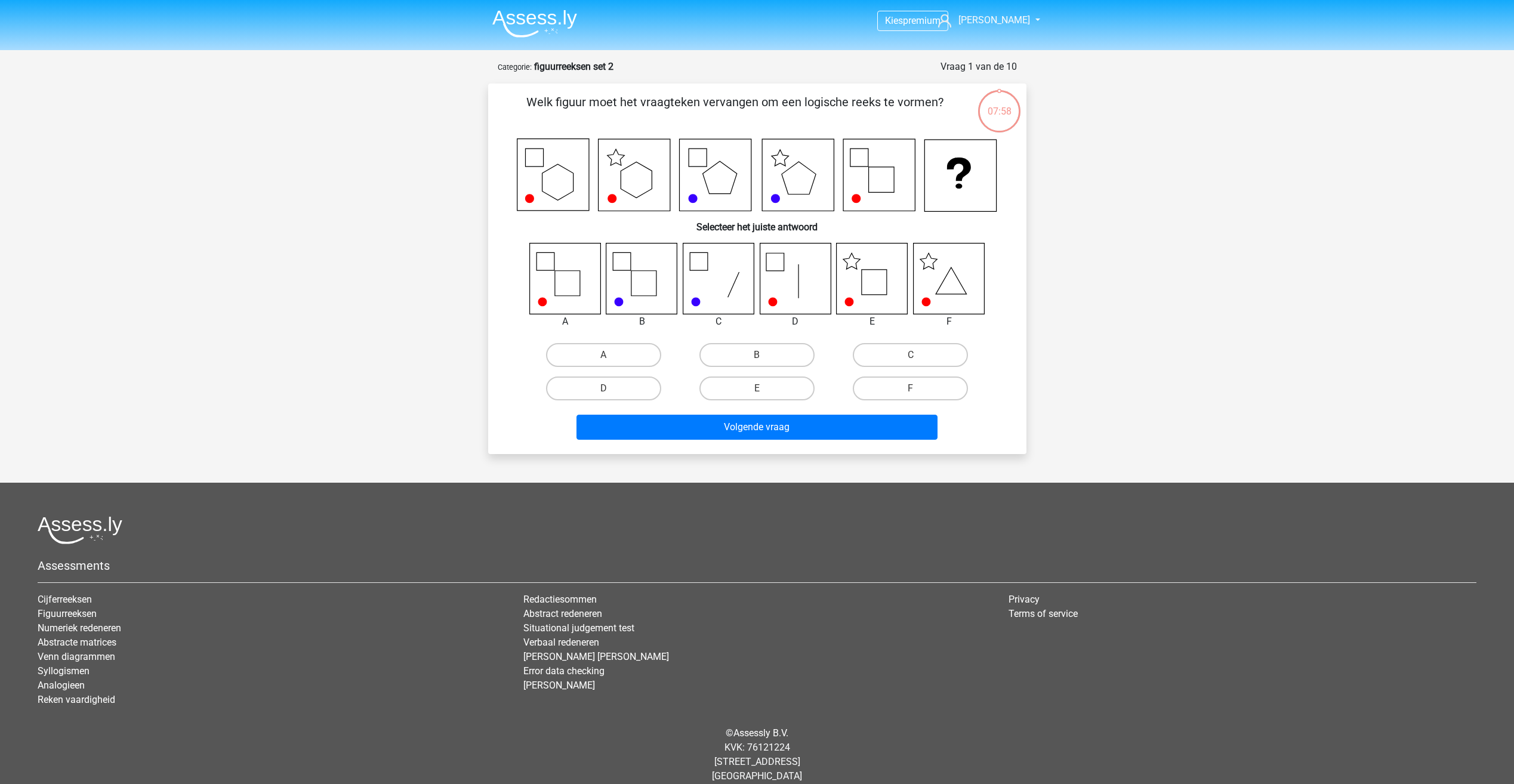
click at [558, 210] on icon at bounding box center [553, 175] width 73 height 73
drag, startPoint x: 589, startPoint y: 207, endPoint x: 624, endPoint y: 204, distance: 35.1
click at [589, 207] on icon at bounding box center [757, 175] width 481 height 74
click at [733, 205] on icon at bounding box center [716, 175] width 73 height 73
click at [791, 204] on icon at bounding box center [798, 175] width 73 height 73
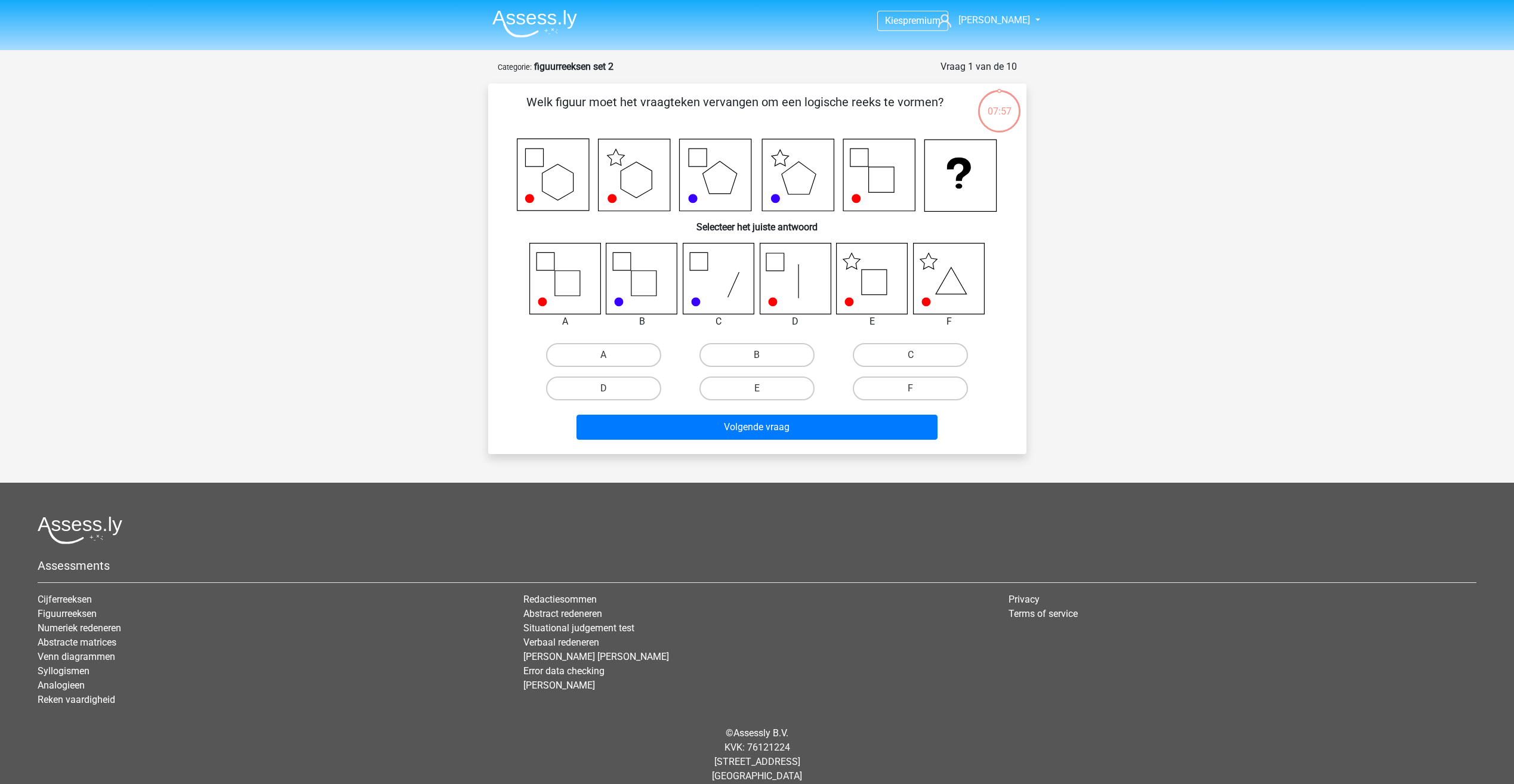
click at [875, 190] on icon at bounding box center [880, 175] width 73 height 73
click at [968, 201] on icon at bounding box center [960, 175] width 73 height 73
click at [875, 296] on icon at bounding box center [871, 277] width 71 height 71
click at [939, 285] on icon at bounding box center [947, 277] width 71 height 71
click at [912, 358] on input "C" at bounding box center [915, 359] width 8 height 8
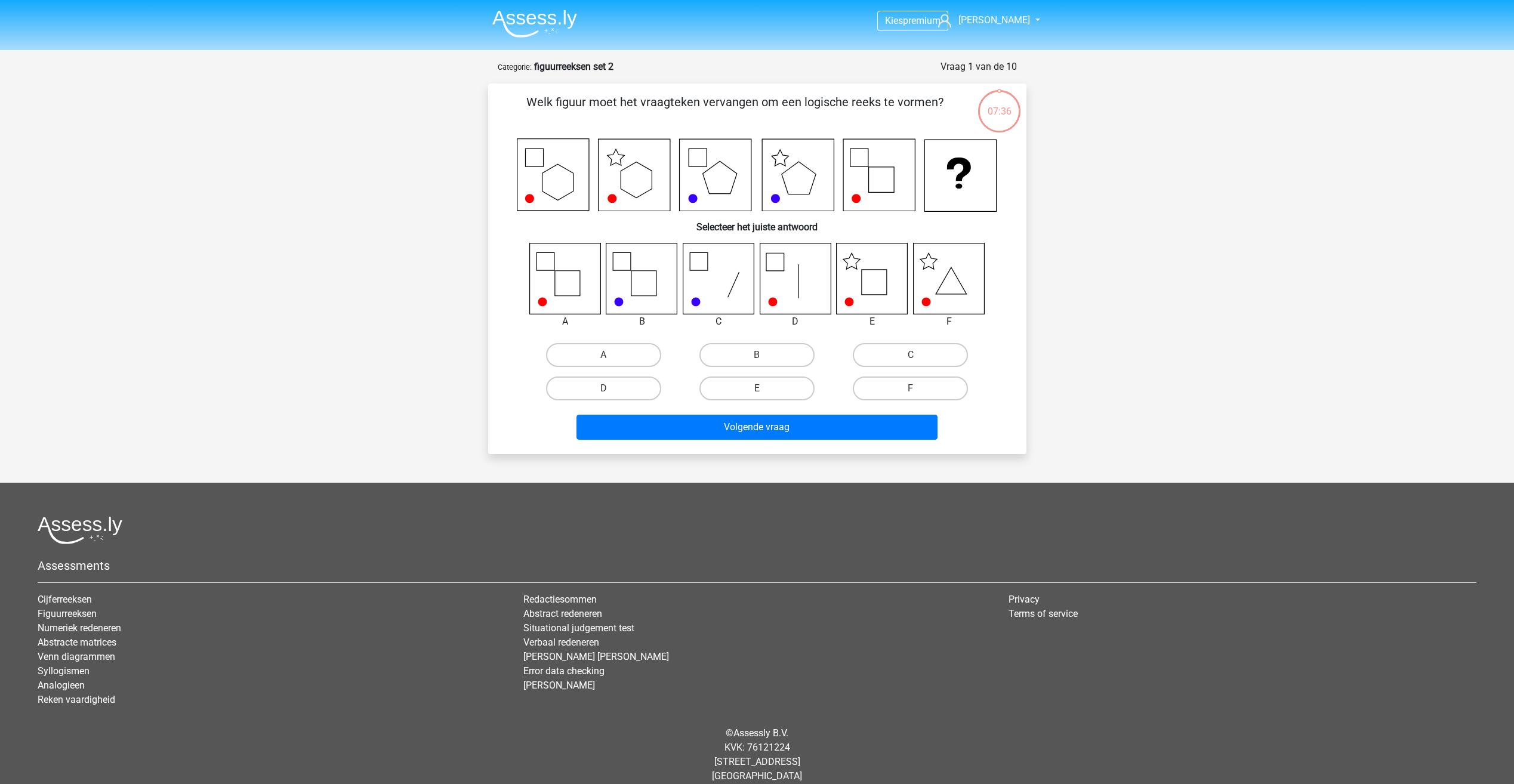
radio input "true"
click at [793, 356] on label "B" at bounding box center [757, 355] width 115 height 24
click at [764, 356] on input "B" at bounding box center [760, 359] width 8 height 8
radio input "true"
click at [788, 400] on div "E" at bounding box center [757, 389] width 153 height 34
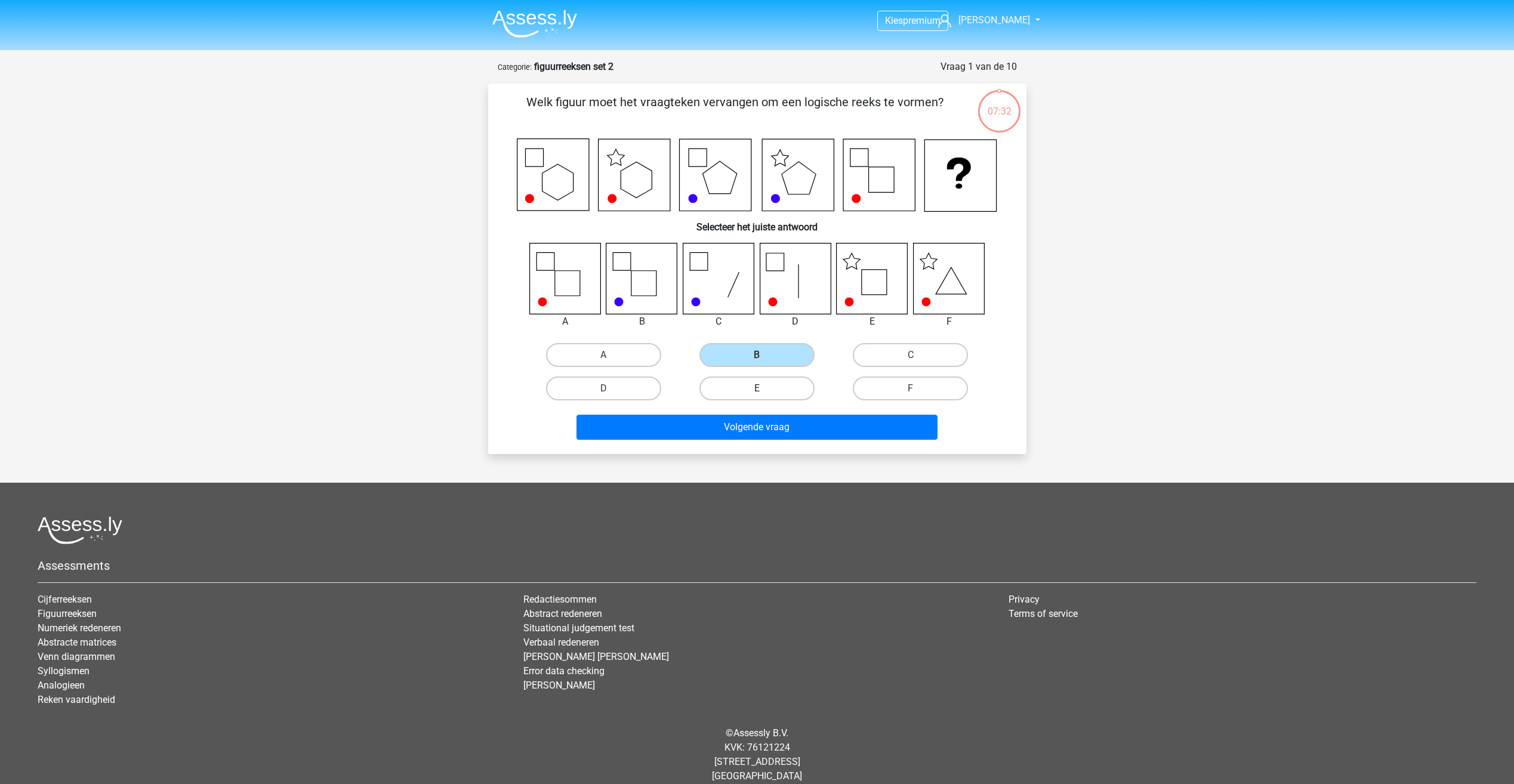
click at [785, 390] on label "E" at bounding box center [757, 389] width 115 height 24
click at [764, 390] on input "E" at bounding box center [760, 392] width 8 height 8
radio input "true"
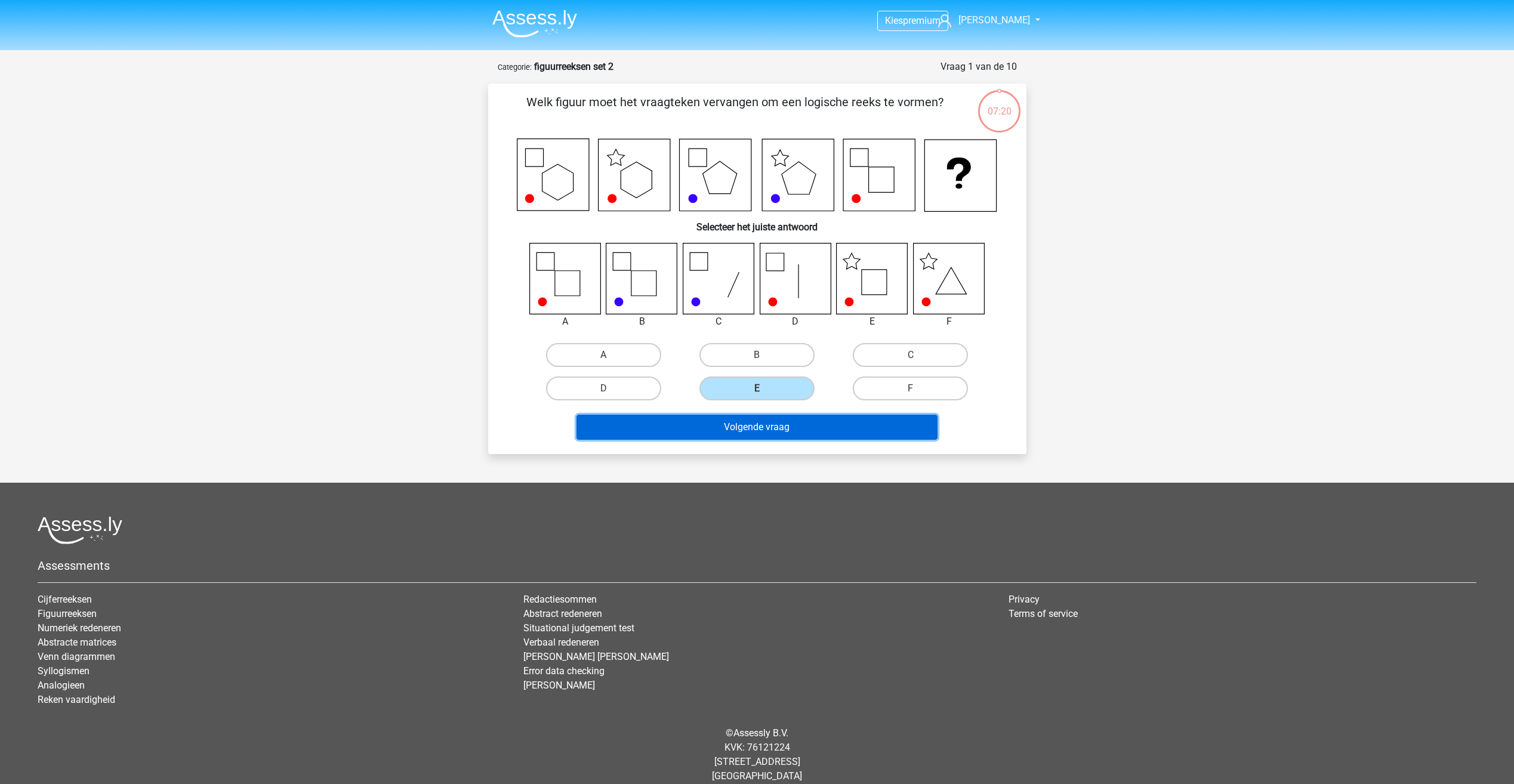
click at [820, 426] on button "Volgende vraag" at bounding box center [757, 426] width 361 height 25
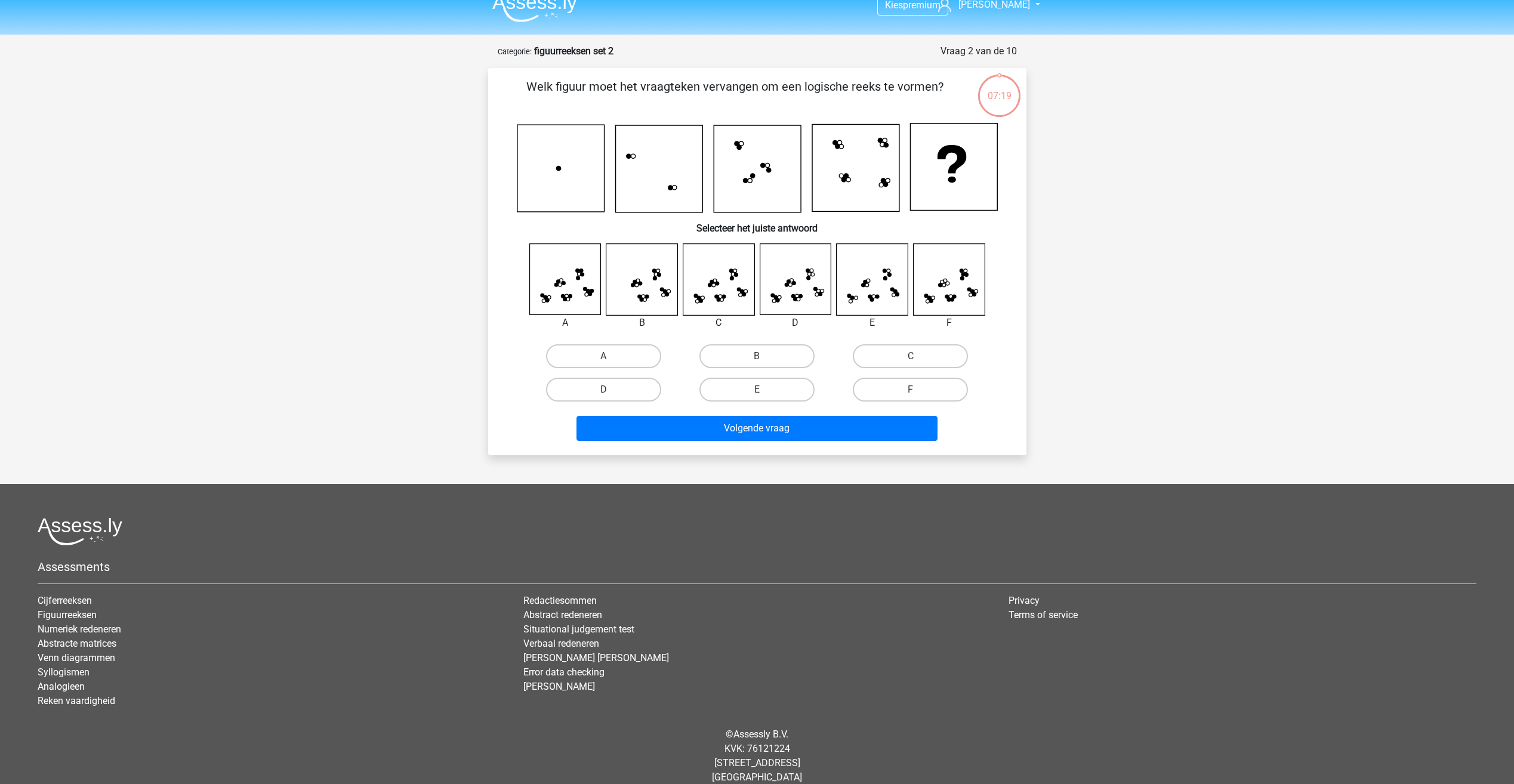
scroll to position [31, 0]
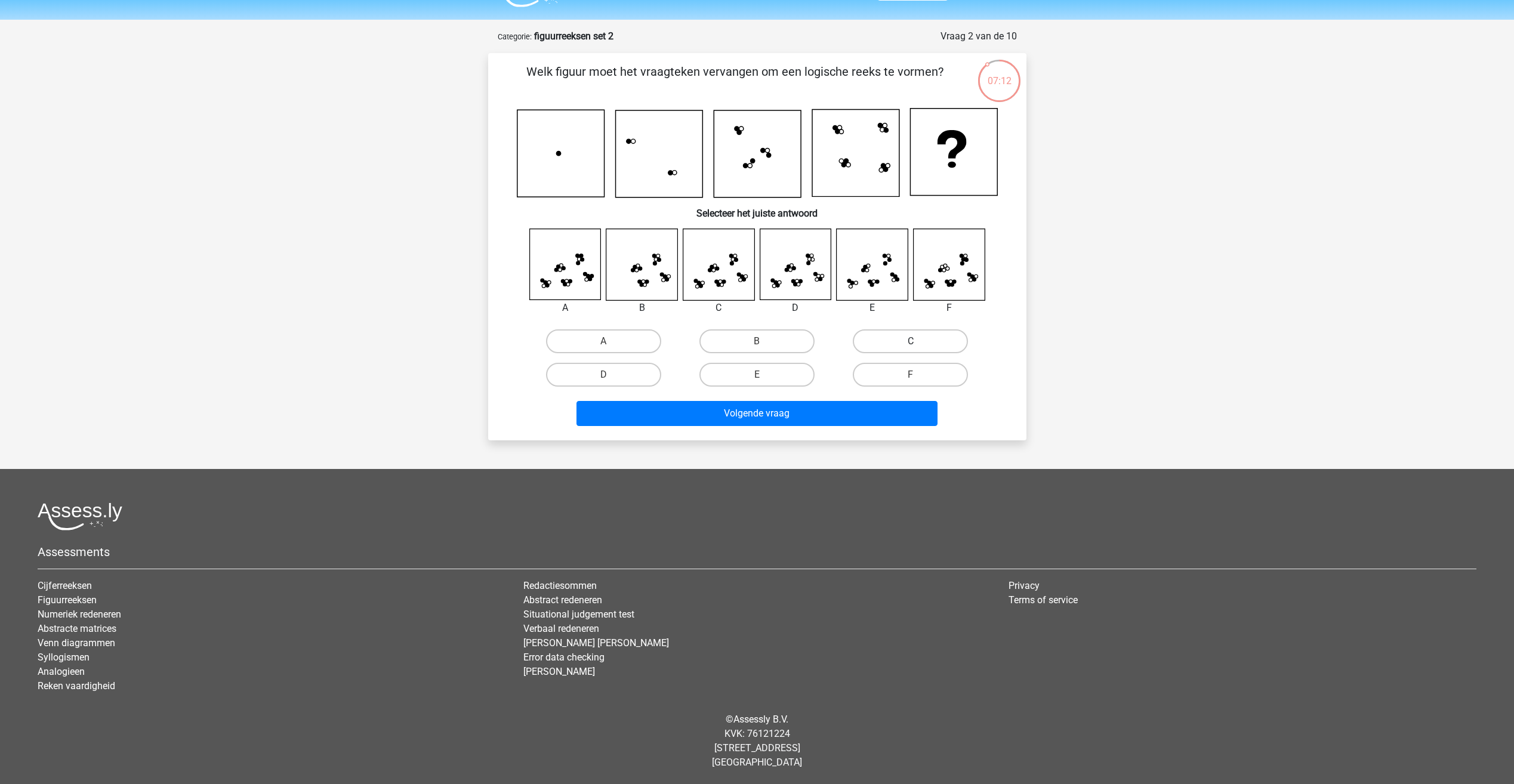
click at [920, 341] on label "C" at bounding box center [911, 341] width 115 height 24
click at [919, 341] on input "C" at bounding box center [915, 345] width 8 height 8
radio input "true"
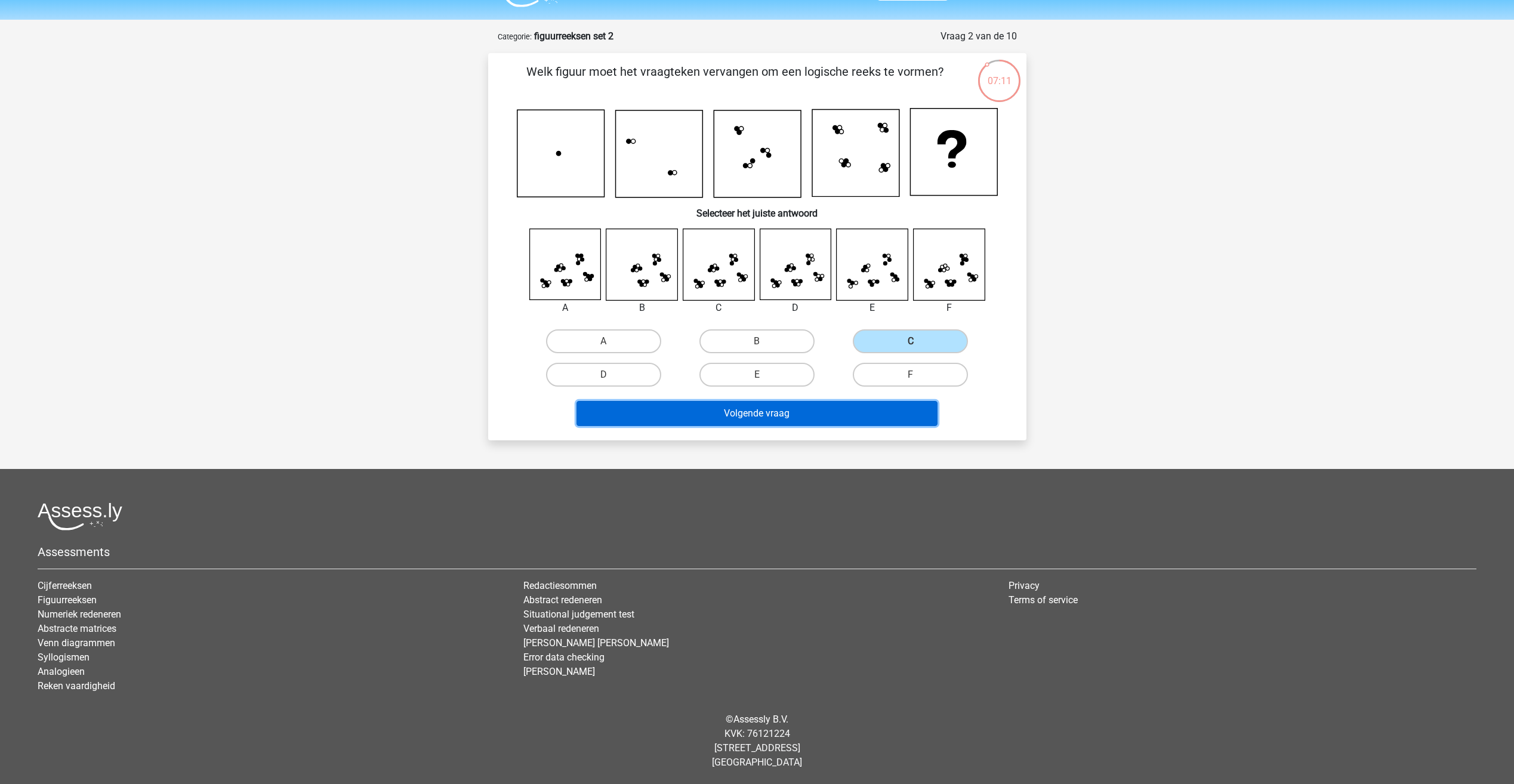
click at [737, 411] on button "Volgende vraag" at bounding box center [757, 412] width 361 height 25
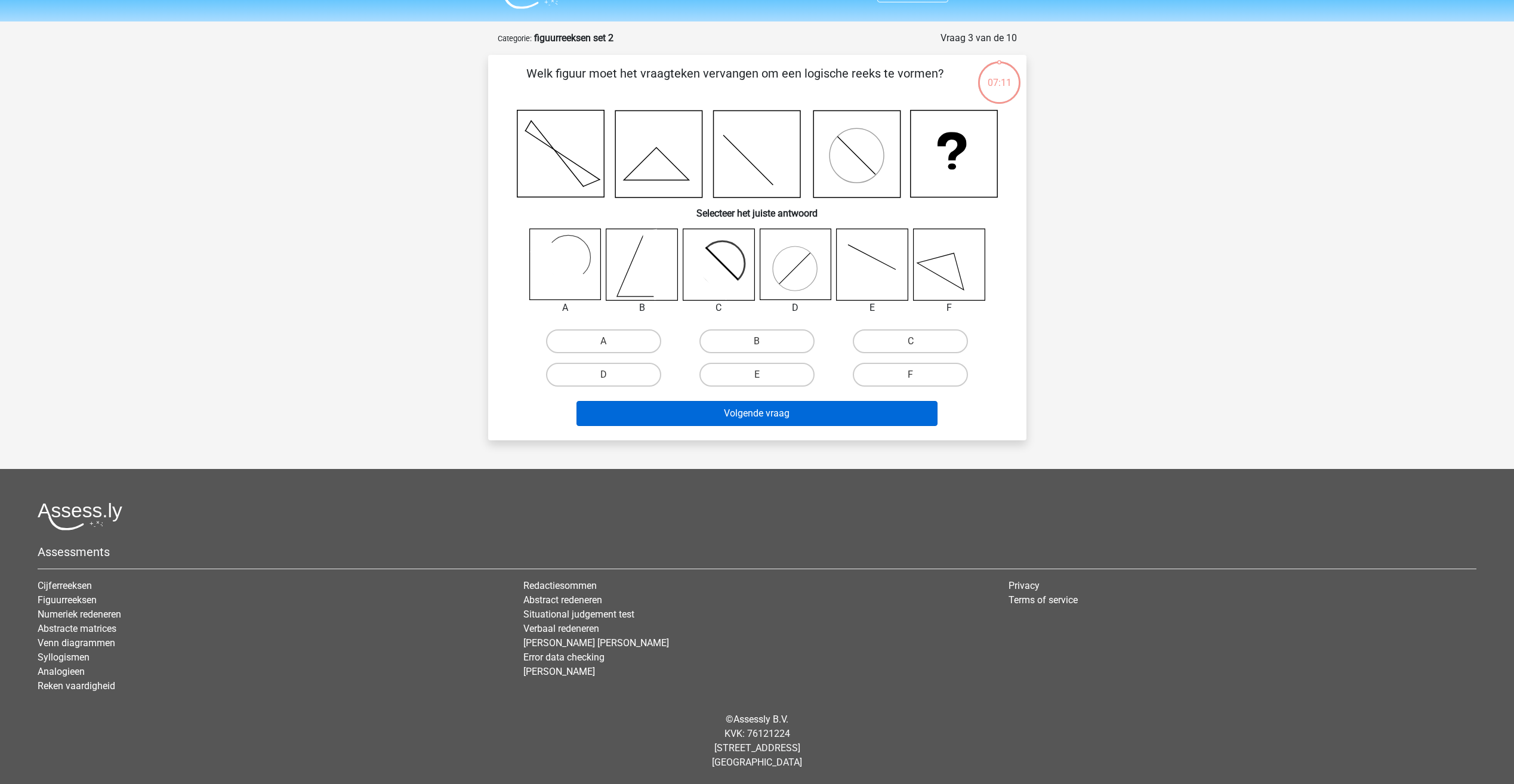
scroll to position [29, 0]
click at [763, 338] on label "B" at bounding box center [757, 341] width 115 height 24
click at [763, 341] on input "B" at bounding box center [760, 345] width 8 height 8
radio input "true"
click at [787, 417] on button "Volgende vraag" at bounding box center [757, 412] width 361 height 25
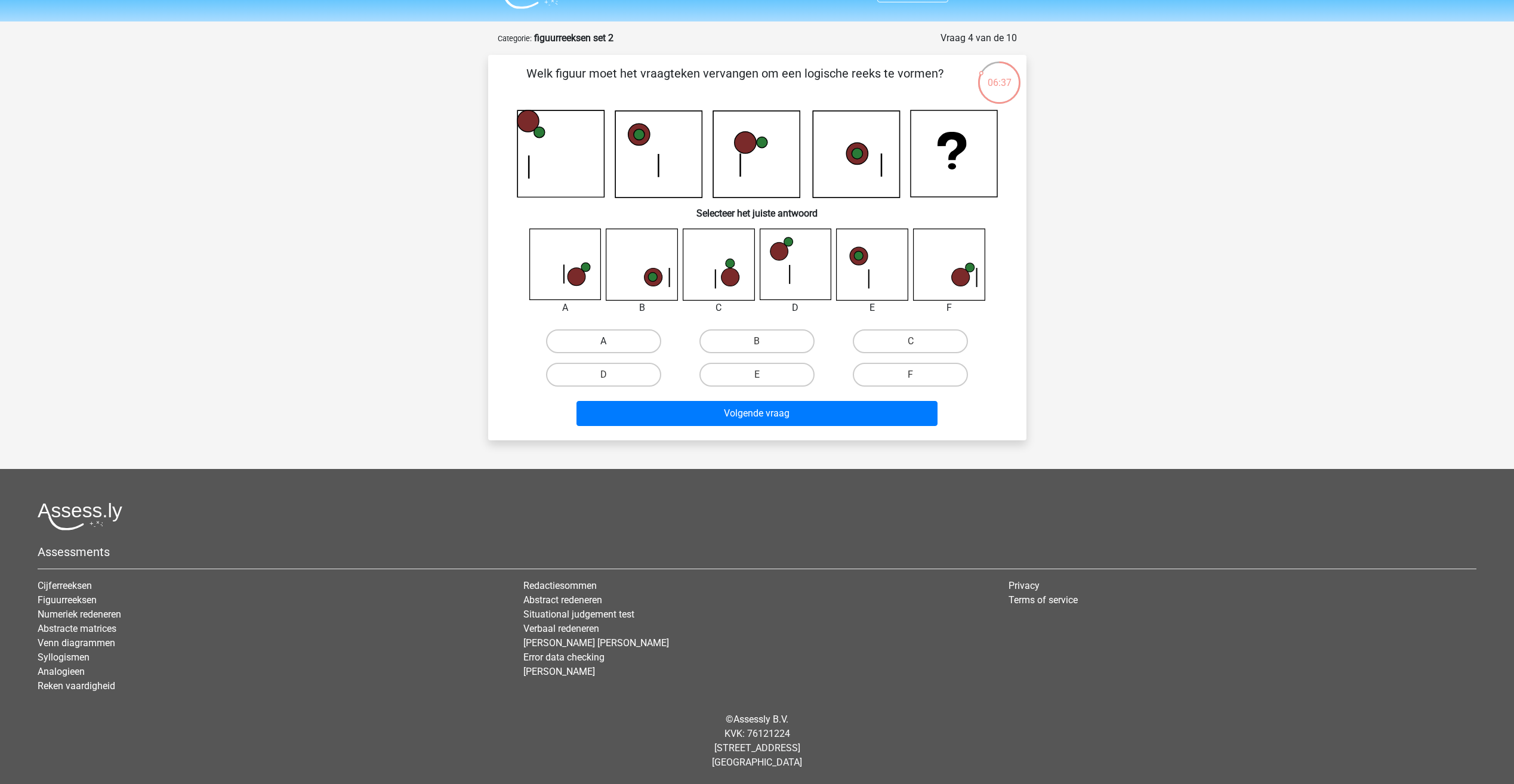
click at [642, 346] on label "A" at bounding box center [603, 341] width 115 height 24
click at [611, 346] on input "A" at bounding box center [607, 345] width 8 height 8
radio input "true"
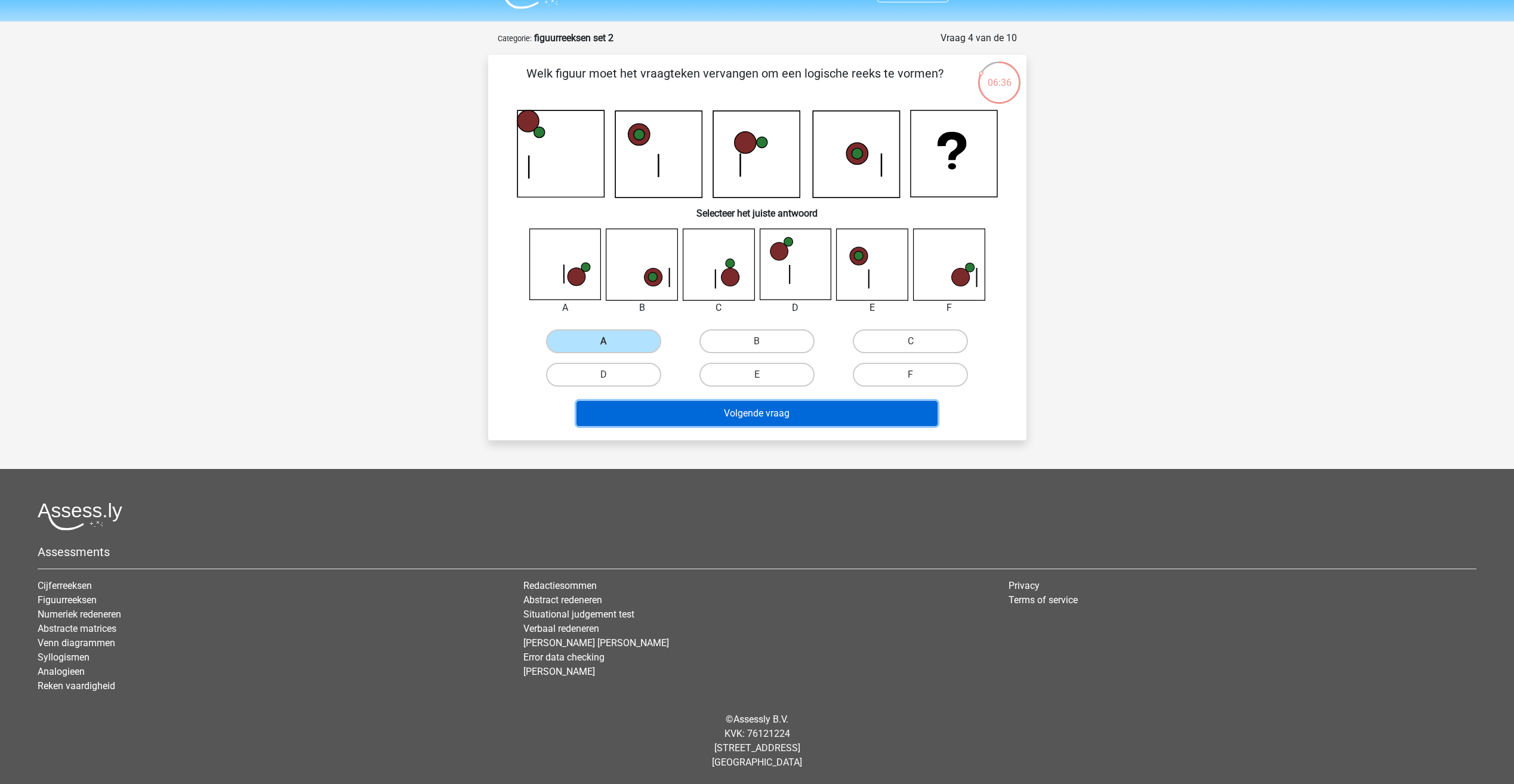
click at [685, 411] on button "Volgende vraag" at bounding box center [757, 412] width 361 height 25
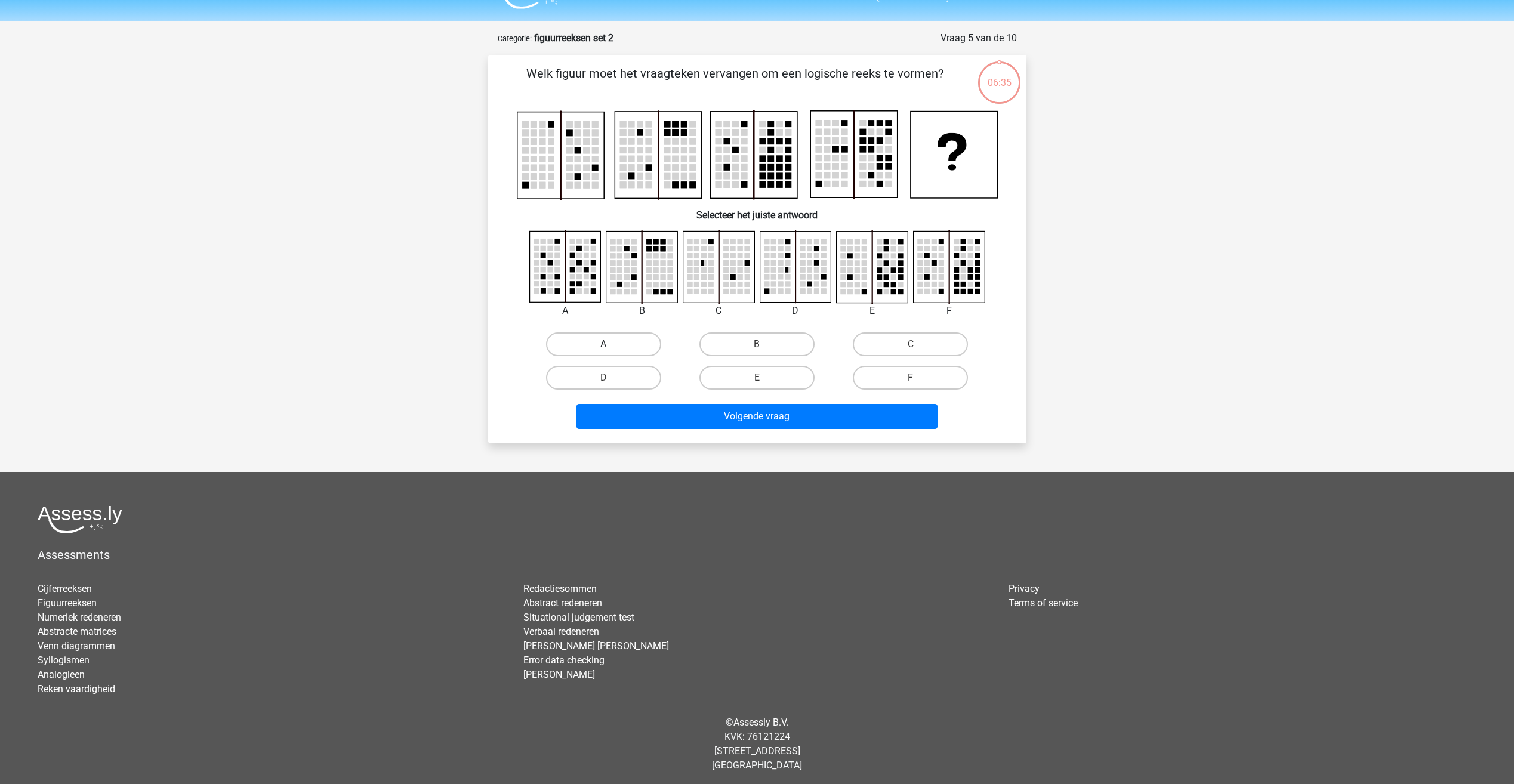
scroll to position [32, 0]
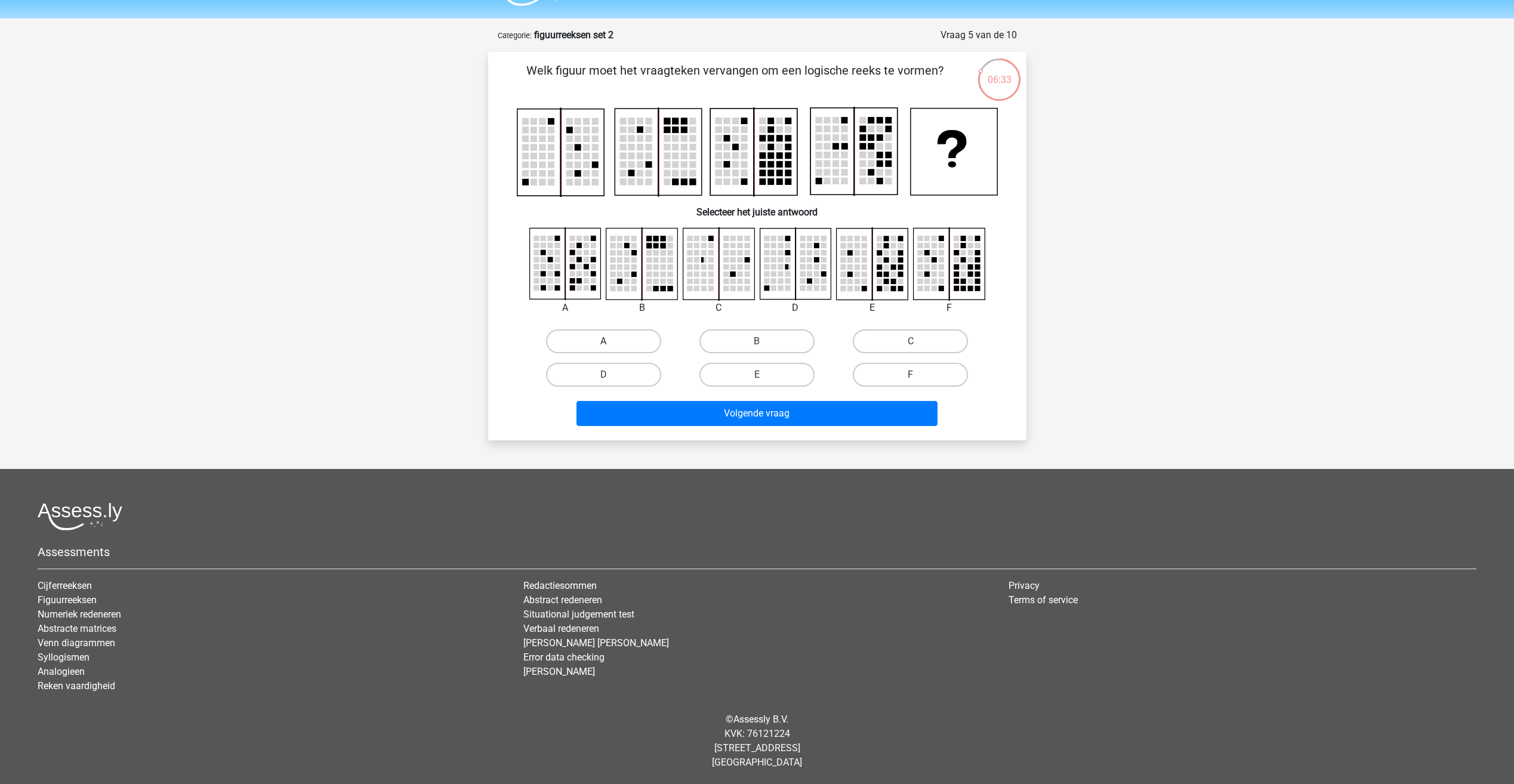
click at [614, 343] on label "A" at bounding box center [603, 341] width 115 height 24
click at [611, 343] on input "A" at bounding box center [607, 345] width 8 height 8
radio input "true"
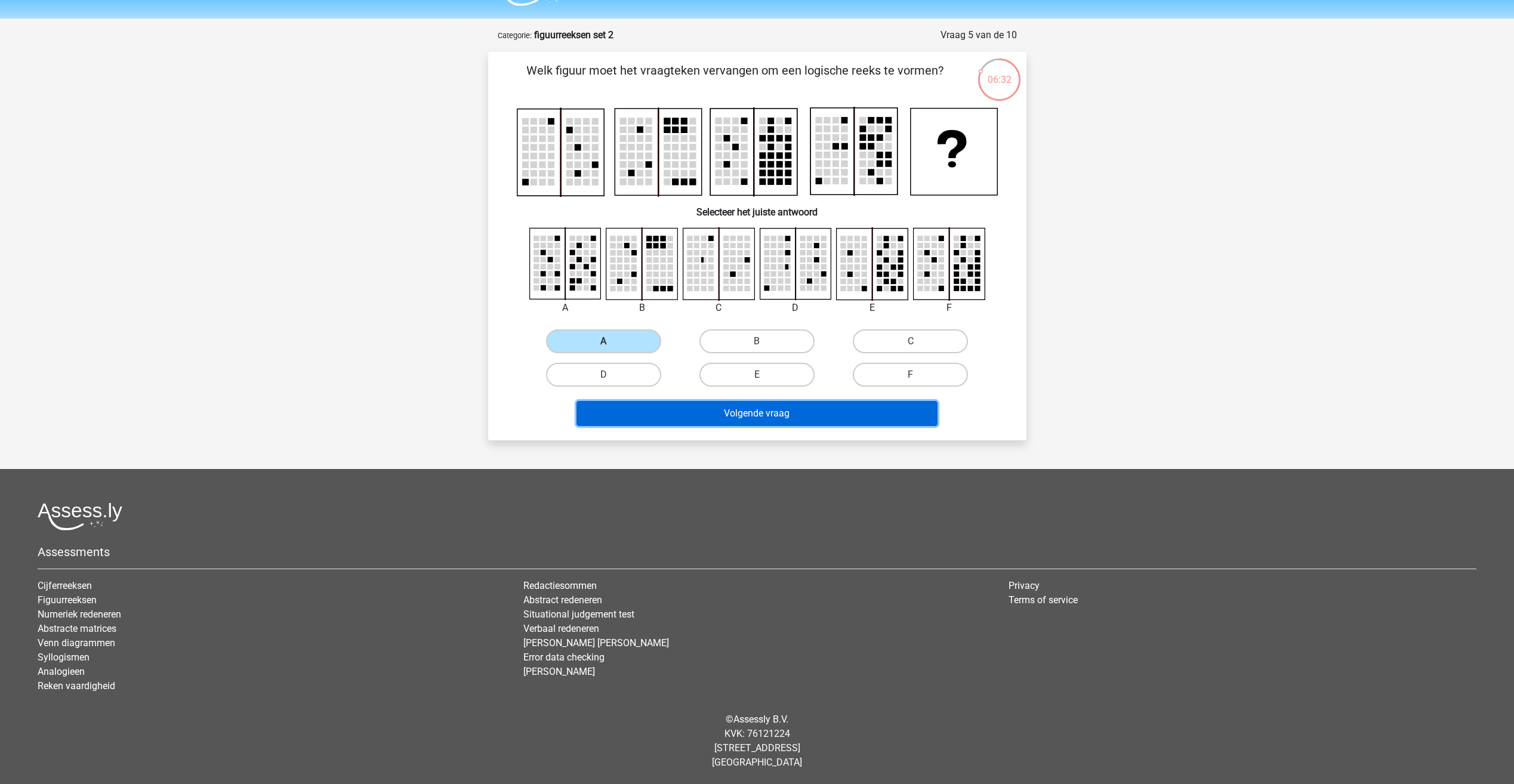
click at [682, 412] on button "Volgende vraag" at bounding box center [757, 412] width 361 height 25
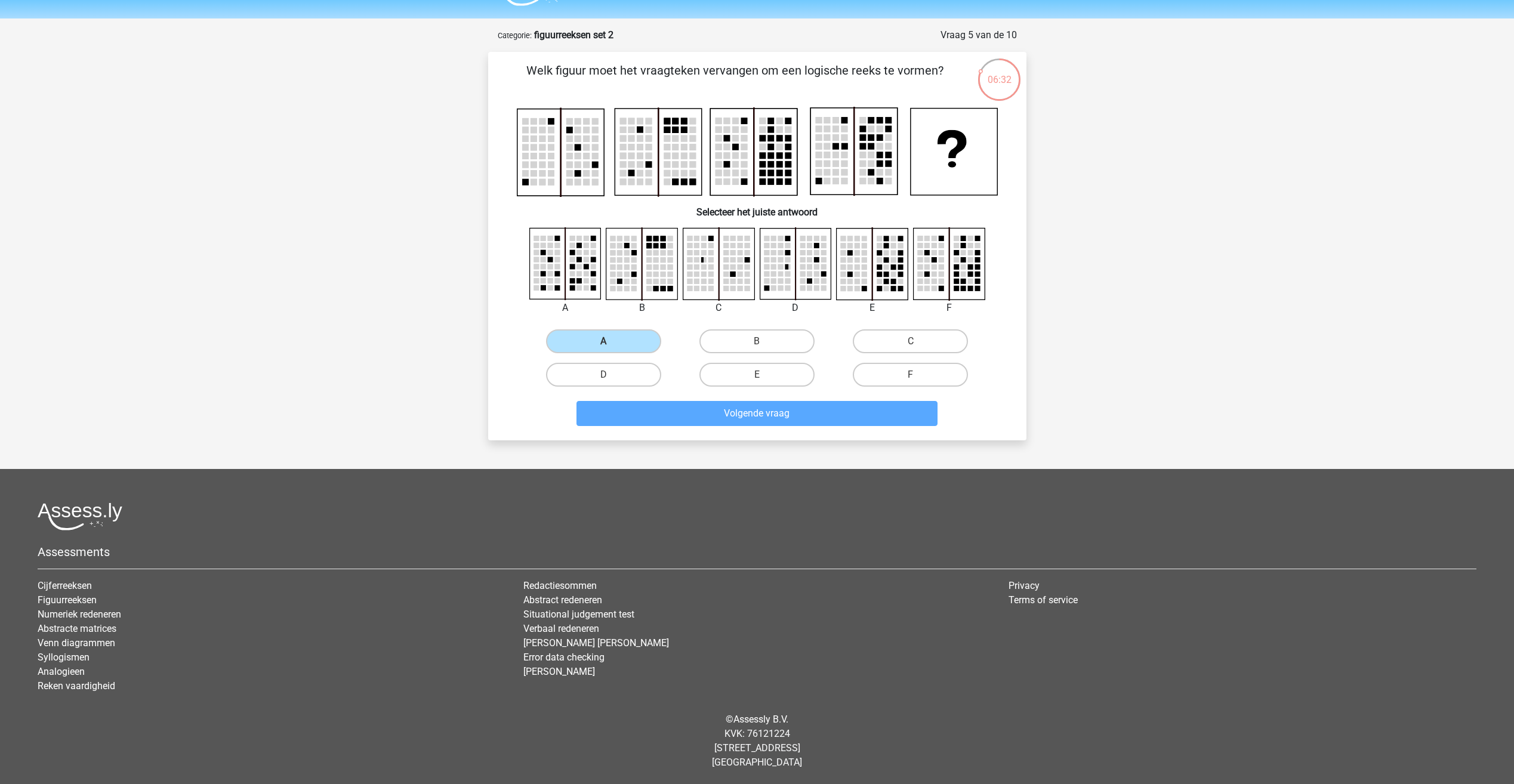
scroll to position [31, 0]
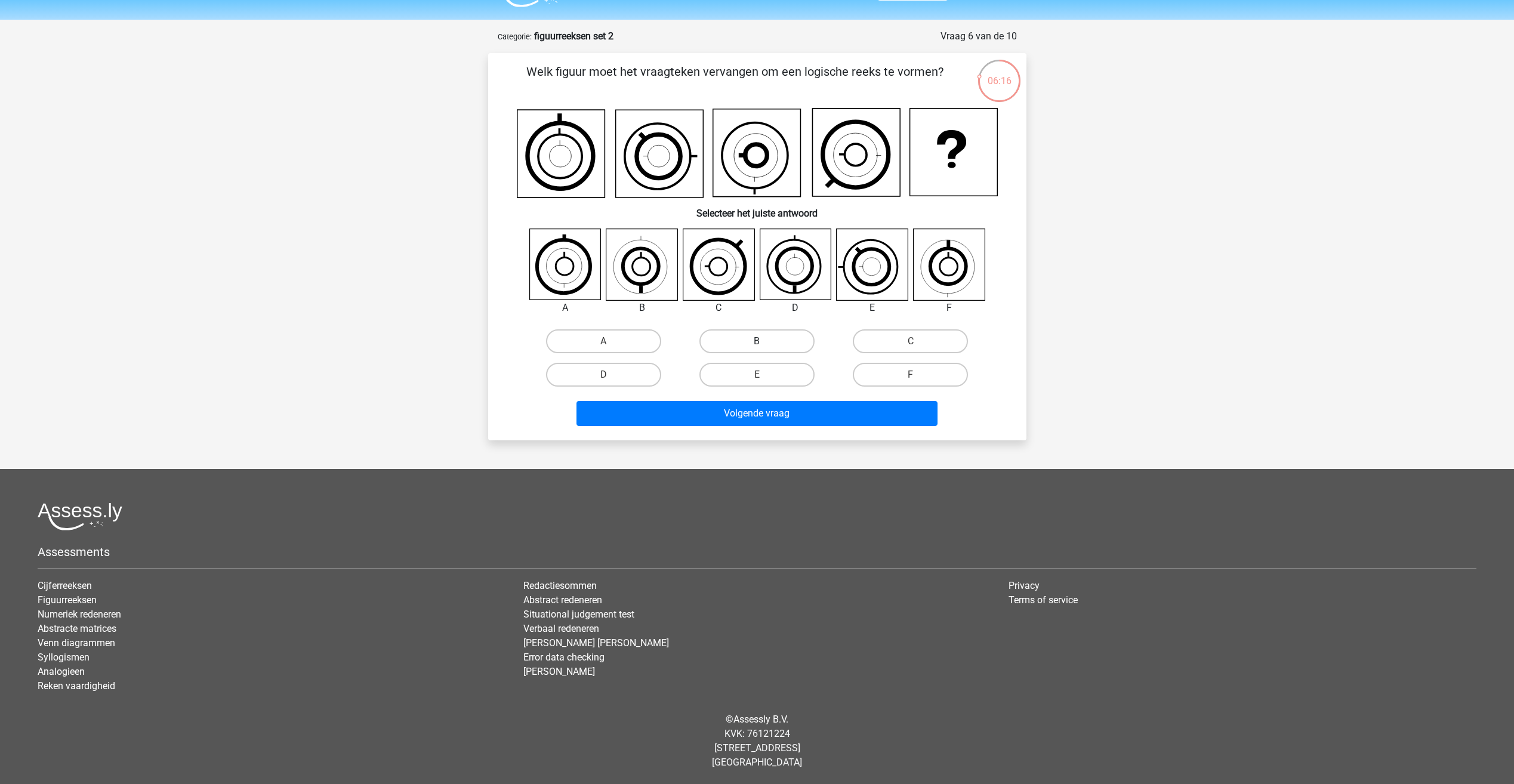
click at [737, 344] on label "B" at bounding box center [757, 341] width 115 height 24
click at [757, 344] on input "B" at bounding box center [760, 345] width 8 height 8
radio input "true"
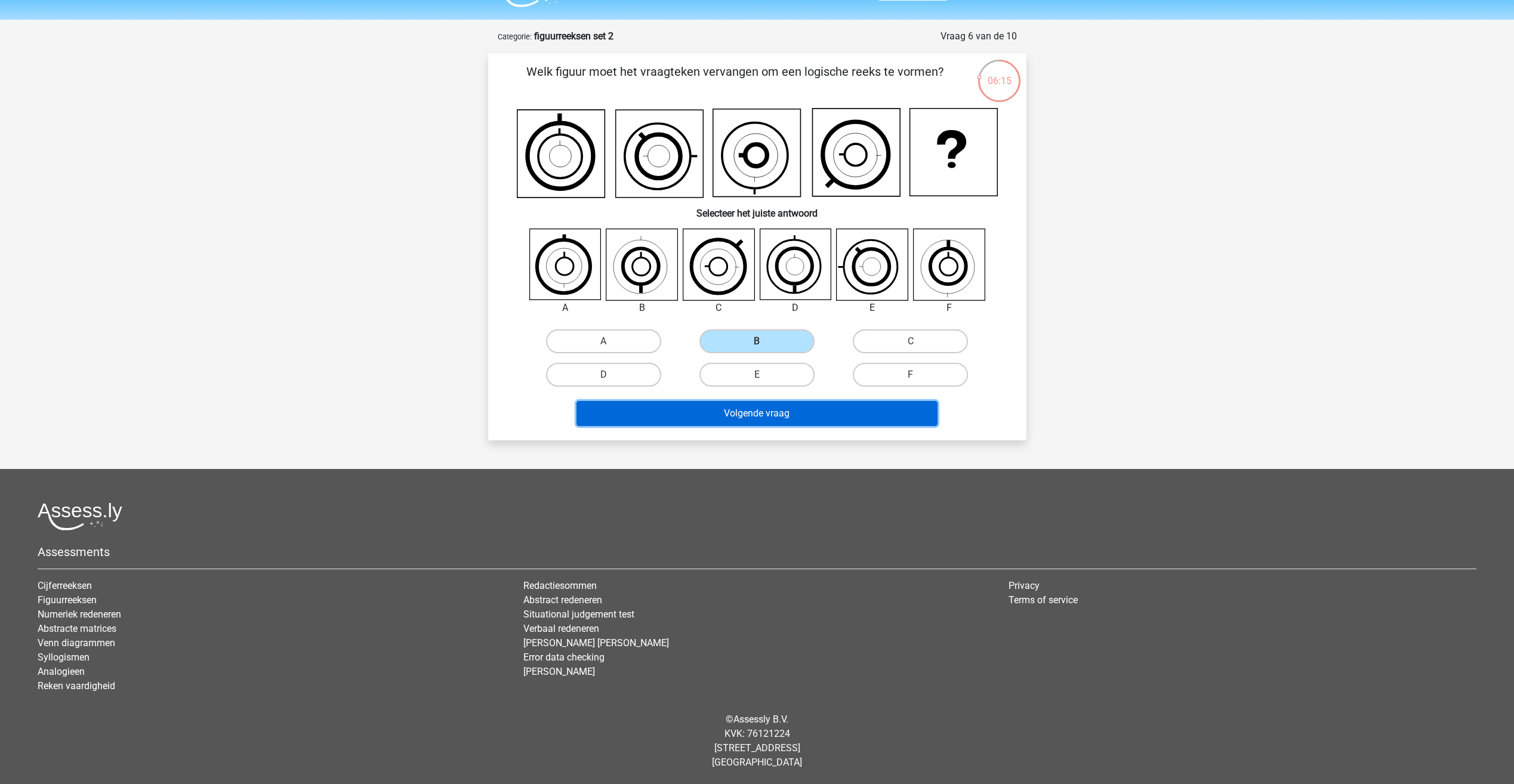
click at [811, 406] on button "Volgende vraag" at bounding box center [757, 412] width 361 height 25
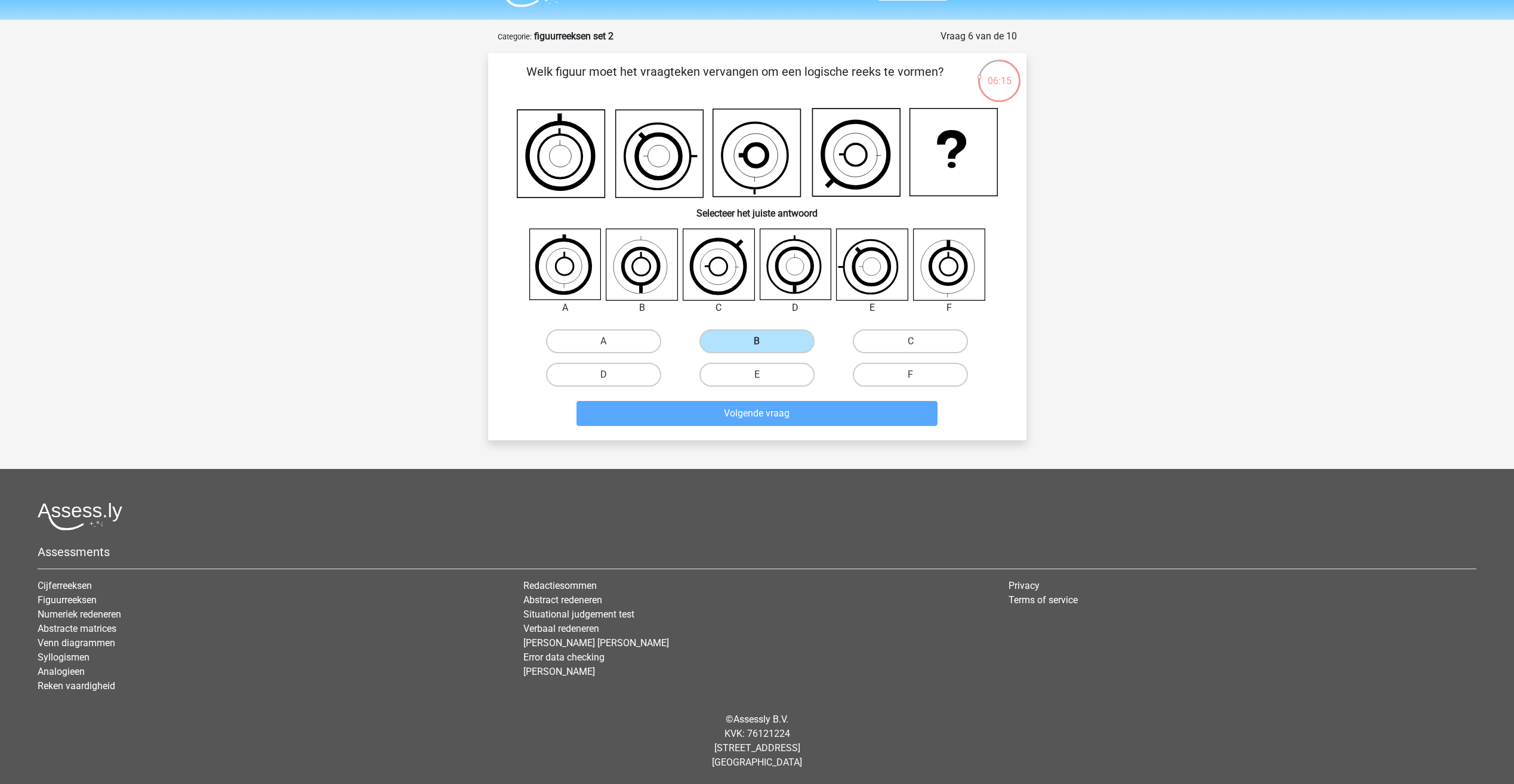
scroll to position [28, 0]
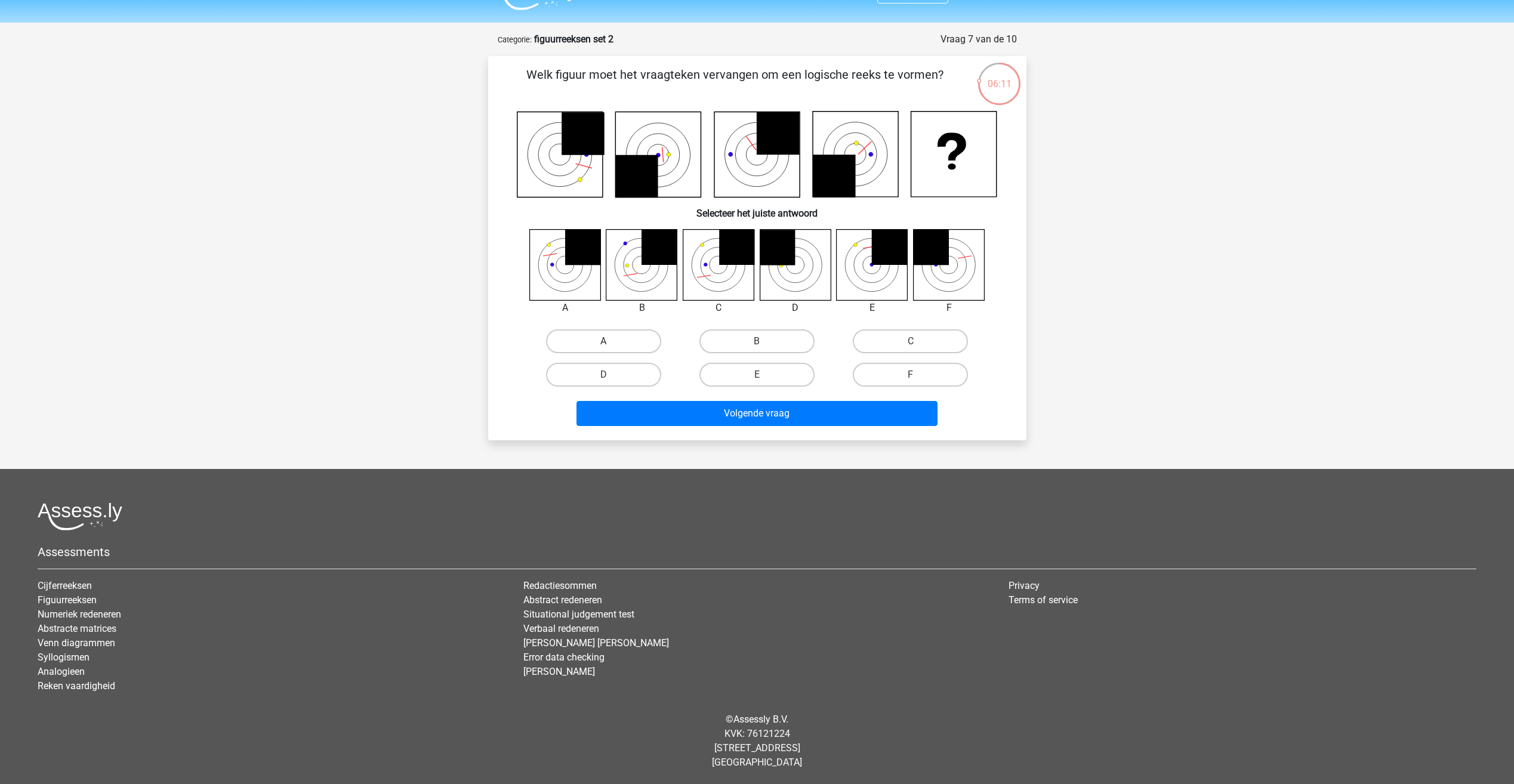
click at [619, 342] on label "A" at bounding box center [603, 341] width 115 height 24
click at [611, 342] on input "A" at bounding box center [607, 345] width 8 height 8
radio input "true"
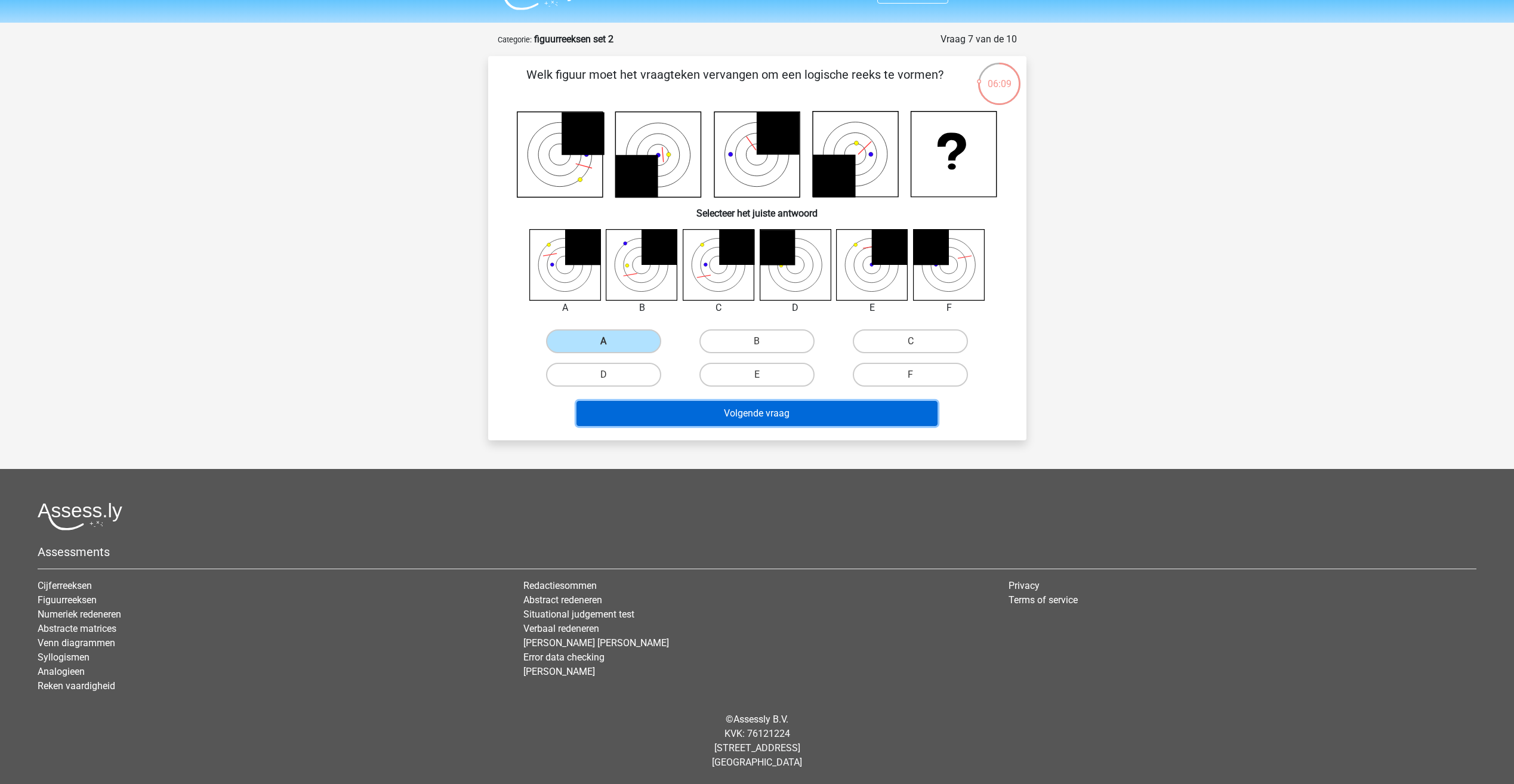
click at [712, 411] on button "Volgende vraag" at bounding box center [757, 412] width 361 height 25
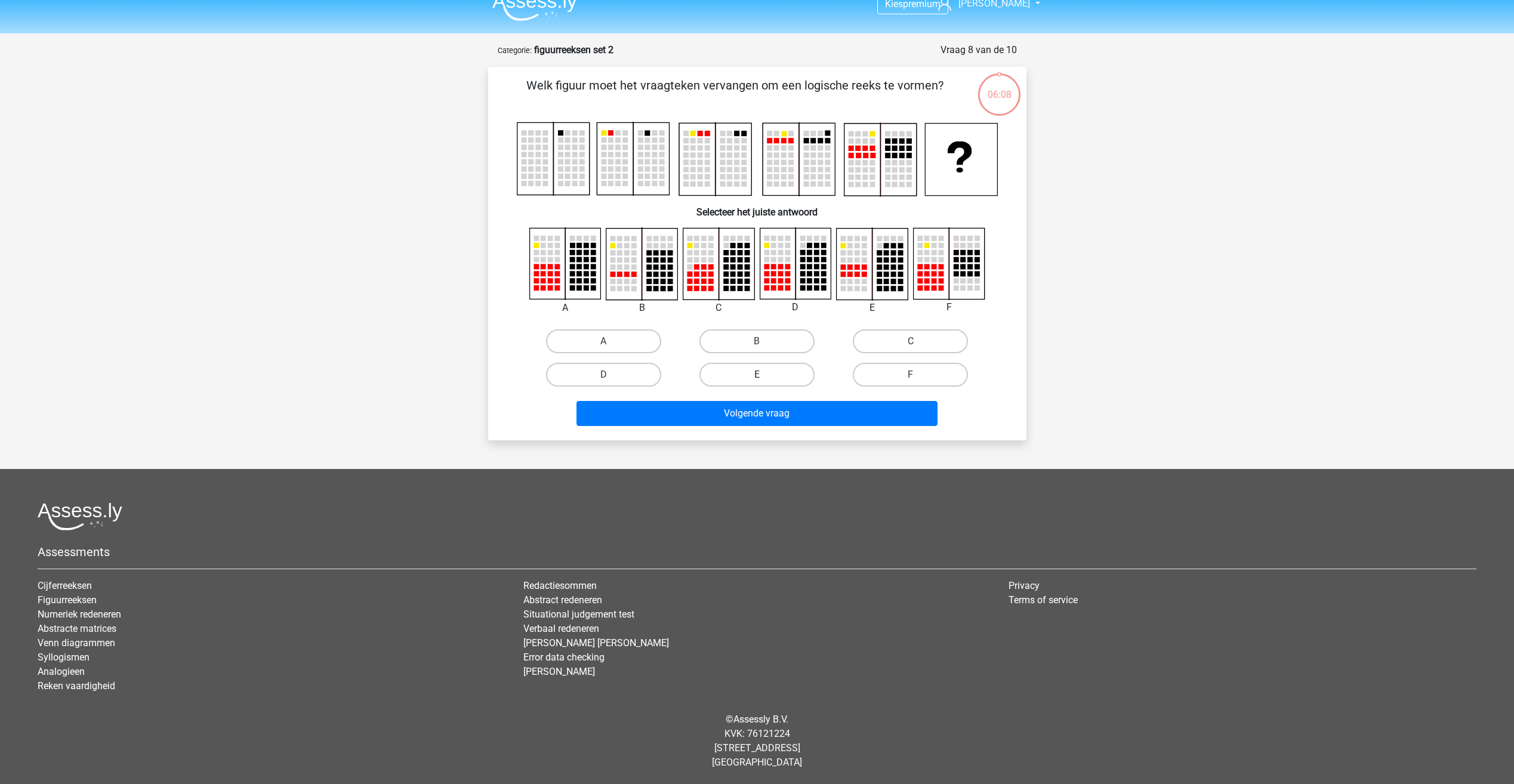
click at [774, 379] on label "E" at bounding box center [757, 375] width 115 height 24
click at [764, 379] on input "E" at bounding box center [760, 379] width 8 height 8
radio input "true"
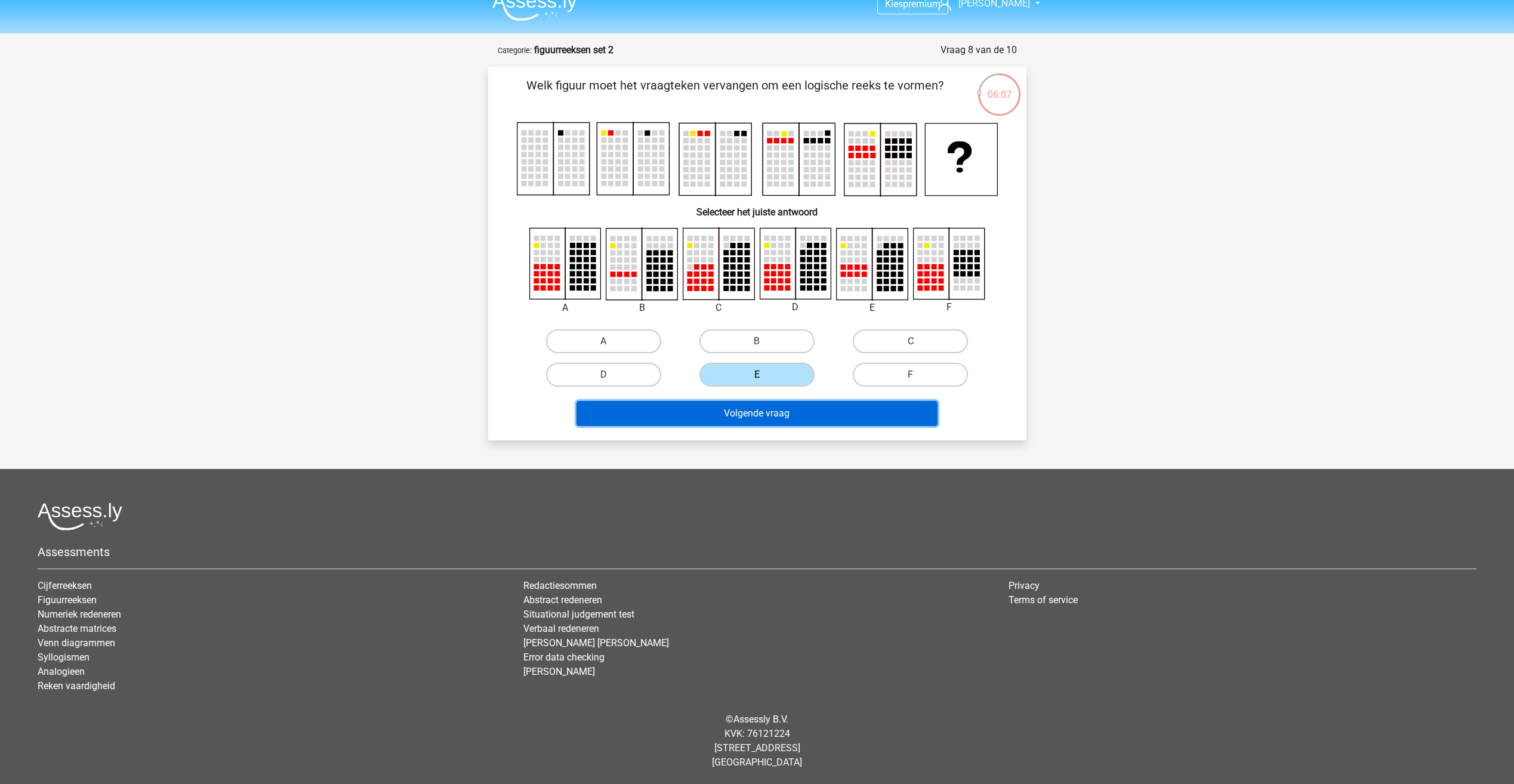
click at [817, 416] on button "Volgende vraag" at bounding box center [757, 412] width 361 height 25
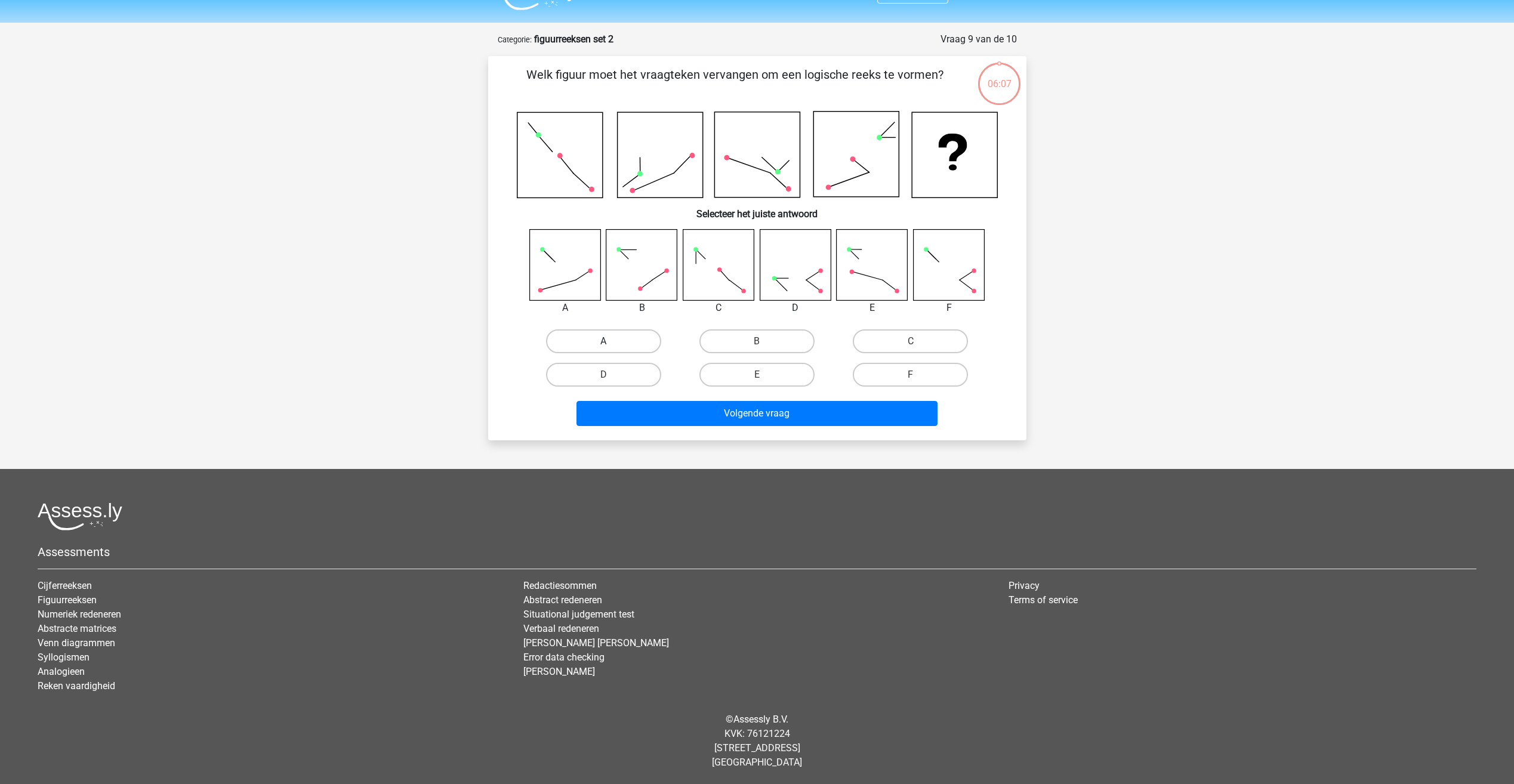
click at [612, 337] on label "A" at bounding box center [603, 341] width 115 height 24
click at [611, 341] on input "A" at bounding box center [607, 345] width 8 height 8
radio input "true"
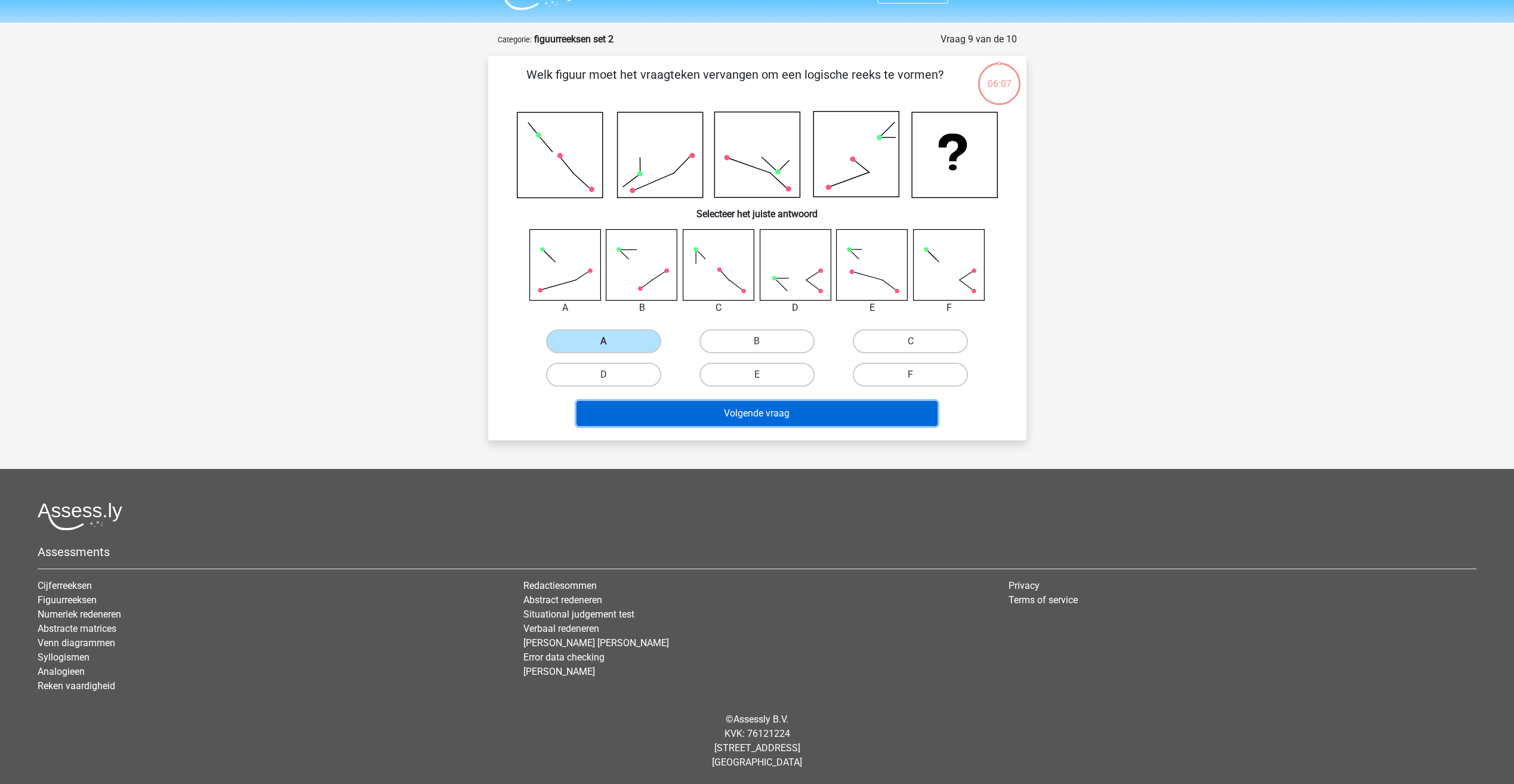
click at [741, 409] on button "Volgende vraag" at bounding box center [757, 412] width 361 height 25
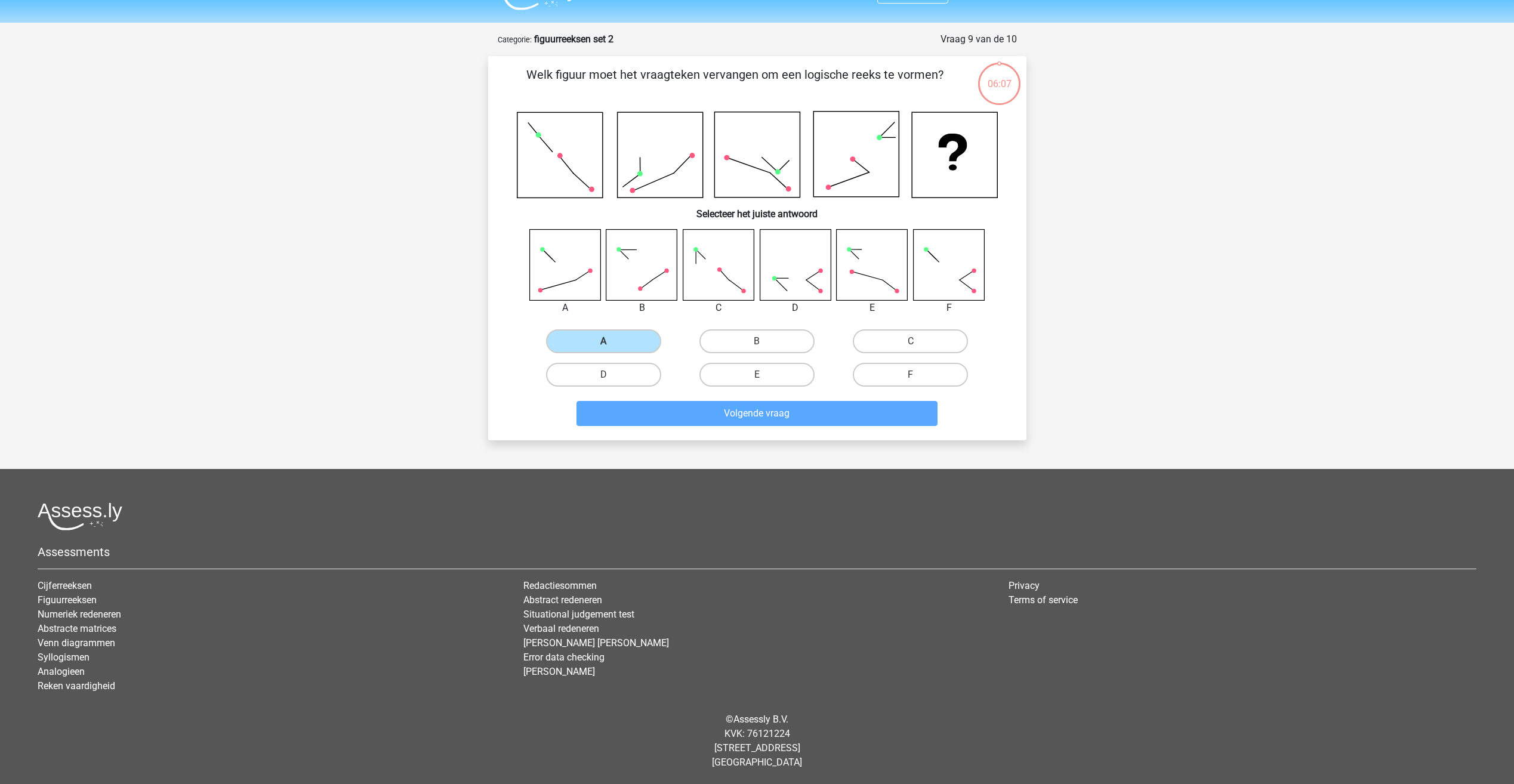
scroll to position [29, 0]
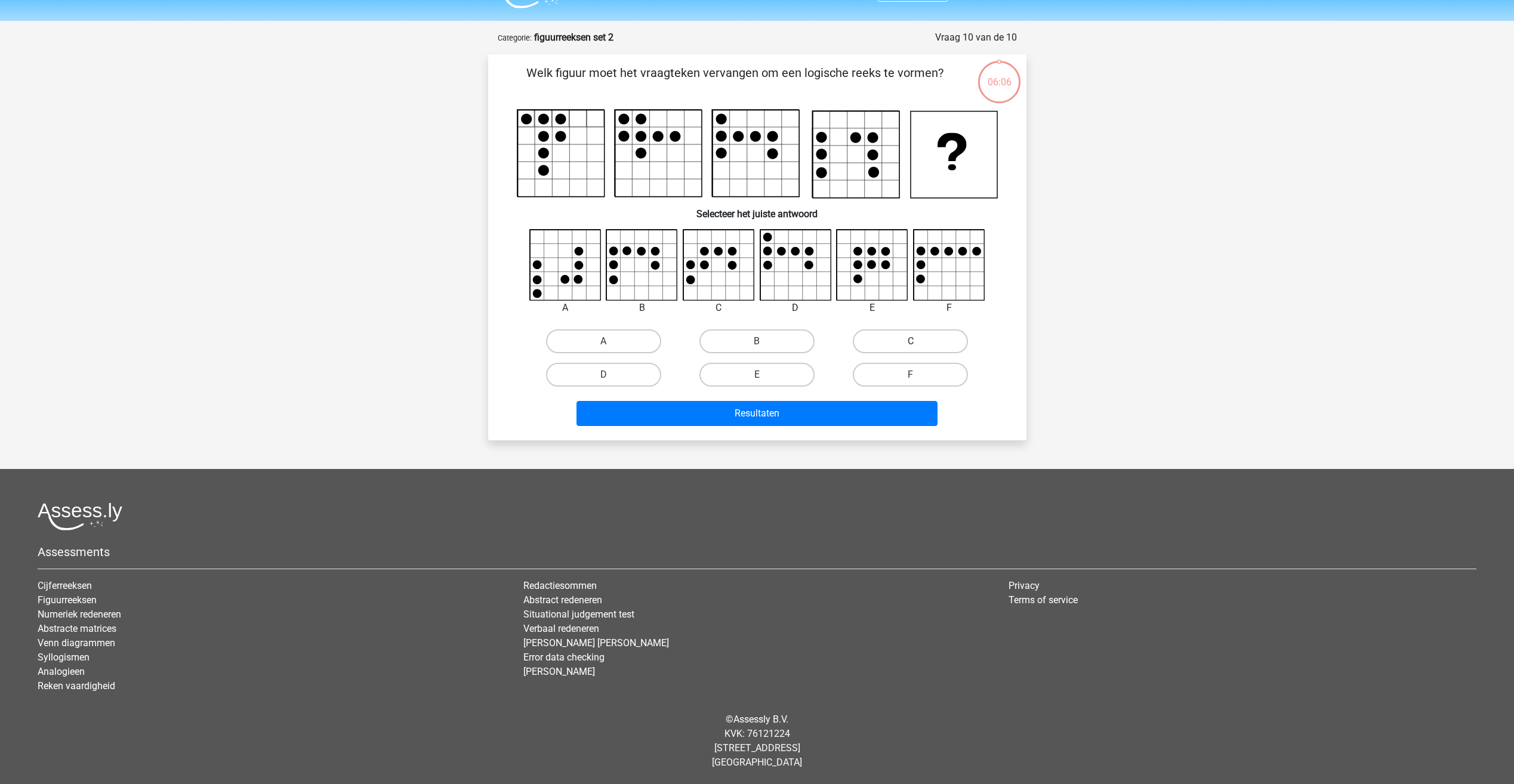
click at [893, 343] on label "C" at bounding box center [911, 341] width 115 height 24
click at [911, 343] on input "C" at bounding box center [915, 345] width 8 height 8
radio input "true"
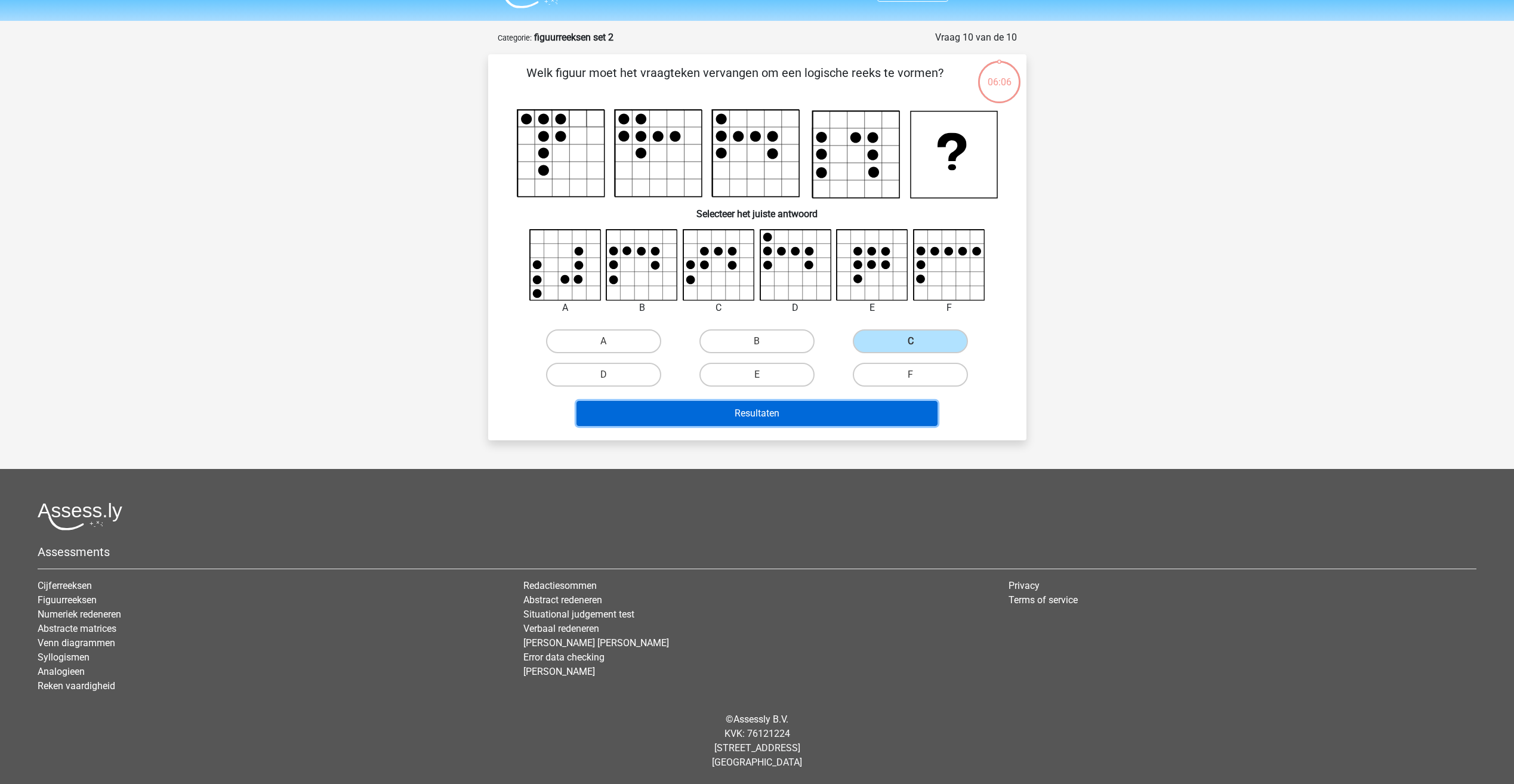
click at [883, 410] on button "Resultaten" at bounding box center [757, 412] width 361 height 25
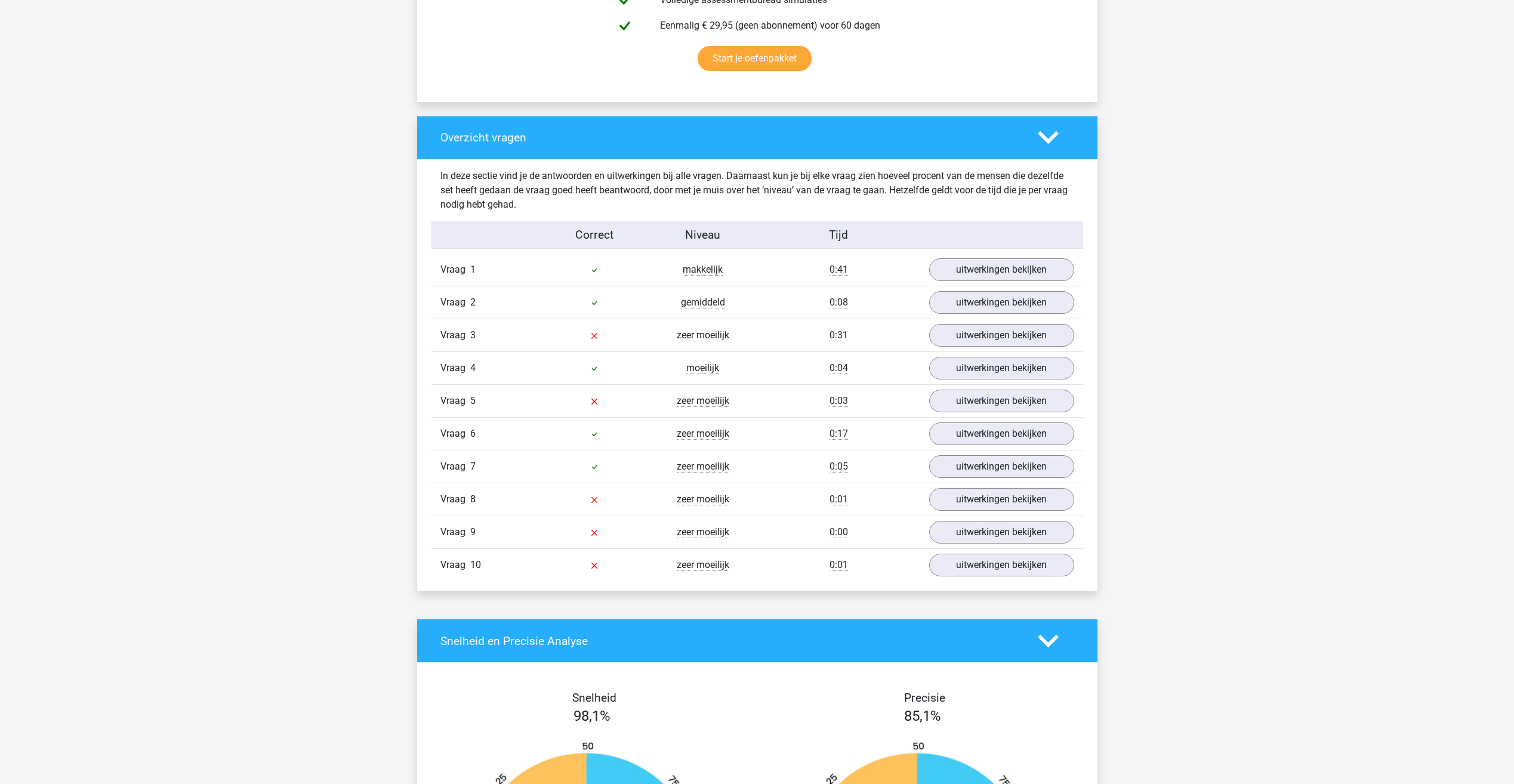
scroll to position [775, 0]
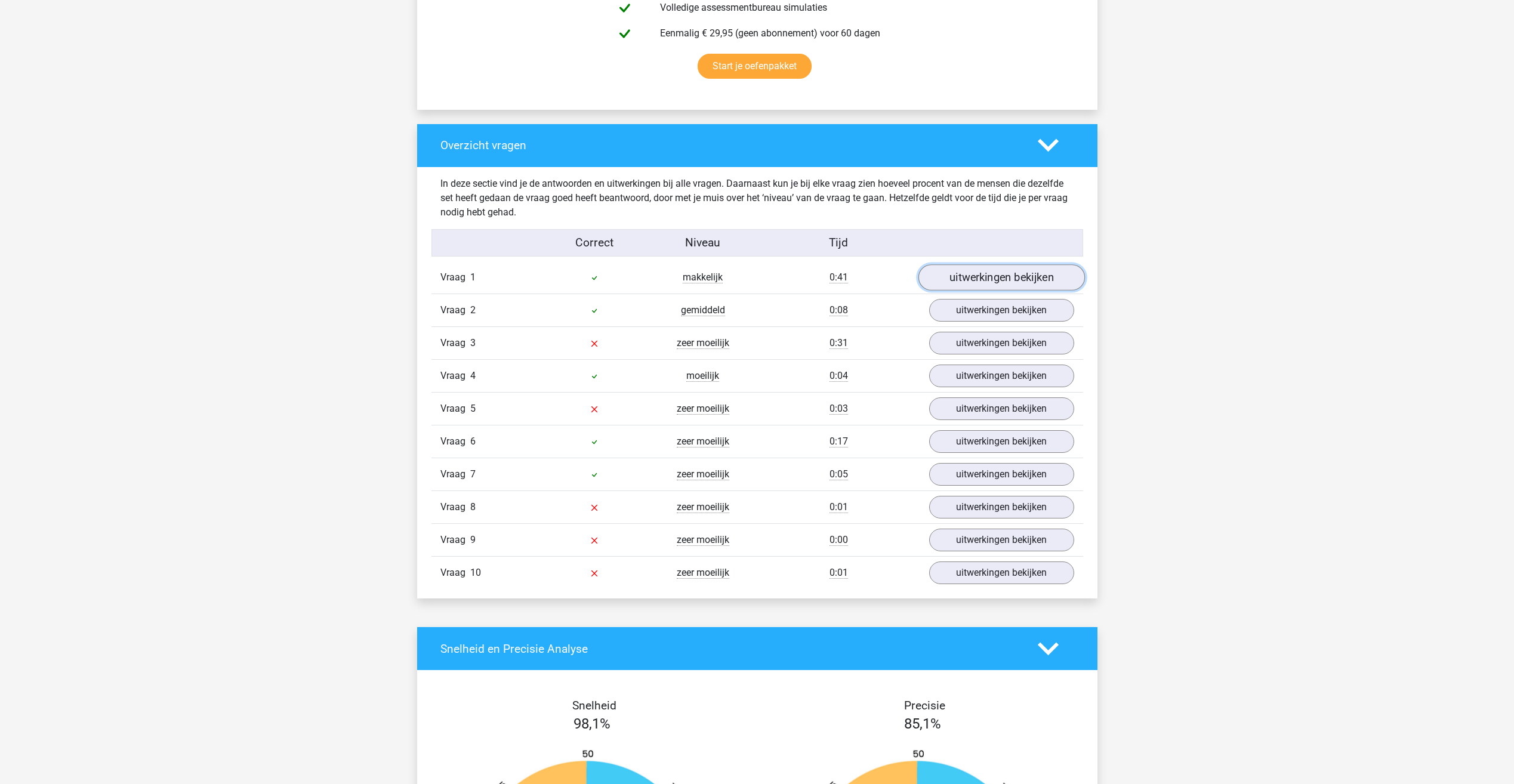
click at [977, 273] on link "uitwerkingen bekijken" at bounding box center [1000, 277] width 166 height 26
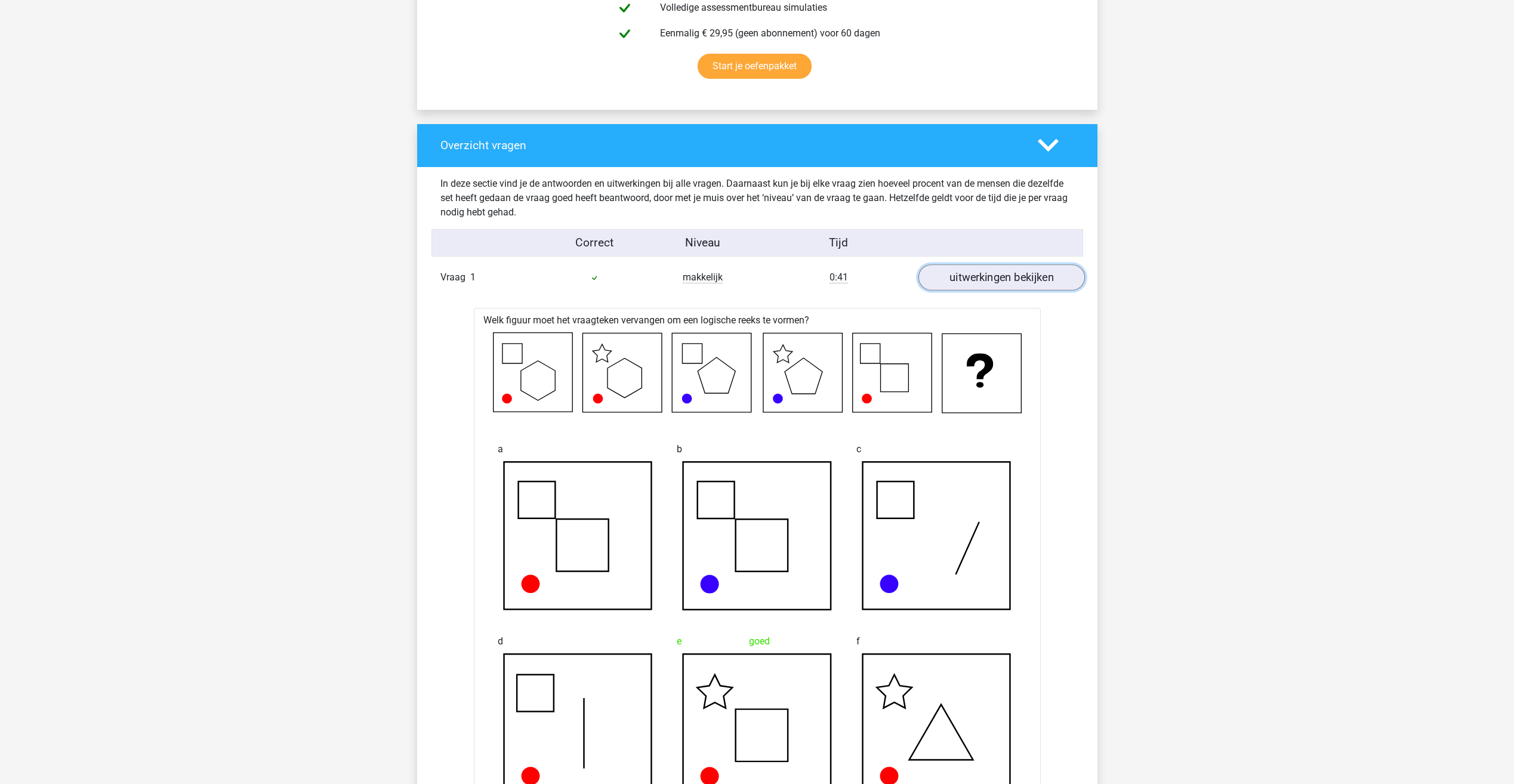
click at [976, 277] on link "uitwerkingen bekijken" at bounding box center [1000, 277] width 166 height 26
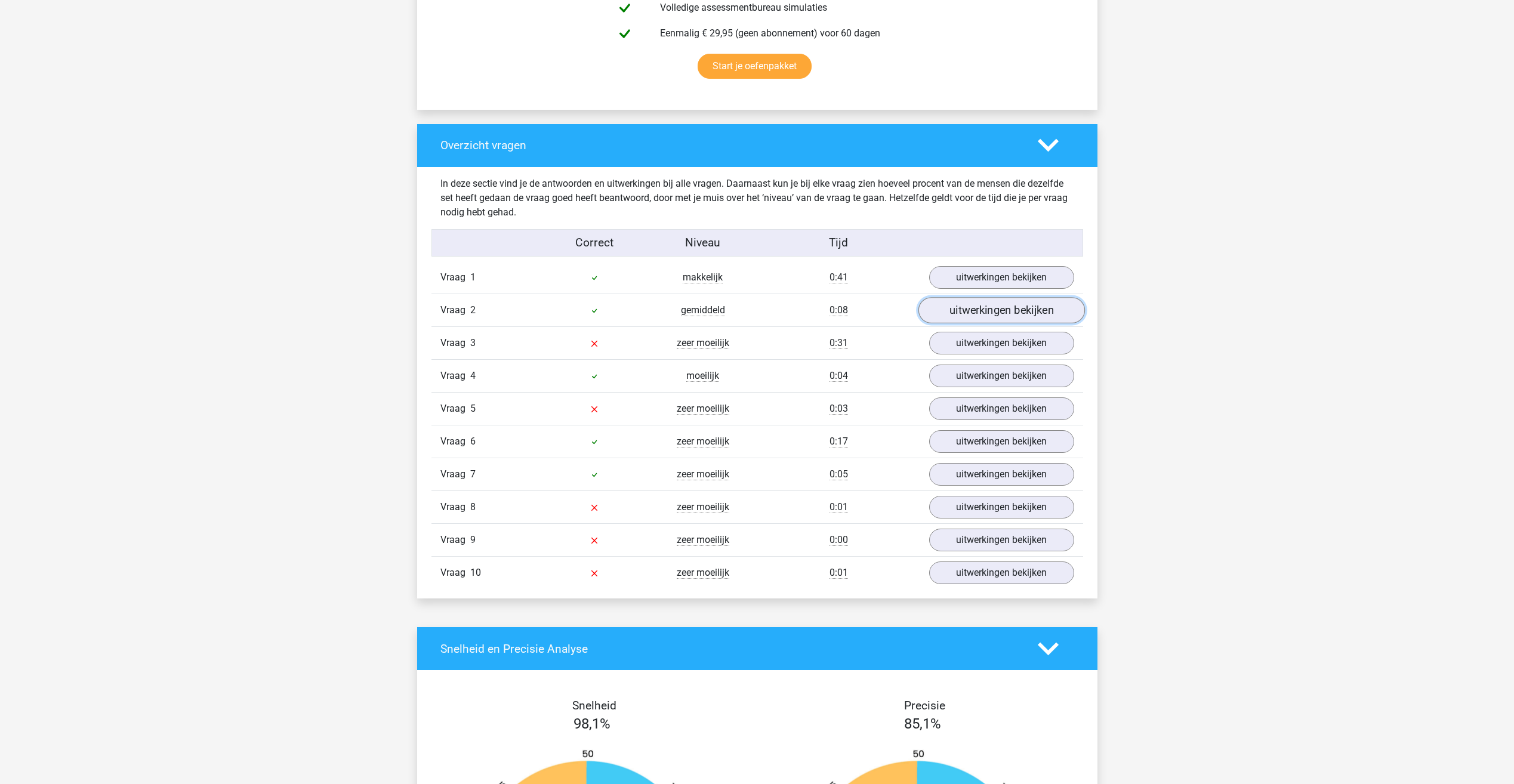
click at [983, 314] on link "uitwerkingen bekijken" at bounding box center [1000, 310] width 166 height 26
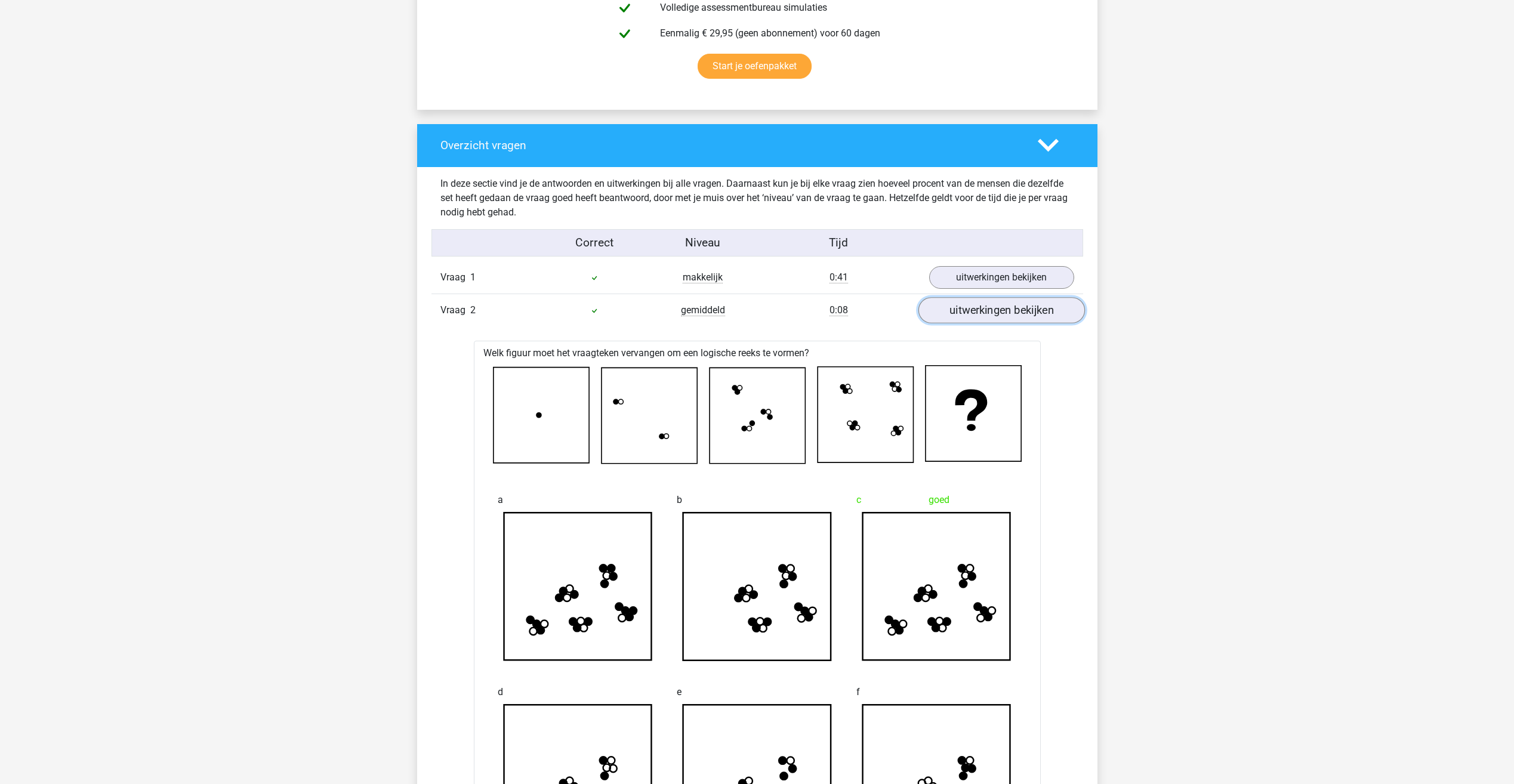
click at [972, 306] on link "uitwerkingen bekijken" at bounding box center [1000, 310] width 166 height 26
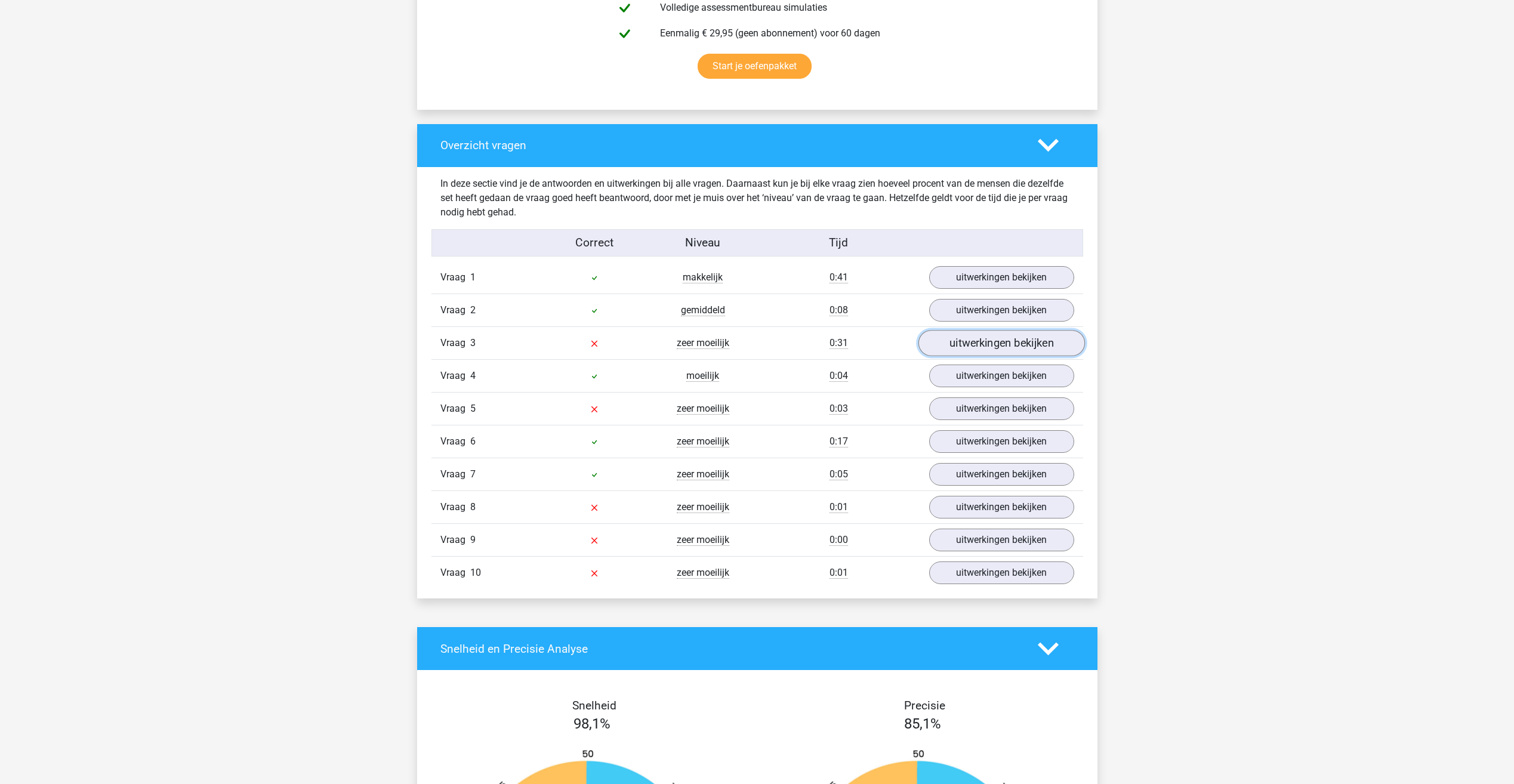
click at [991, 354] on link "uitwerkingen bekijken" at bounding box center [1000, 344] width 166 height 26
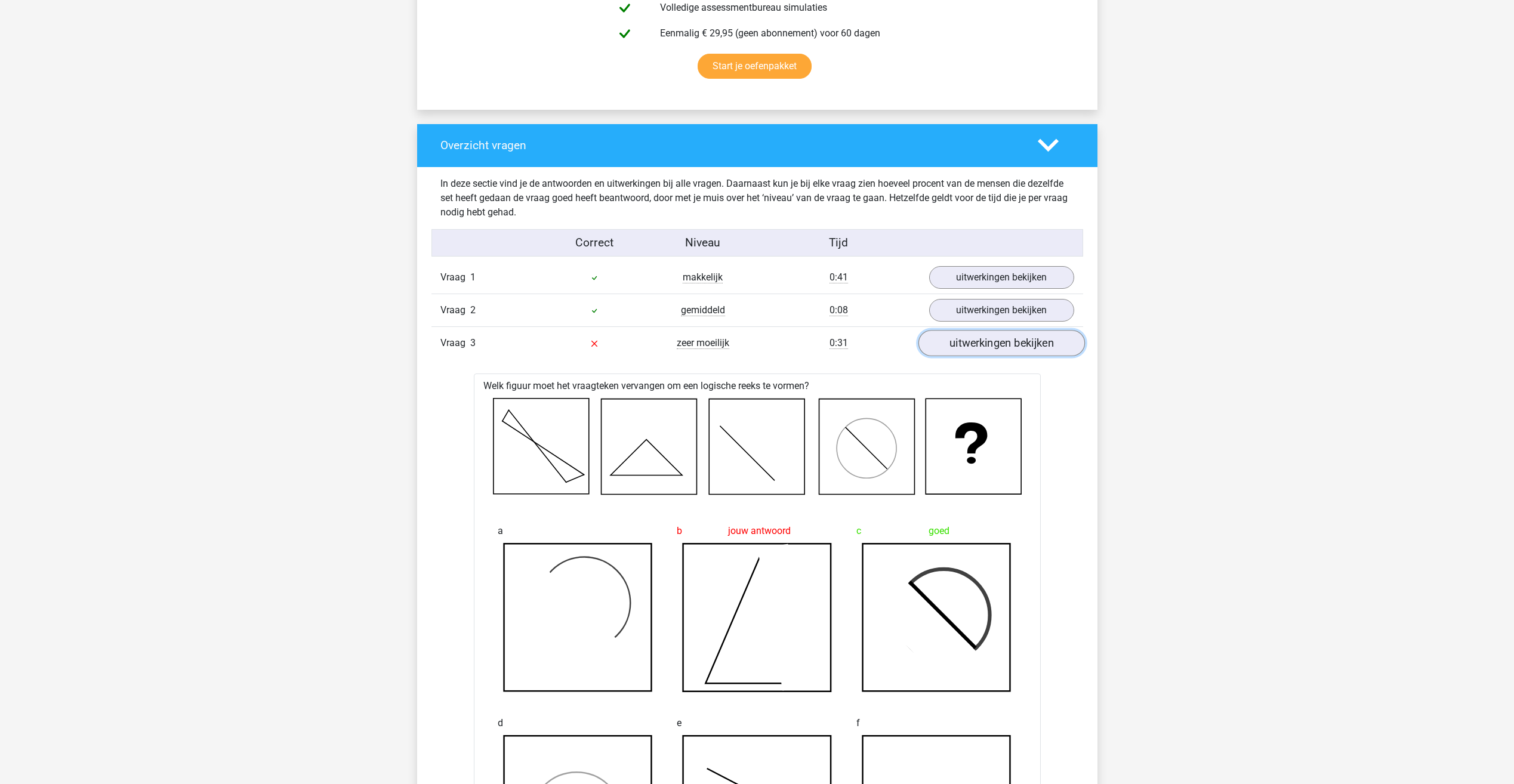
click at [972, 350] on link "uitwerkingen bekijken" at bounding box center [1000, 344] width 166 height 26
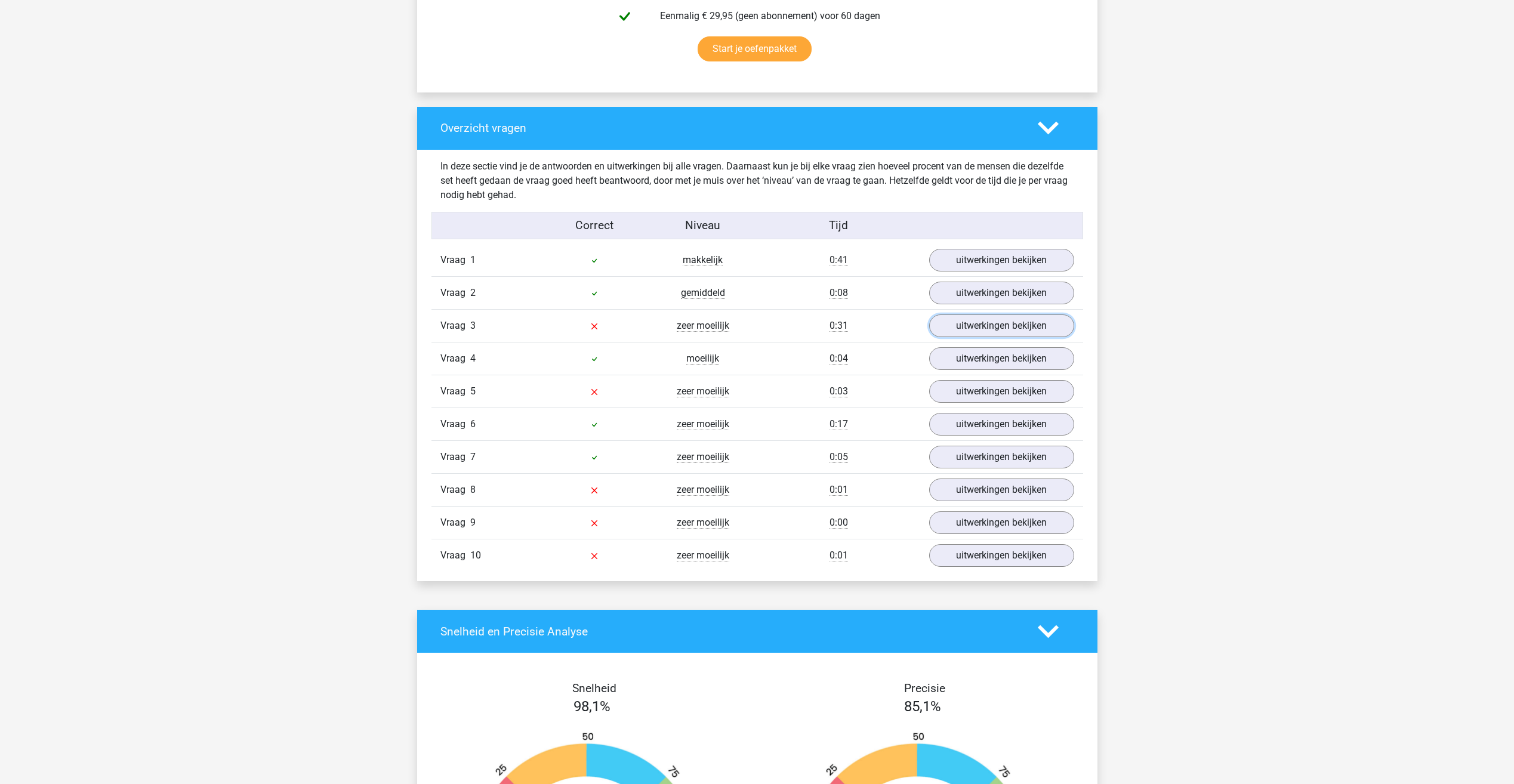
scroll to position [835, 0]
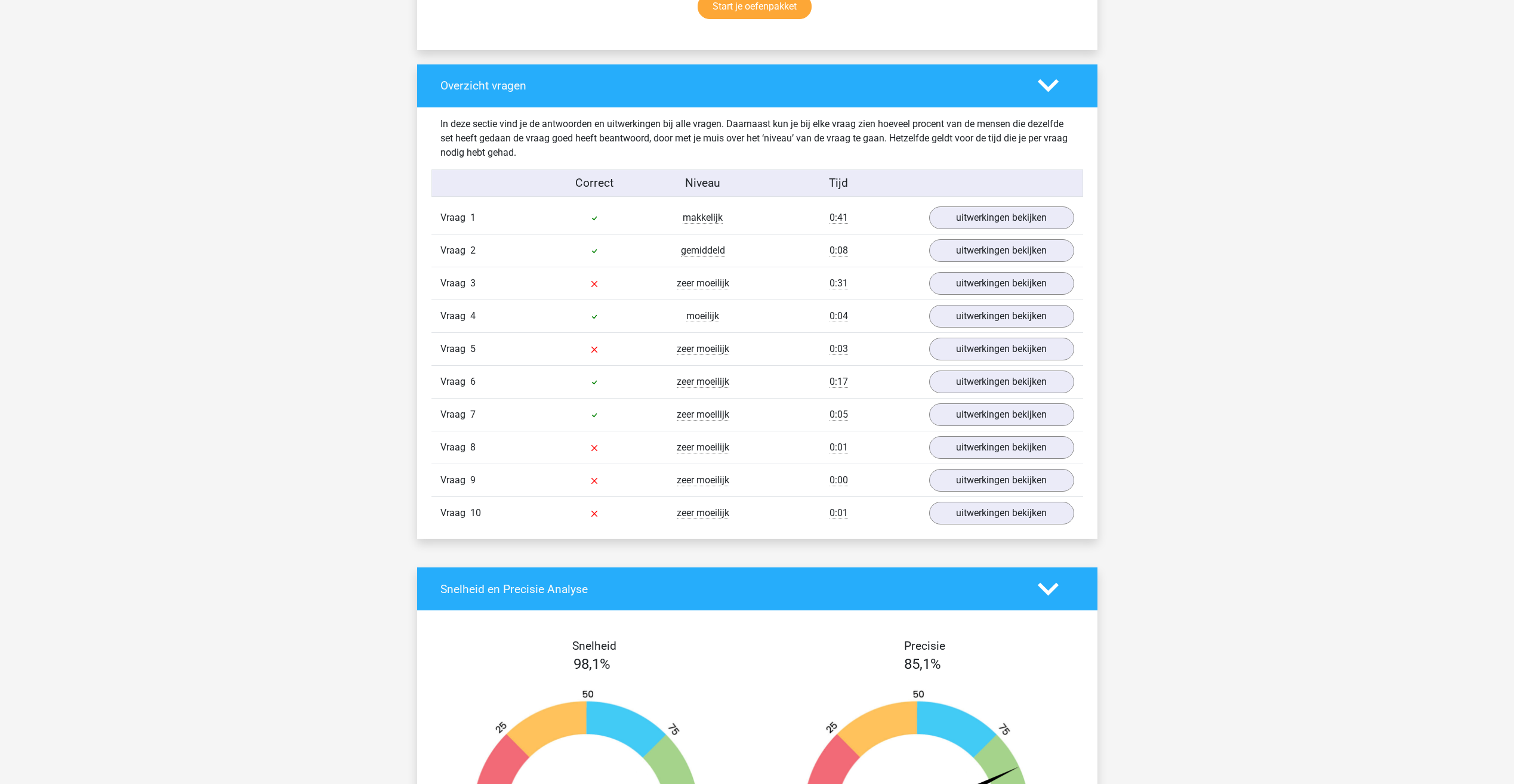
click at [964, 328] on div "Vraag 4 moeilijk 0:04 uitwerkingen bekijken" at bounding box center [757, 315] width 651 height 33
click at [965, 319] on link "uitwerkingen bekijken" at bounding box center [1000, 316] width 166 height 26
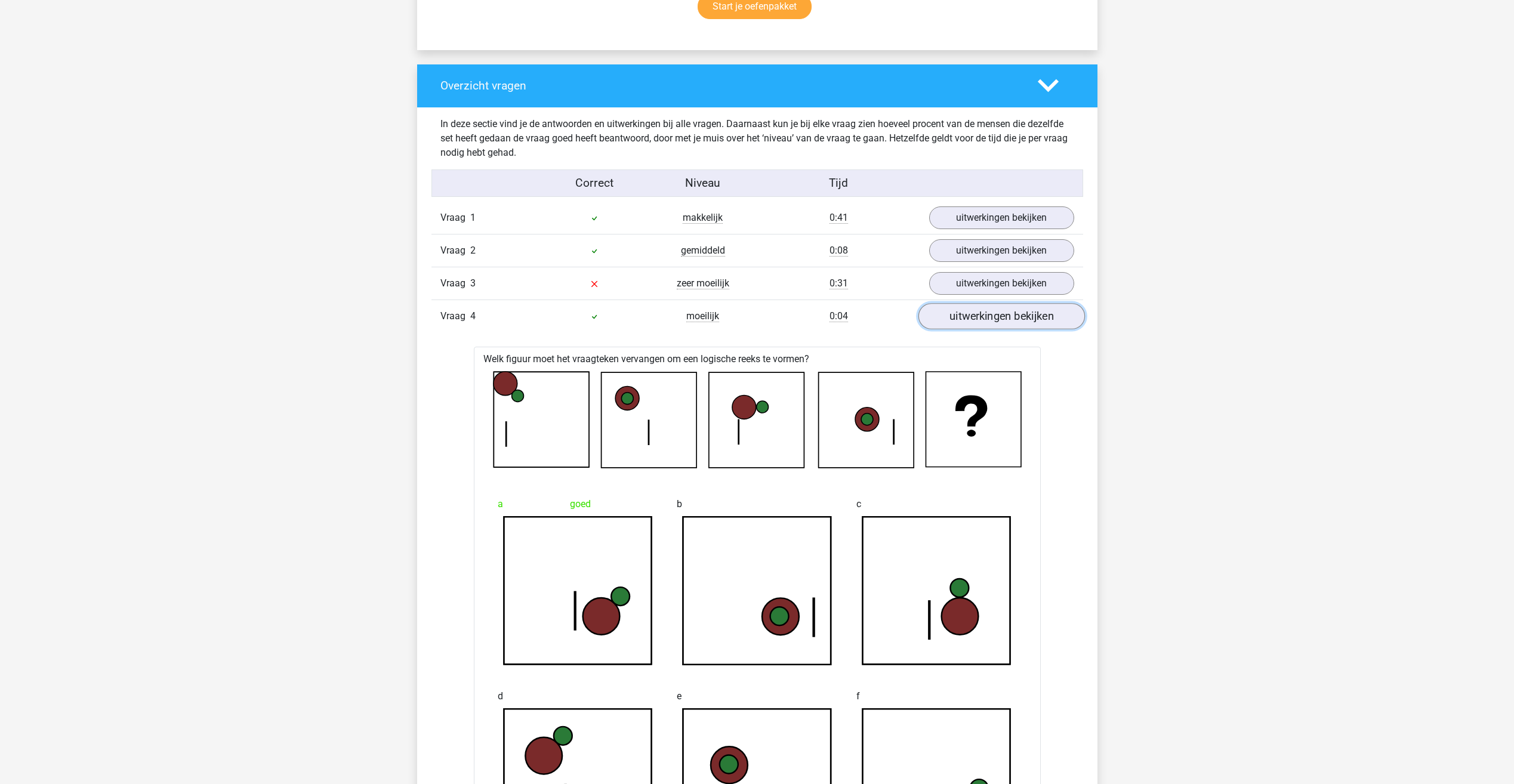
click at [959, 321] on link "uitwerkingen bekijken" at bounding box center [1000, 316] width 166 height 26
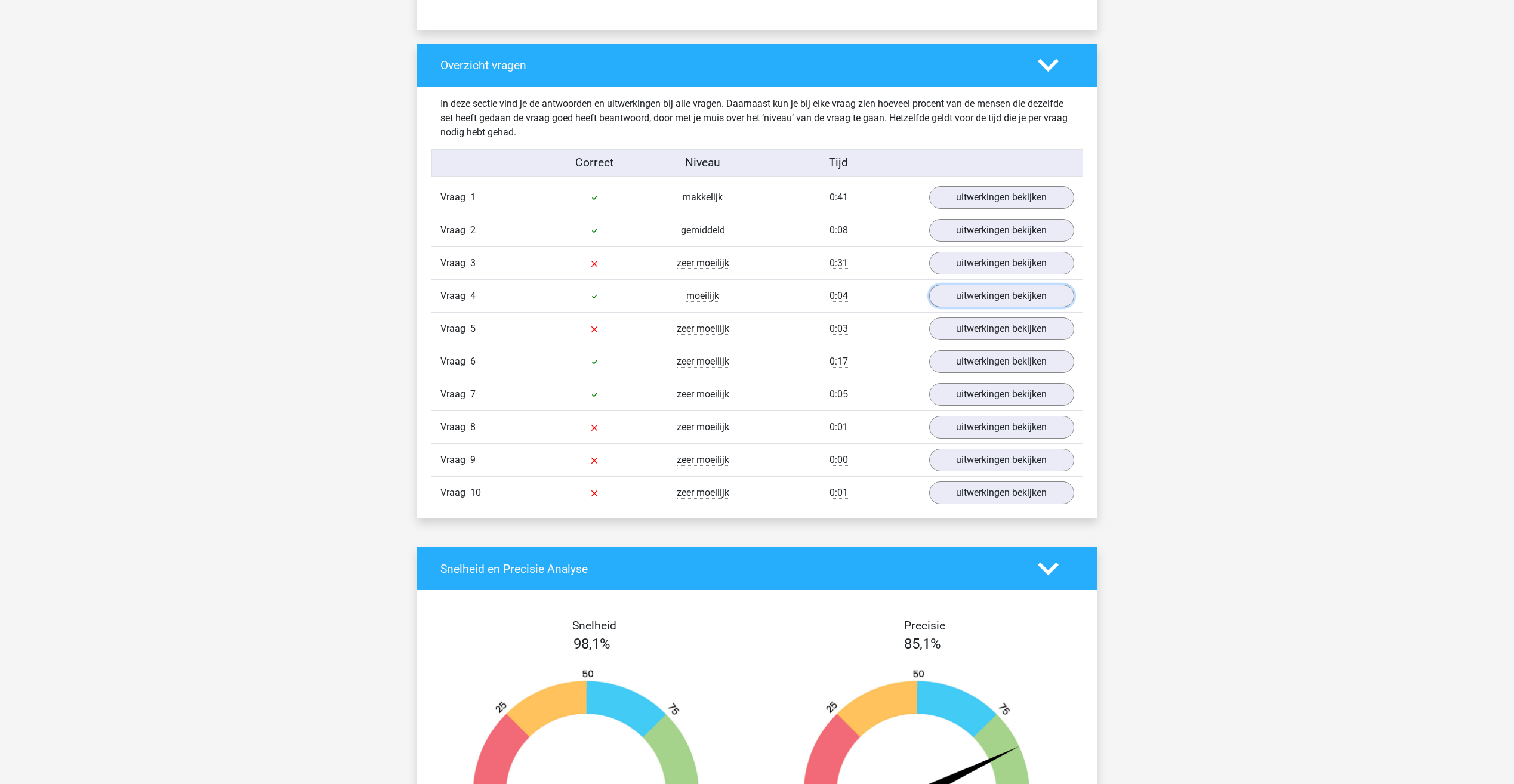
scroll to position [894, 0]
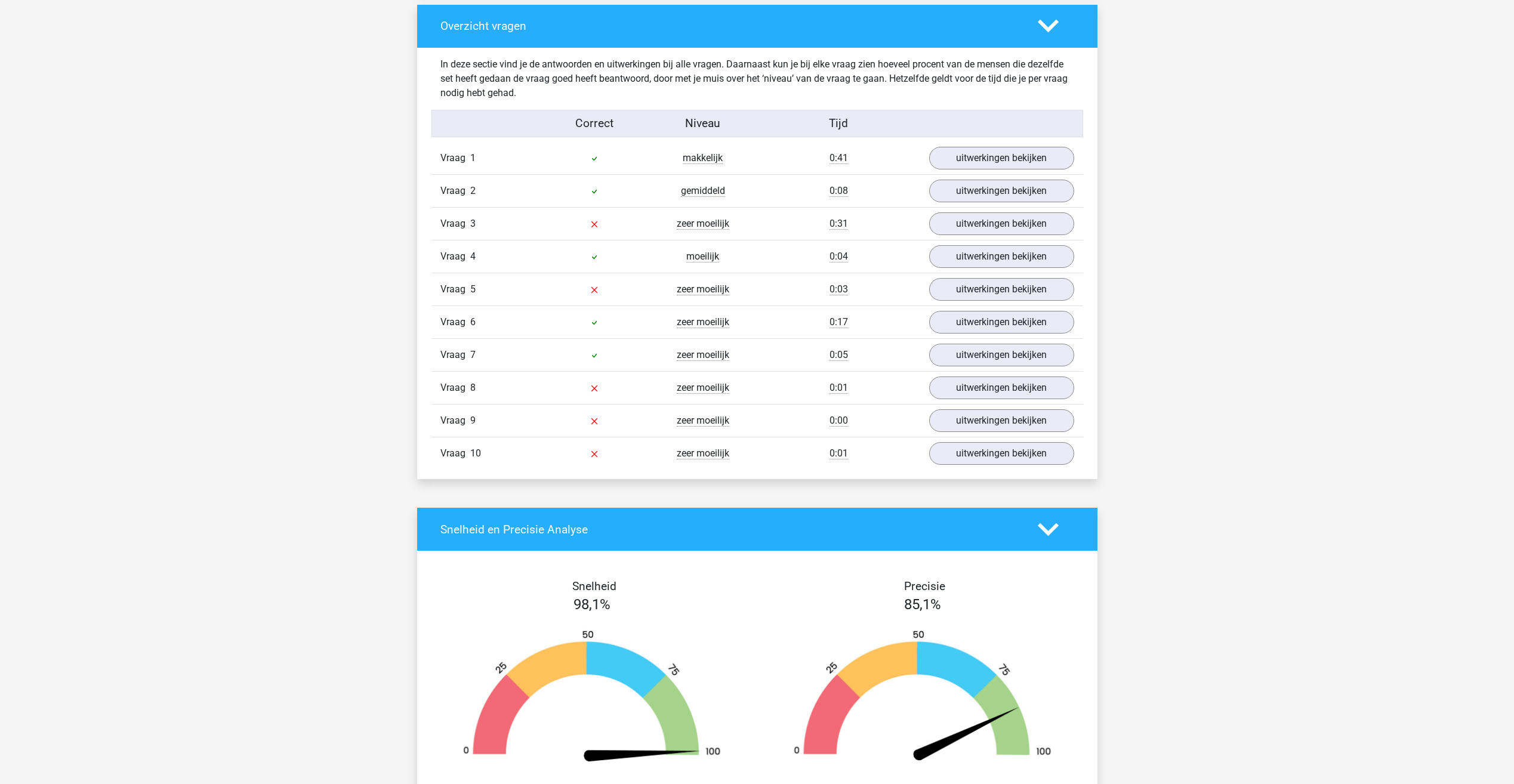
click at [989, 303] on div "Vraag 5 zeer moeilijk 0:03 uitwerkingen bekijken" at bounding box center [757, 288] width 651 height 33
click at [987, 293] on link "uitwerkingen bekijken" at bounding box center [1000, 289] width 166 height 26
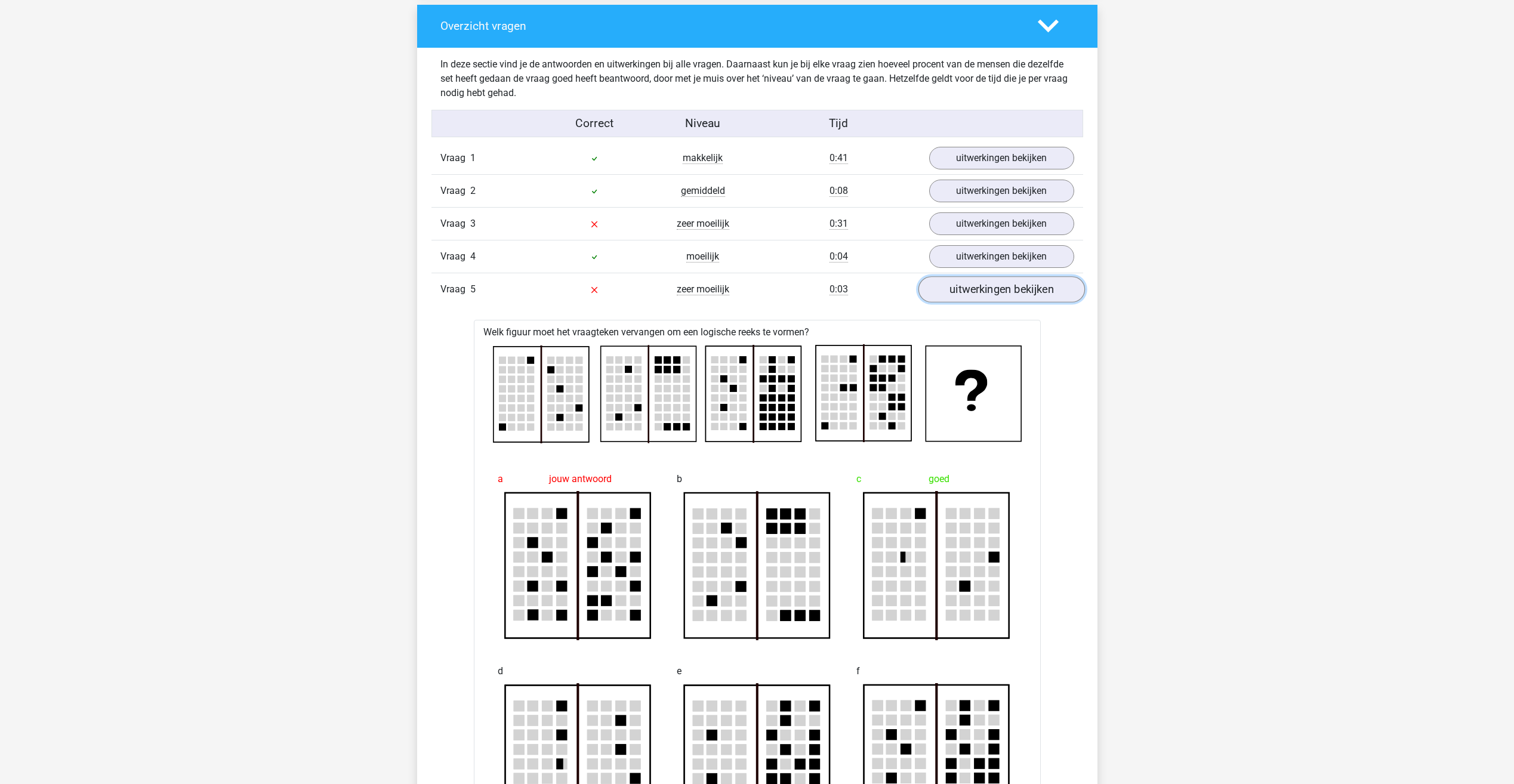
click at [986, 293] on link "uitwerkingen bekijken" at bounding box center [1000, 289] width 166 height 26
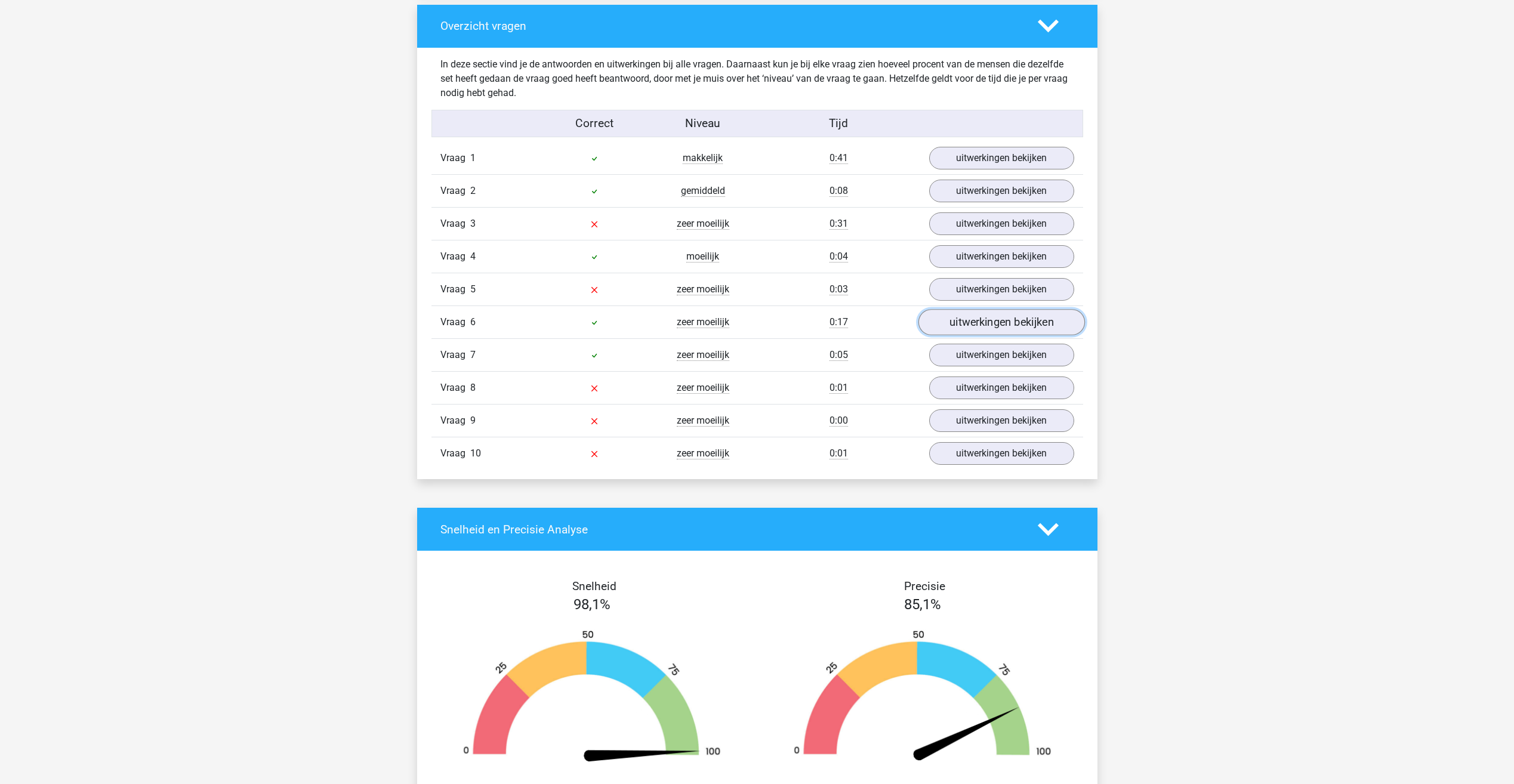
click at [975, 323] on link "uitwerkingen bekijken" at bounding box center [1000, 322] width 166 height 26
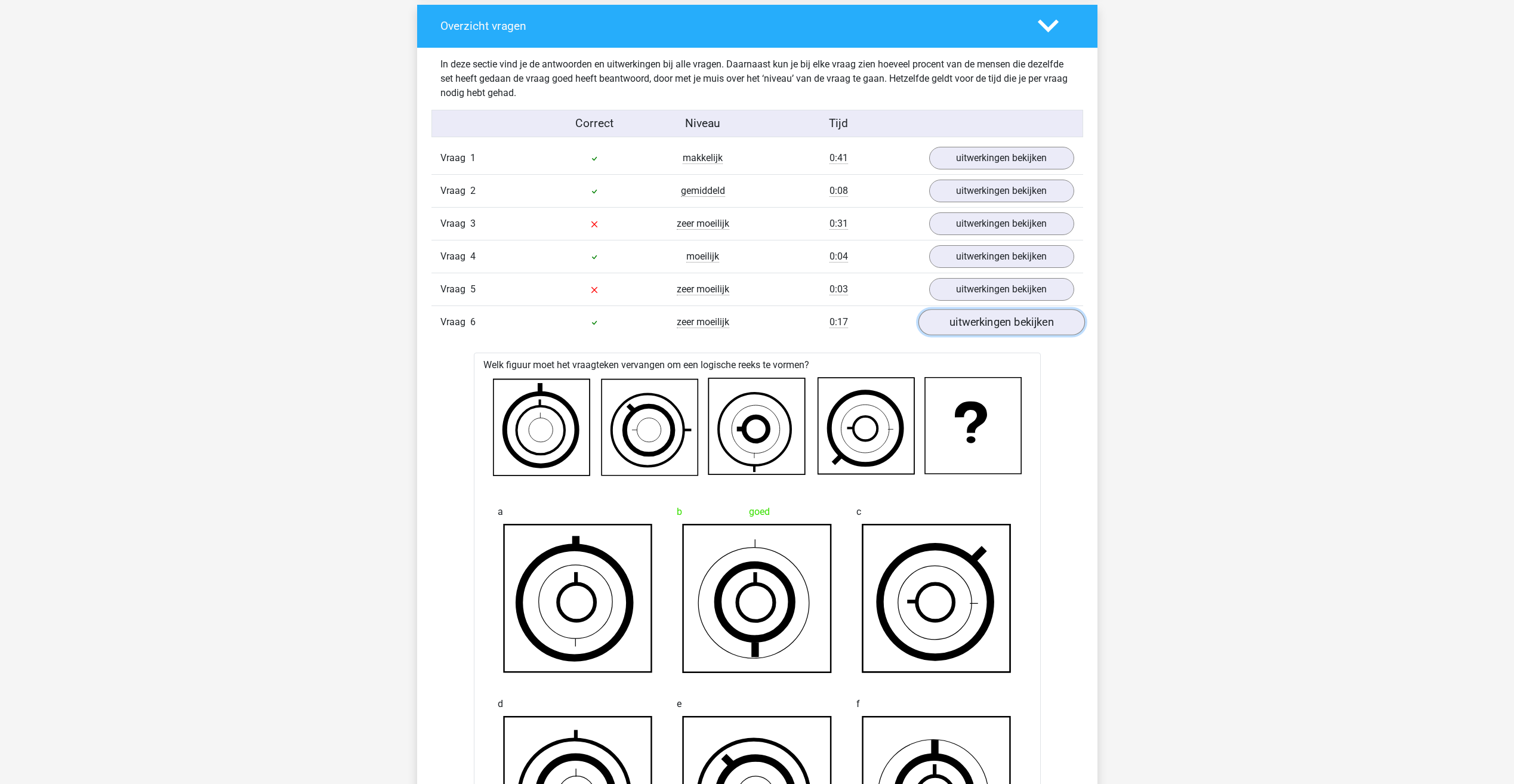
click at [968, 332] on link "uitwerkingen bekijken" at bounding box center [1000, 322] width 166 height 26
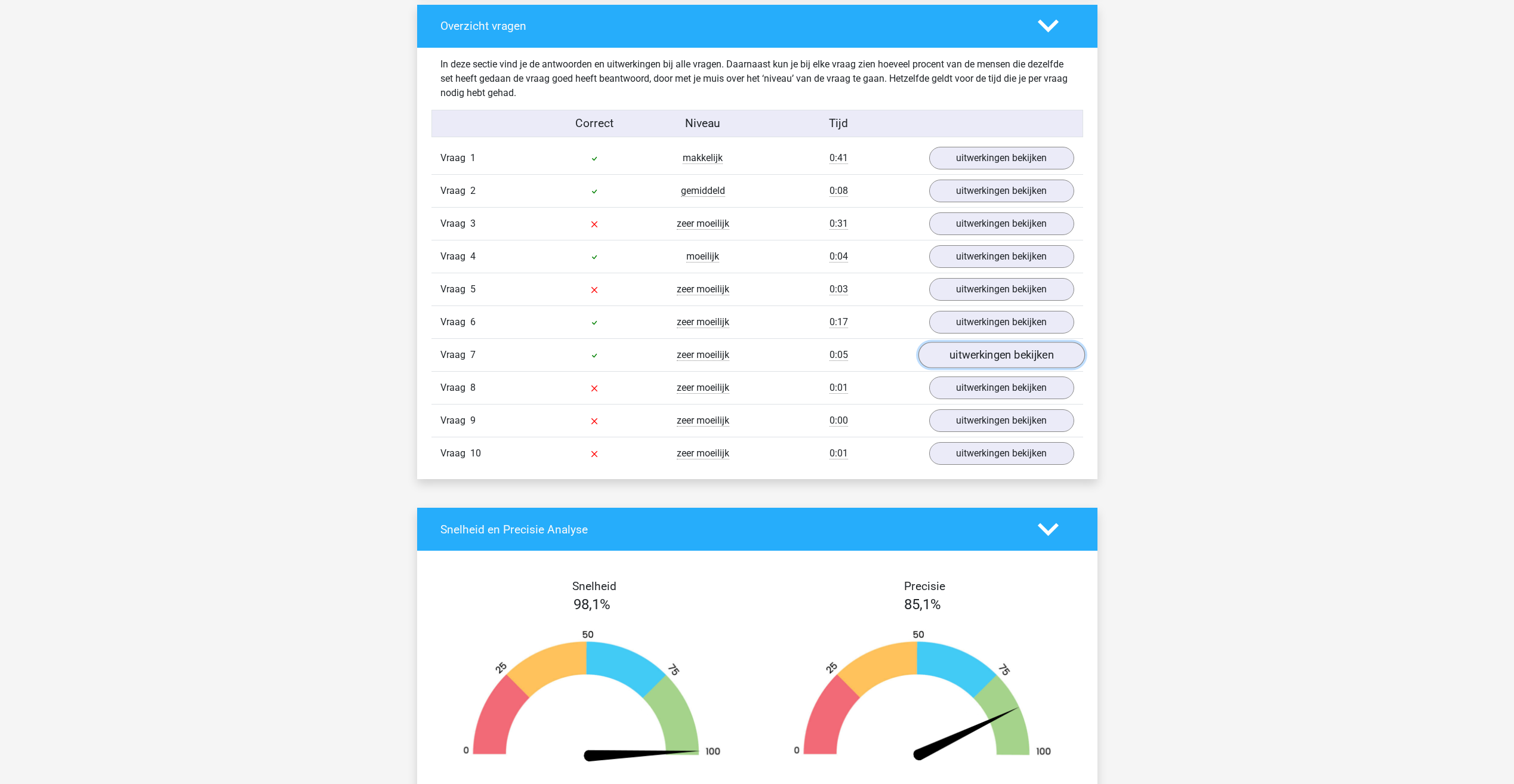
click at [1037, 353] on link "uitwerkingen bekijken" at bounding box center [1000, 356] width 166 height 26
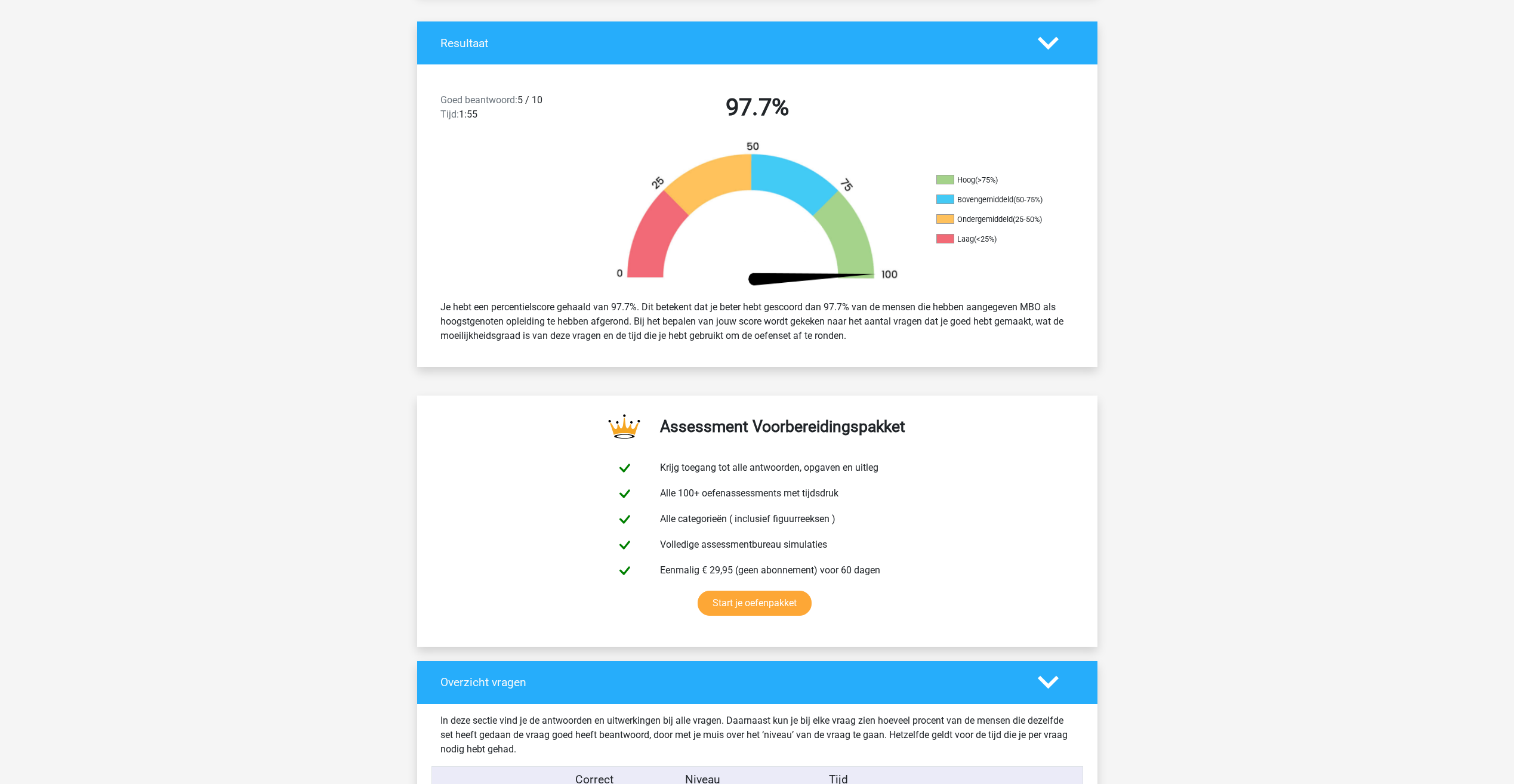
scroll to position [0, 0]
